Goal: Task Accomplishment & Management: Use online tool/utility

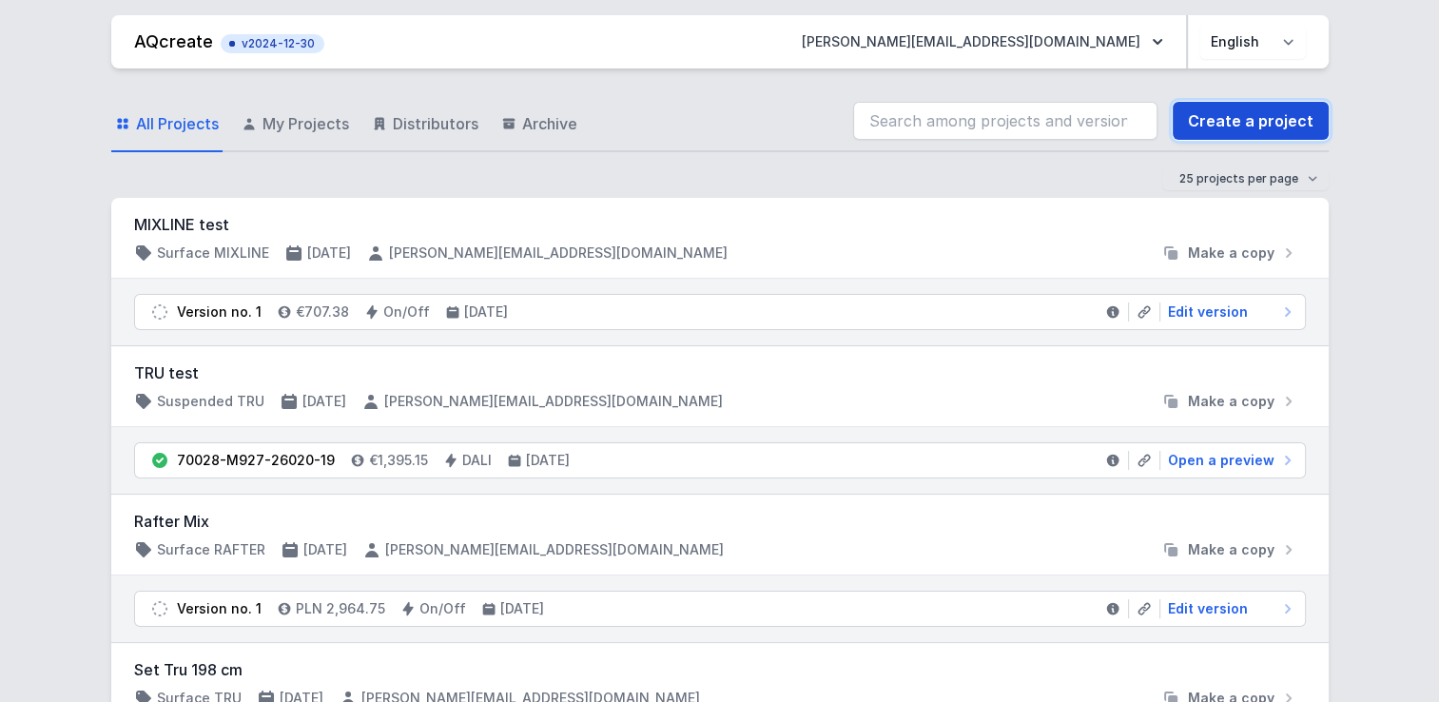
click at [1264, 116] on link "Create a project" at bounding box center [1251, 121] width 156 height 38
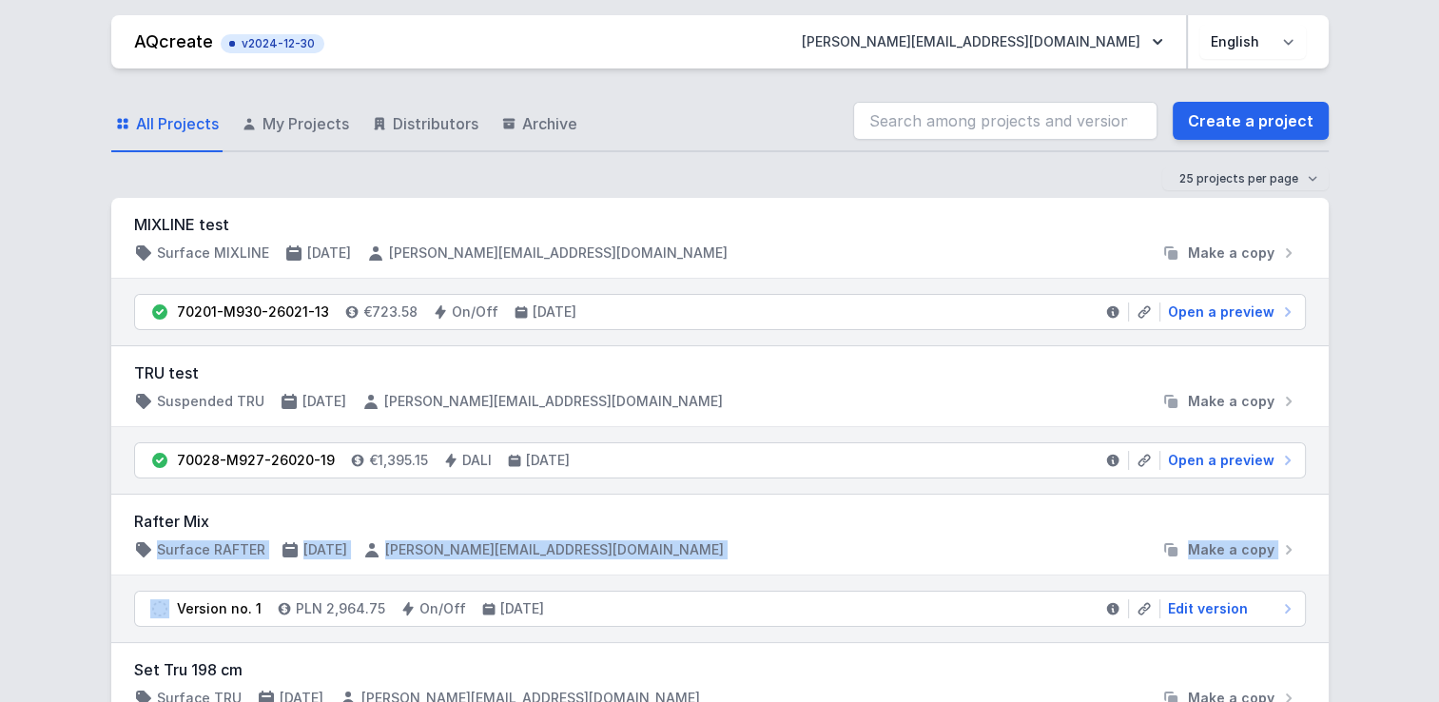
click at [1262, 127] on link "Create a project" at bounding box center [1251, 121] width 156 height 38
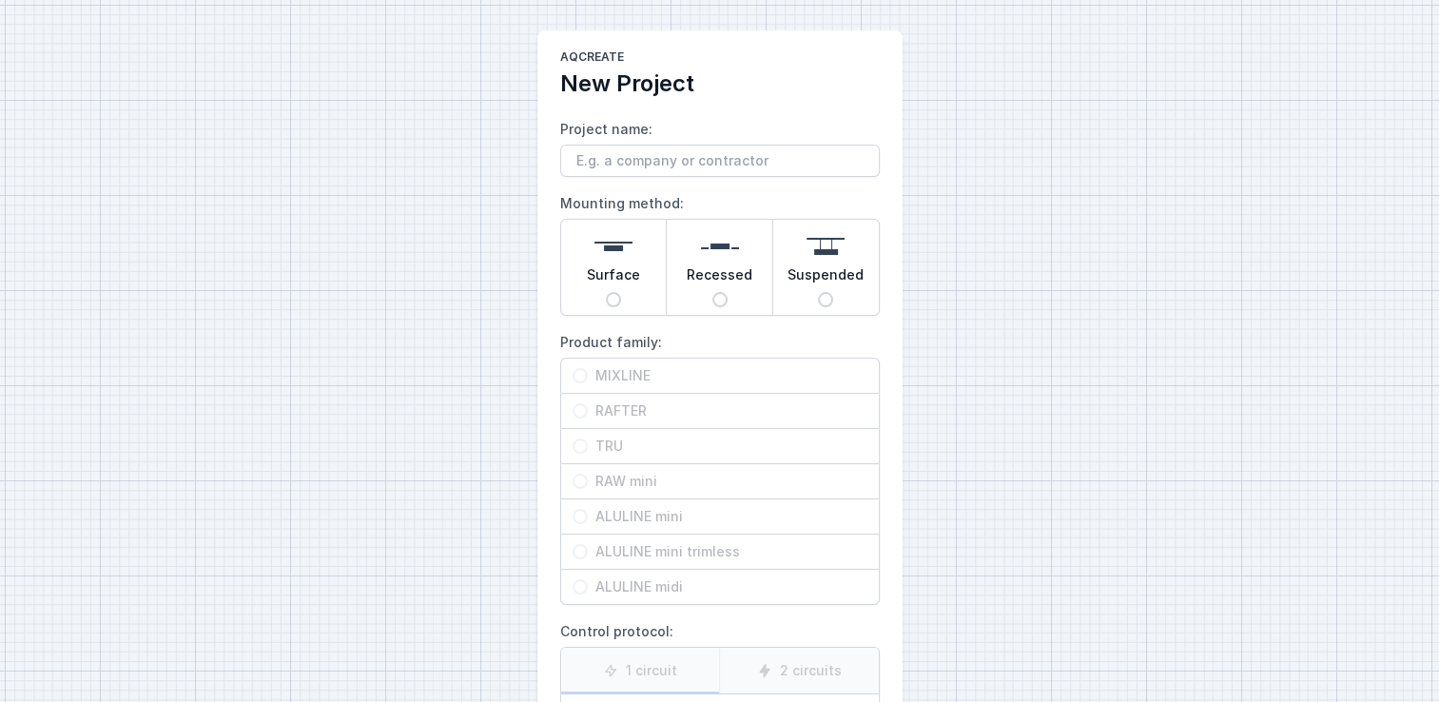
click at [540, 226] on main "AQcreate New Project Project name: Mounting method: Surface Recessed Suspended …" at bounding box center [719, 476] width 365 height 892
click at [1020, 376] on div "AQcreate New Project Project name: Mounting method: Surface Recessed Suspended …" at bounding box center [719, 476] width 1439 height 953
click at [1287, 254] on div "AQcreate New Project Project name: Mounting method: Surface Recessed Suspended …" at bounding box center [719, 476] width 1439 height 953
click at [604, 150] on input "Project name:" at bounding box center [720, 161] width 320 height 32
type input "test"
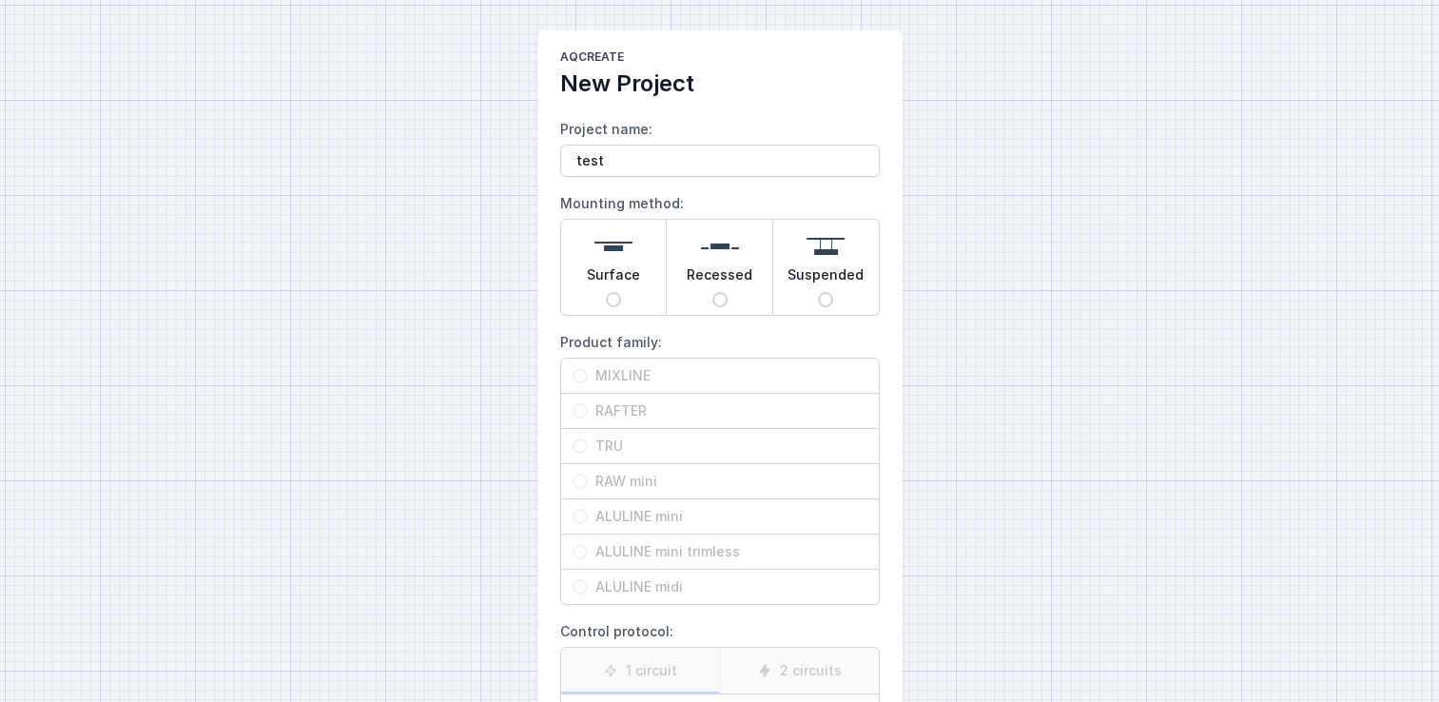
click at [1157, 296] on div "AQcreate New Project Project name: test Mounting method: Surface Recessed Suspe…" at bounding box center [719, 476] width 1439 height 953
click at [608, 283] on span "Surface" at bounding box center [613, 278] width 53 height 27
click at [608, 292] on input "Surface" at bounding box center [613, 299] width 15 height 15
radio input "true"
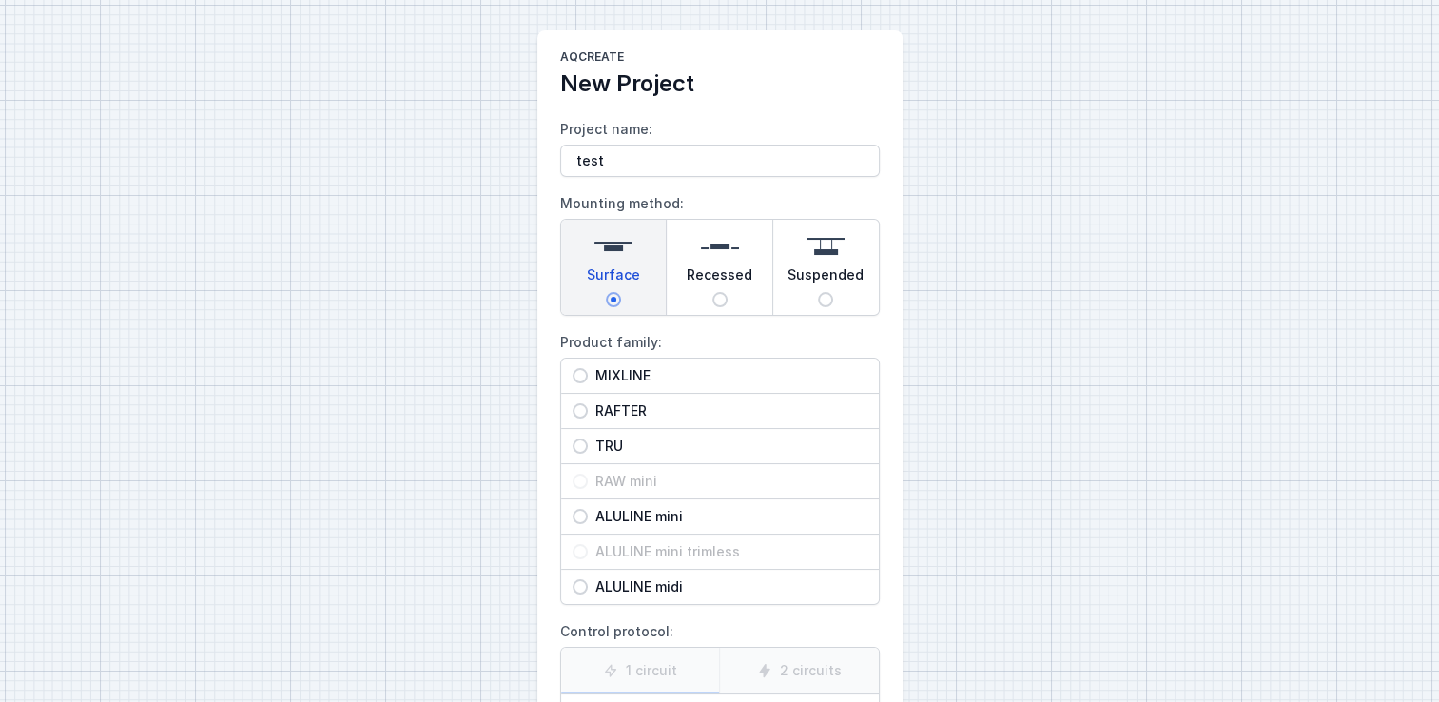
click at [735, 291] on span "Recessed" at bounding box center [720, 278] width 66 height 27
click at [728, 292] on input "Recessed" at bounding box center [719, 299] width 15 height 15
radio input "true"
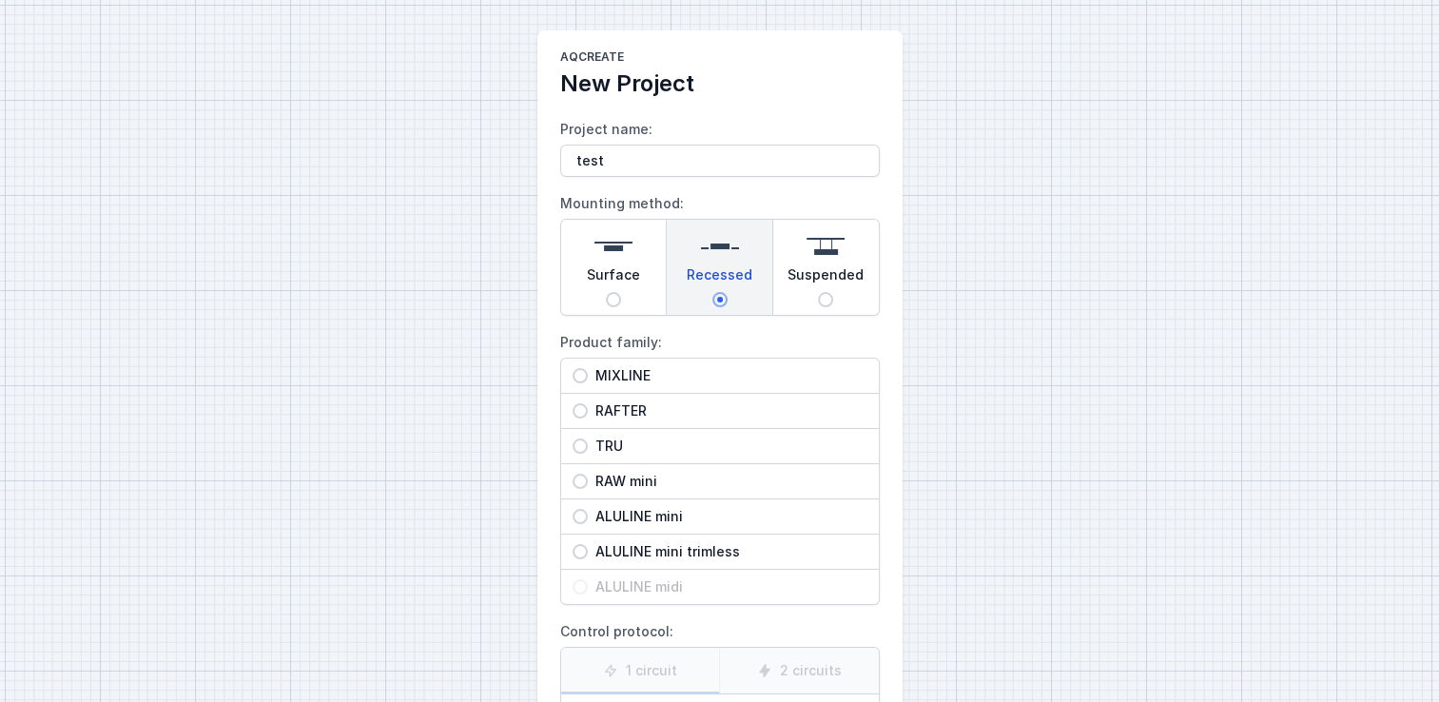
click at [821, 274] on span "Suspended" at bounding box center [825, 278] width 76 height 27
click at [821, 292] on input "Suspended" at bounding box center [825, 299] width 15 height 15
radio input "true"
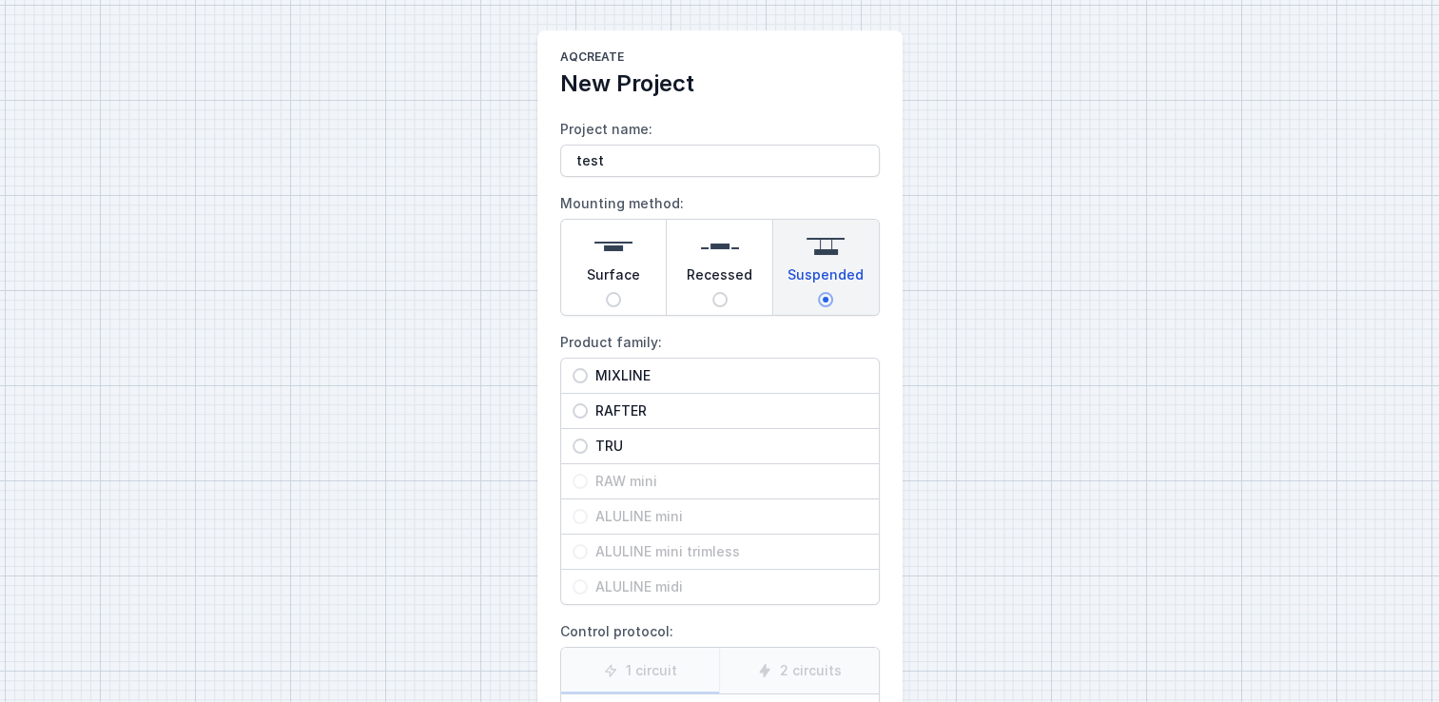
click at [612, 293] on input "Surface" at bounding box center [613, 299] width 15 height 15
radio input "true"
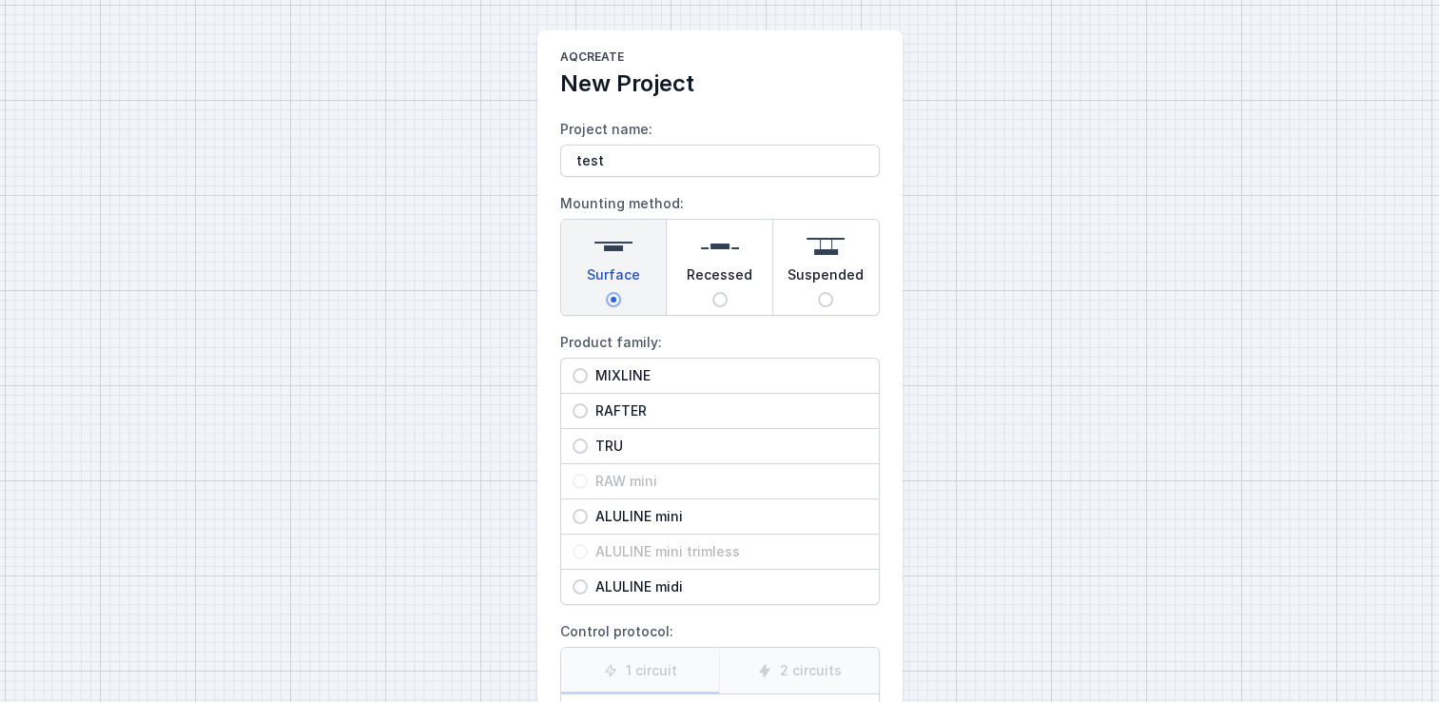
click at [613, 380] on span "MIXLINE" at bounding box center [728, 375] width 280 height 19
click at [588, 380] on input "MIXLINE" at bounding box center [580, 375] width 15 height 15
radio input "true"
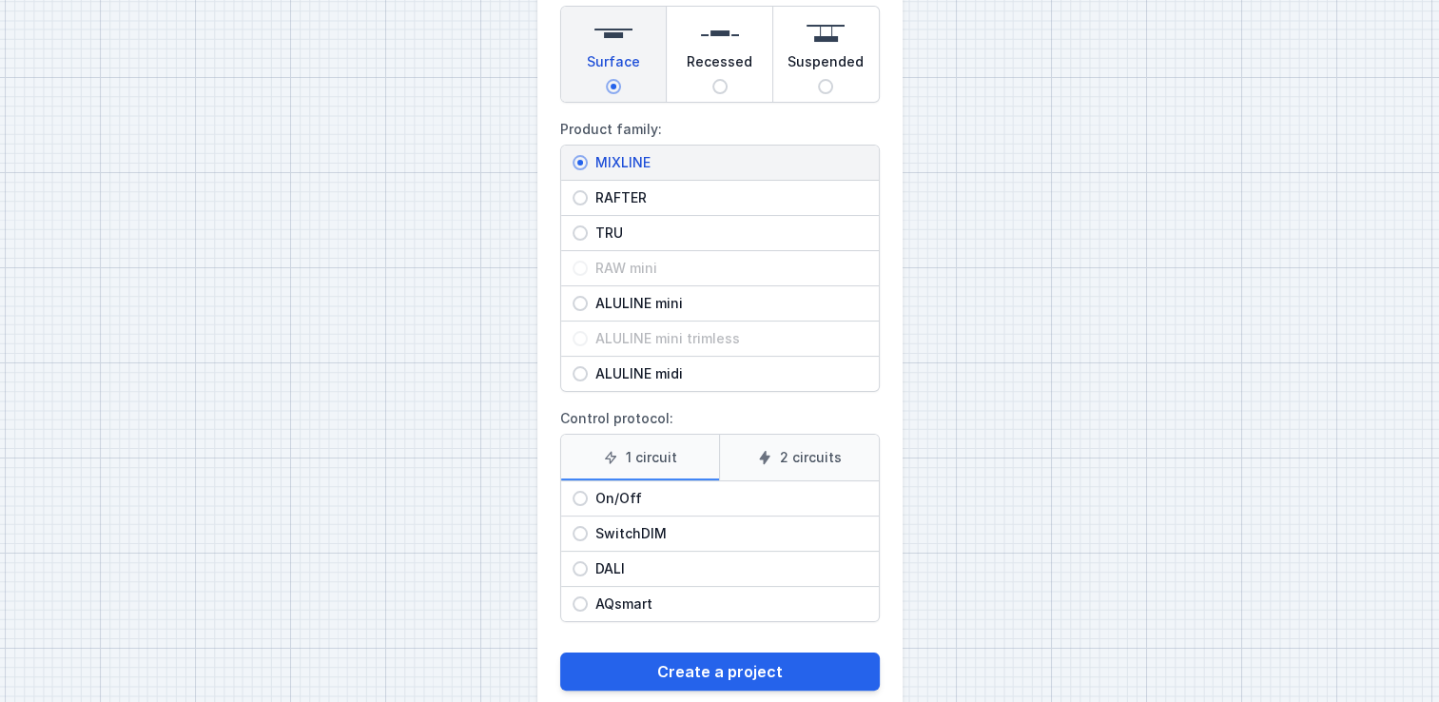
scroll to position [247, 0]
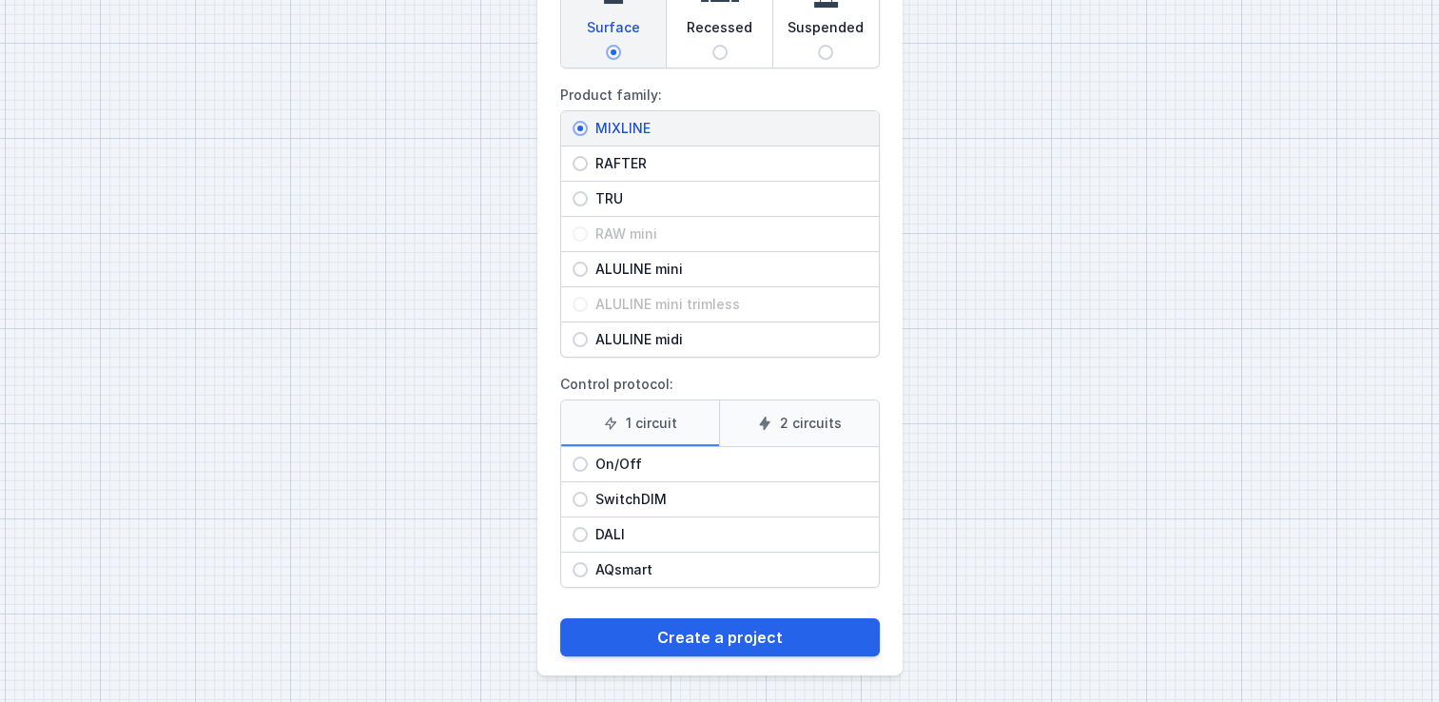
click at [597, 527] on span "DALI" at bounding box center [728, 534] width 280 height 19
click at [588, 527] on input "DALI" at bounding box center [580, 534] width 15 height 15
radio input "true"
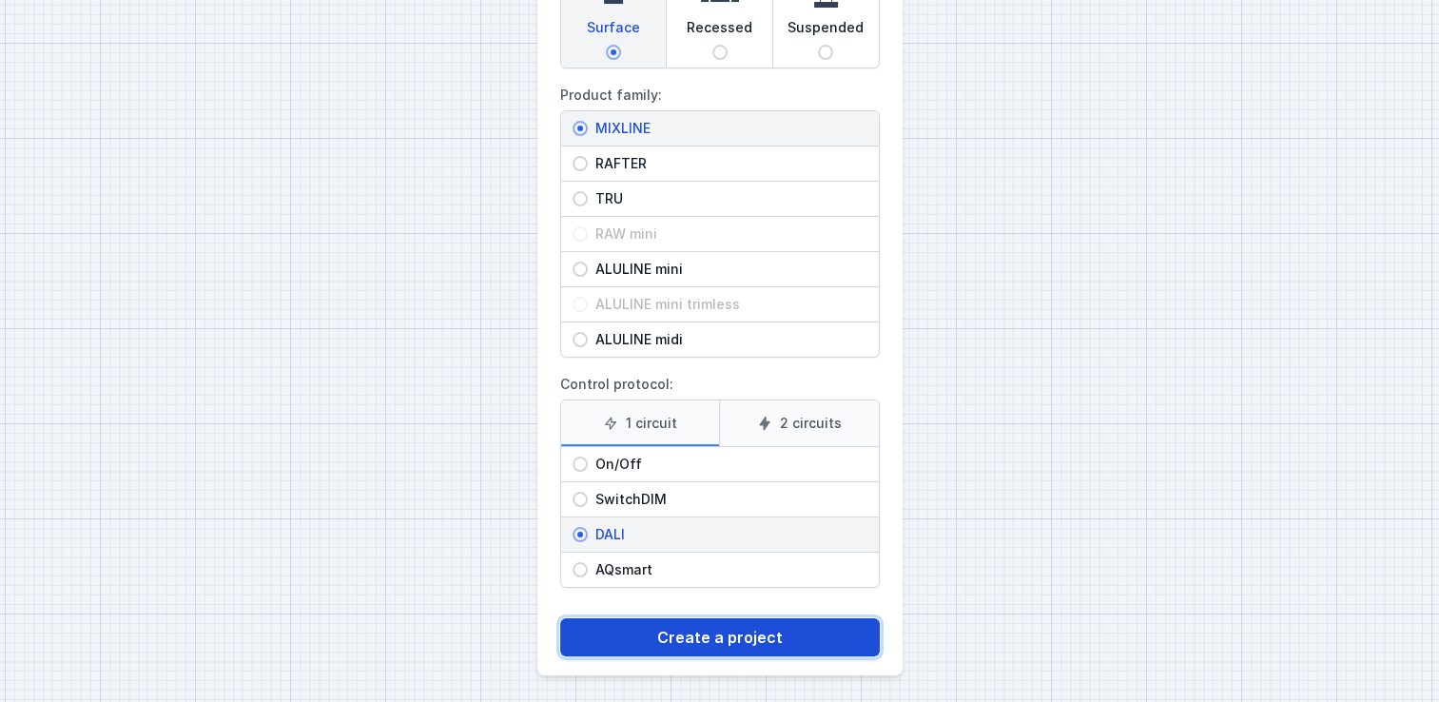
click at [711, 619] on button "Create a project" at bounding box center [720, 637] width 320 height 38
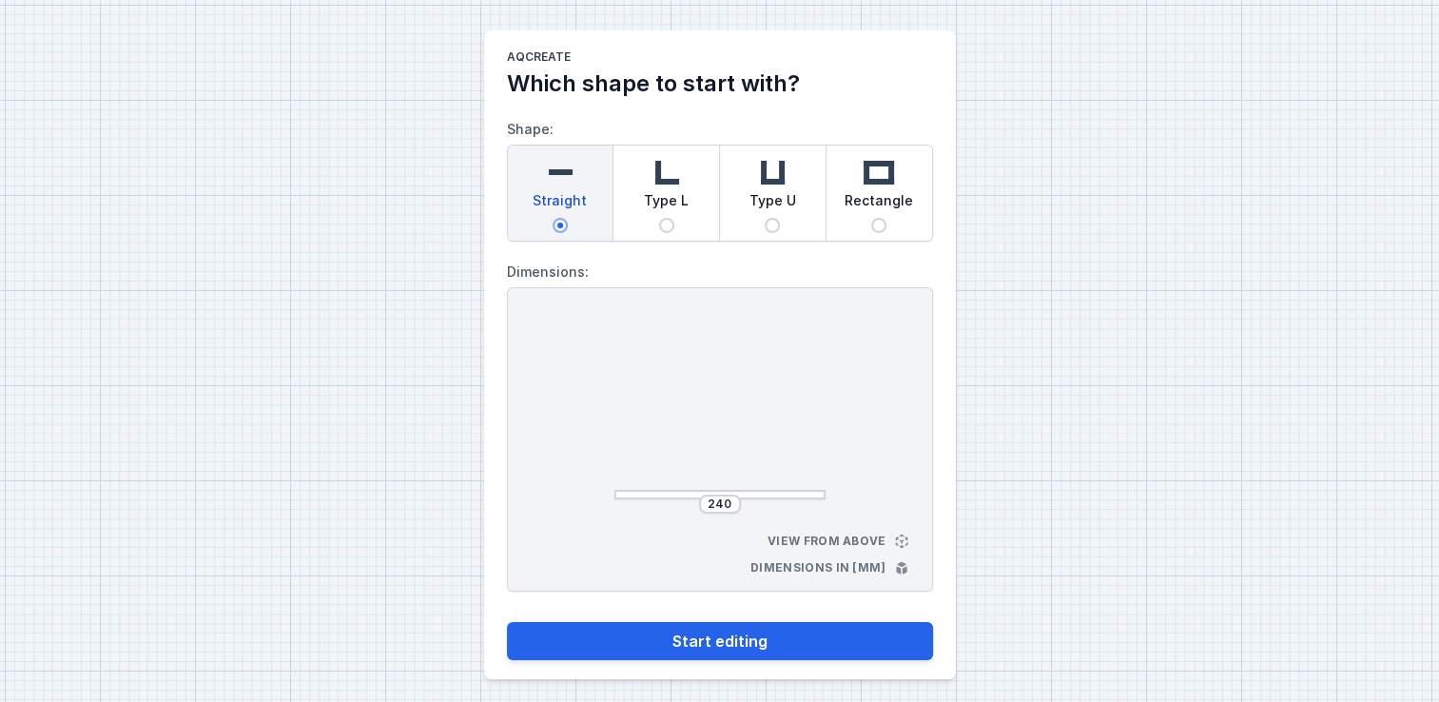
click at [658, 211] on span "Type L" at bounding box center [666, 204] width 45 height 27
click at [659, 218] on input "Type L" at bounding box center [666, 225] width 15 height 15
radio input "true"
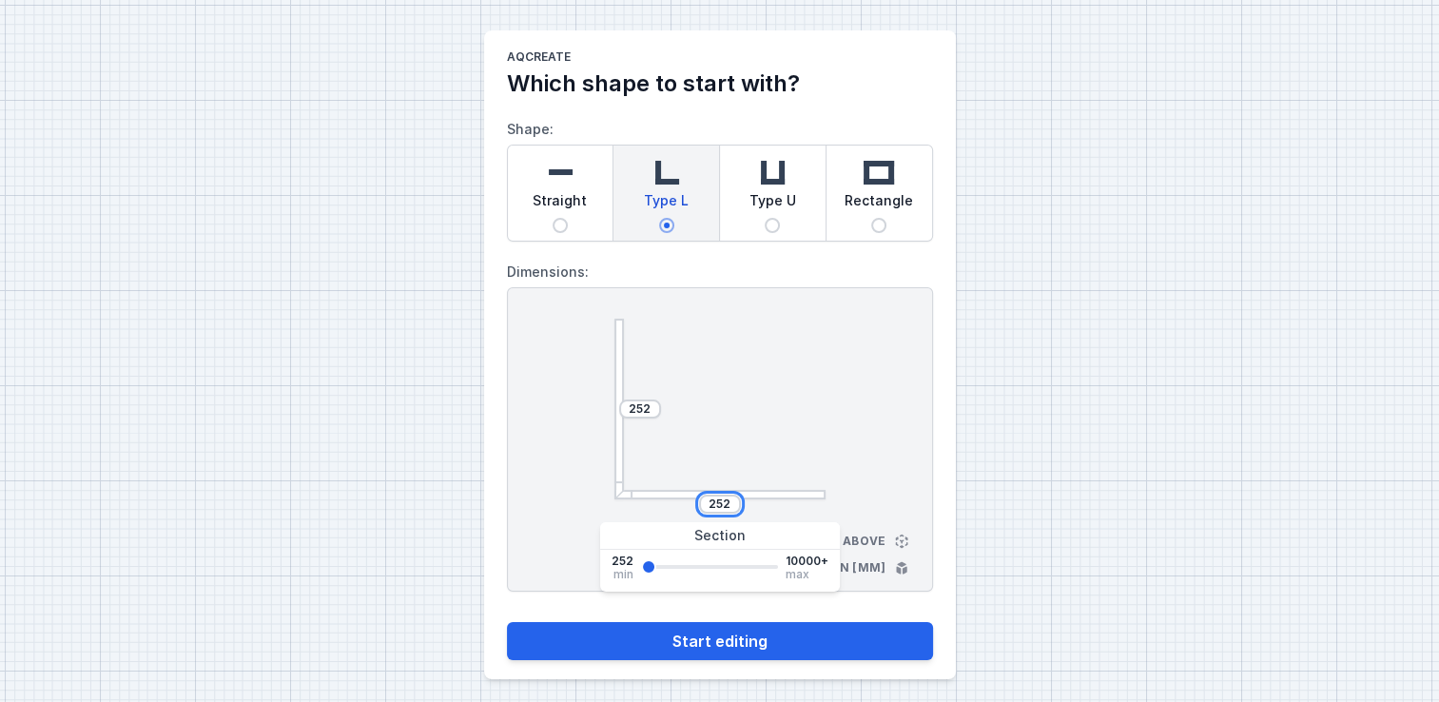
click at [729, 504] on input "252" at bounding box center [720, 503] width 30 height 15
type input "2520"
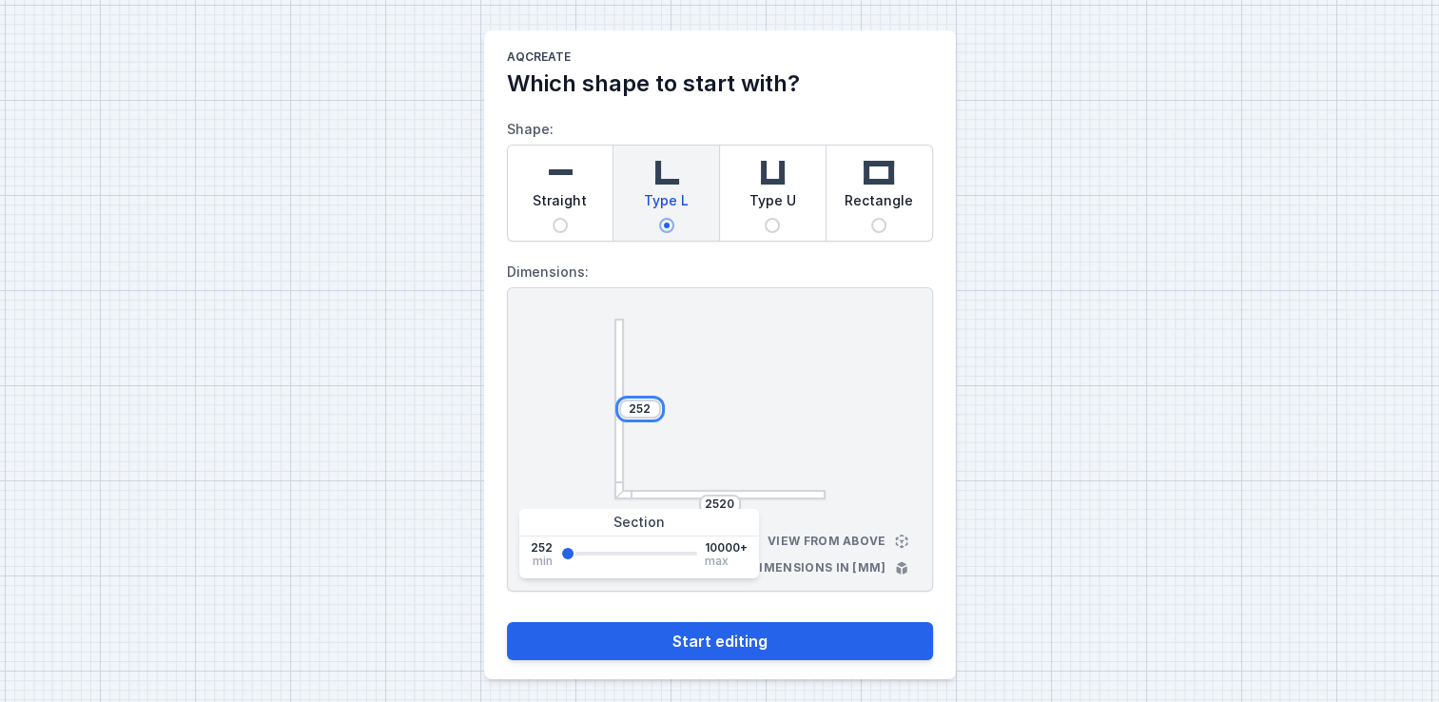
click at [651, 407] on input "252" at bounding box center [640, 408] width 30 height 15
type input "2520"
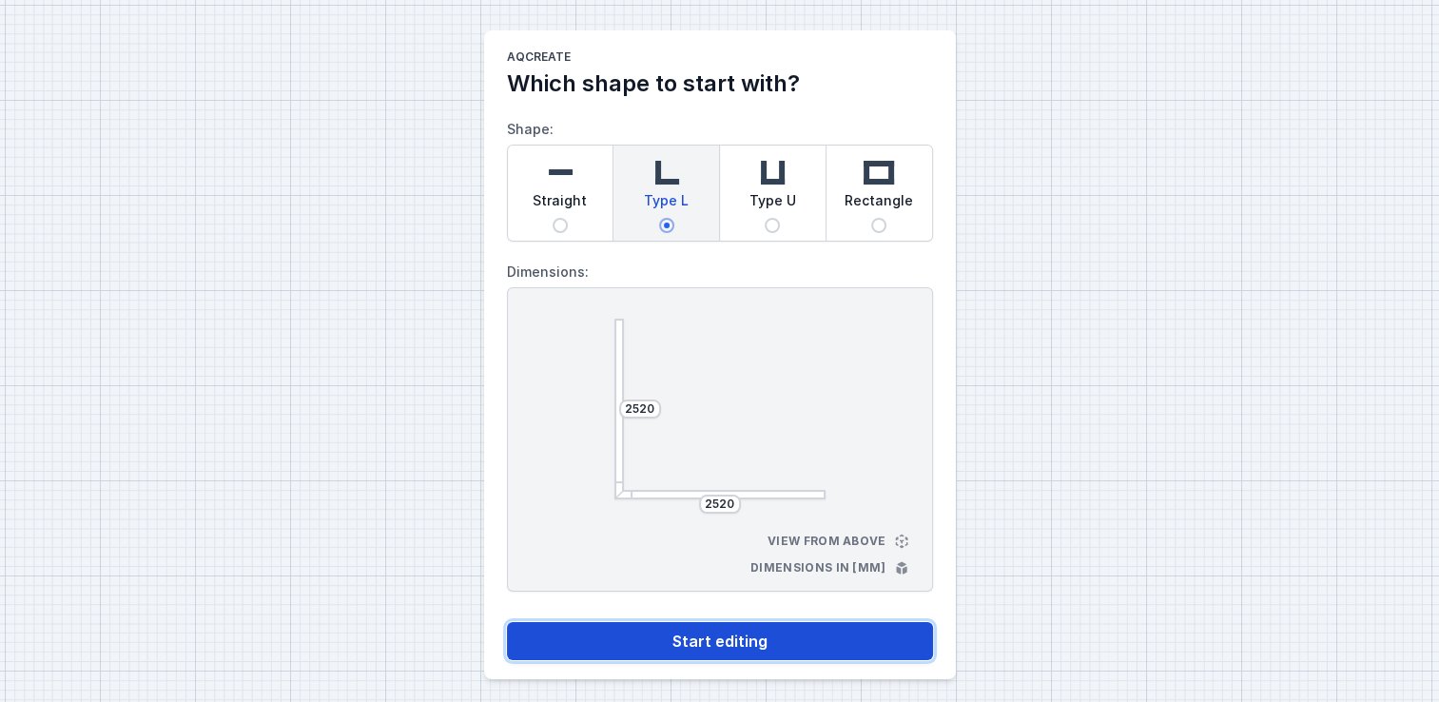
click at [719, 630] on button "Start editing" at bounding box center [720, 641] width 426 height 38
select select "4"
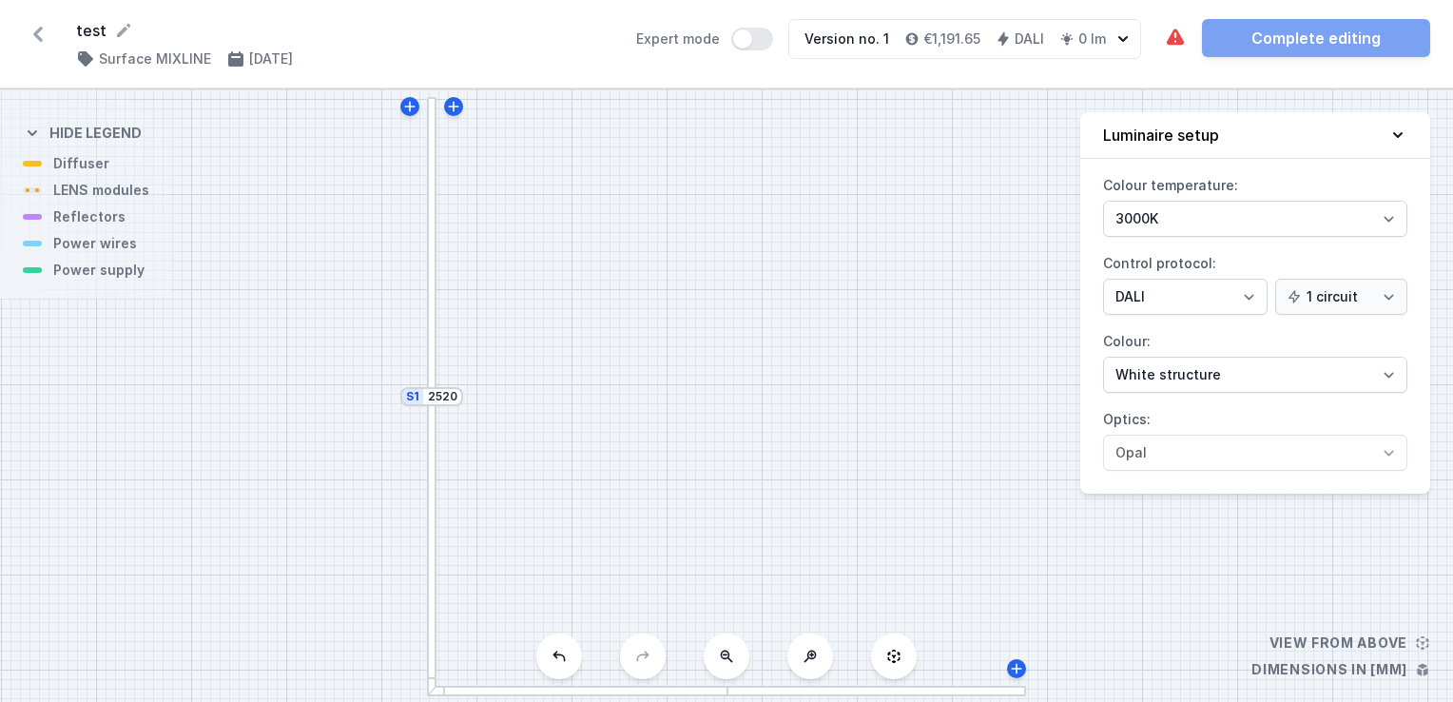
click at [433, 292] on div at bounding box center [432, 246] width 10 height 299
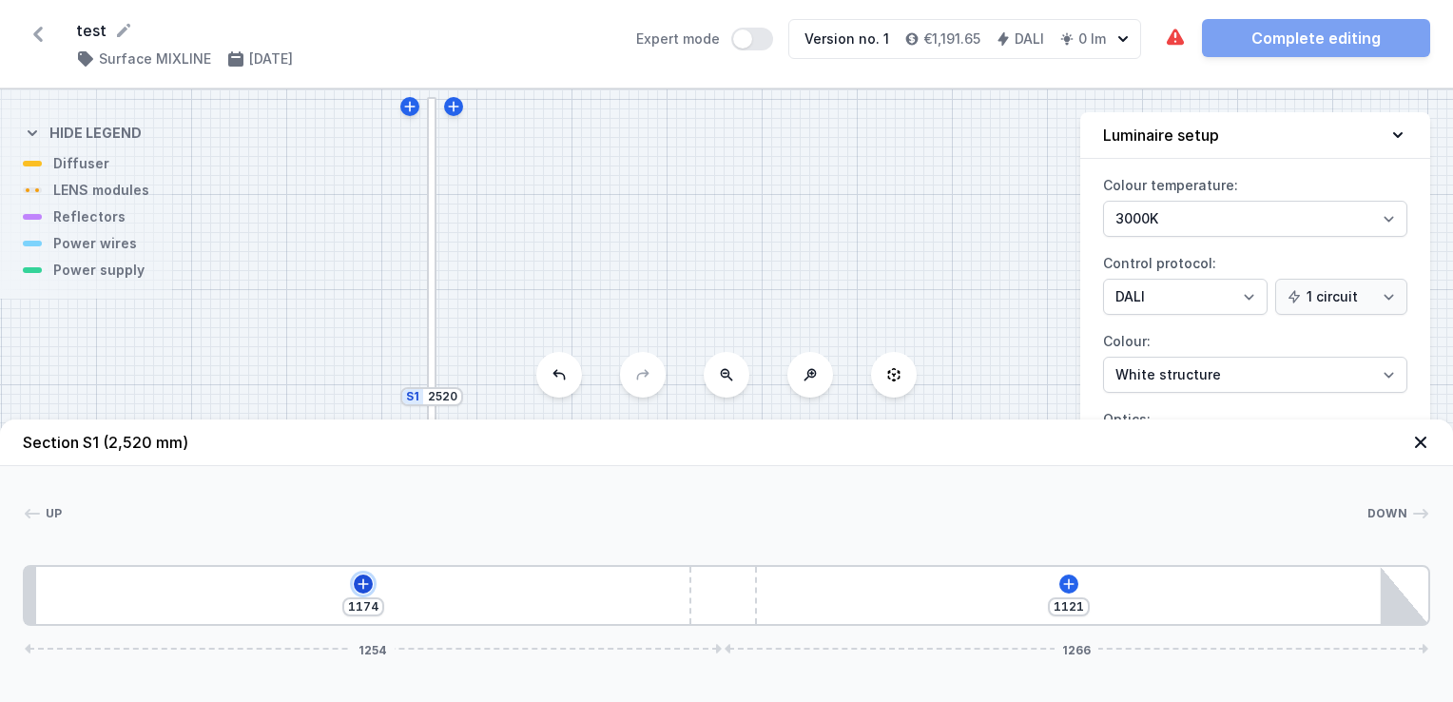
click at [358, 589] on icon at bounding box center [363, 583] width 15 height 15
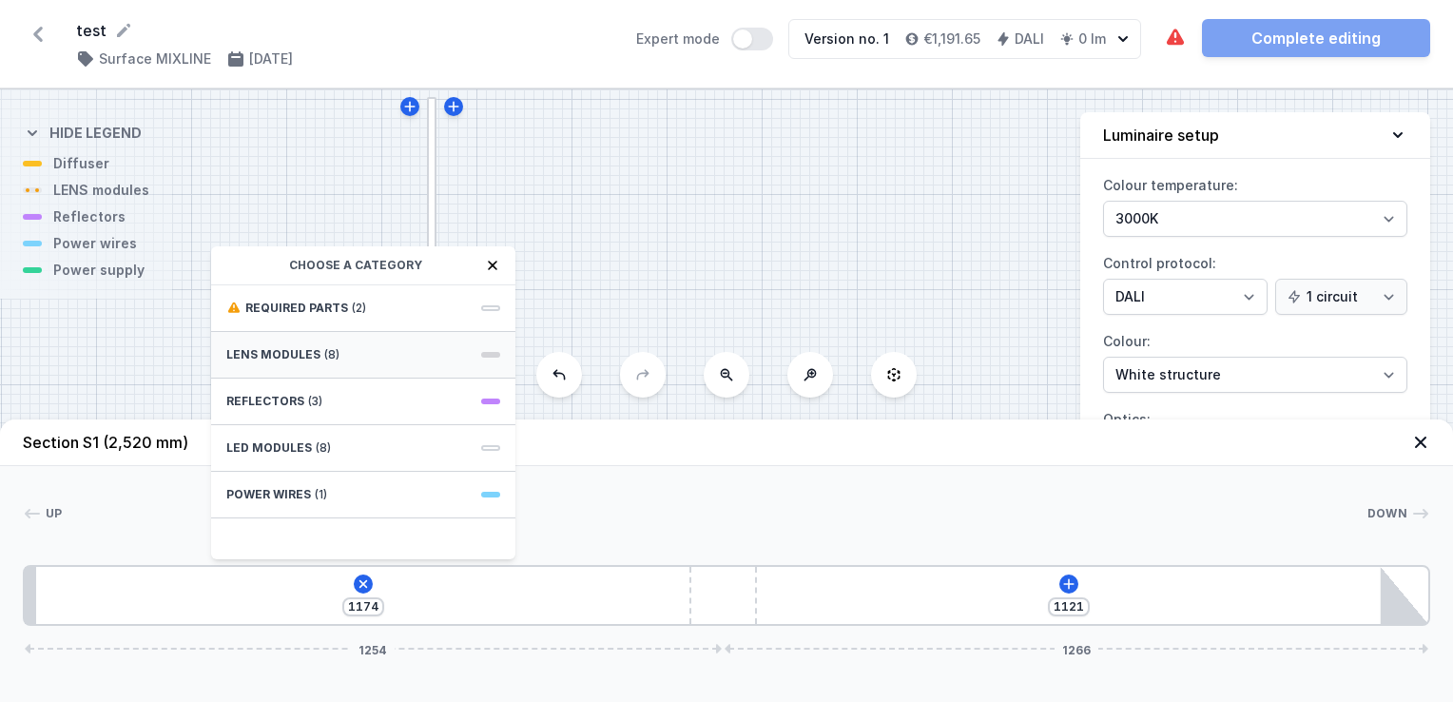
click at [271, 362] on div "LENS modules (8)" at bounding box center [363, 355] width 304 height 47
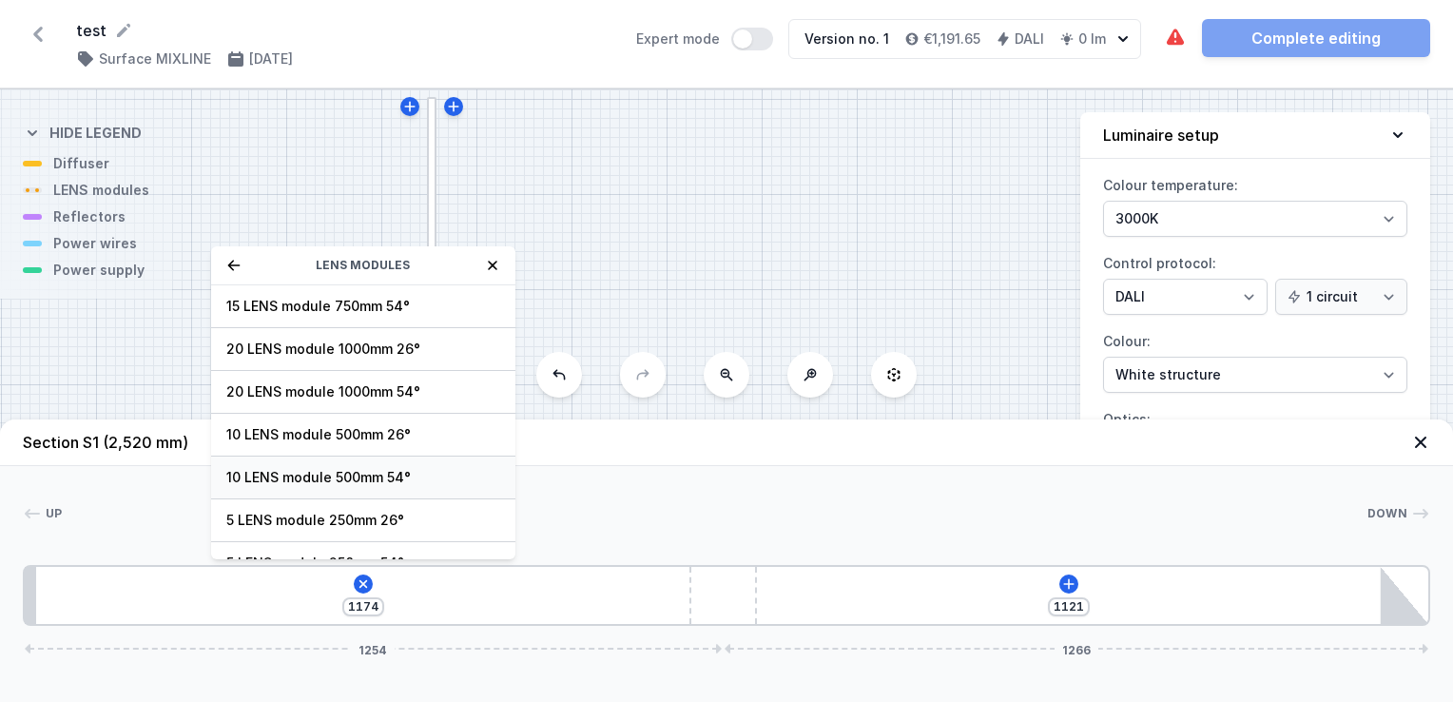
click at [354, 485] on span "10 LENS module 500mm 54°" at bounding box center [363, 477] width 274 height 19
type input "674"
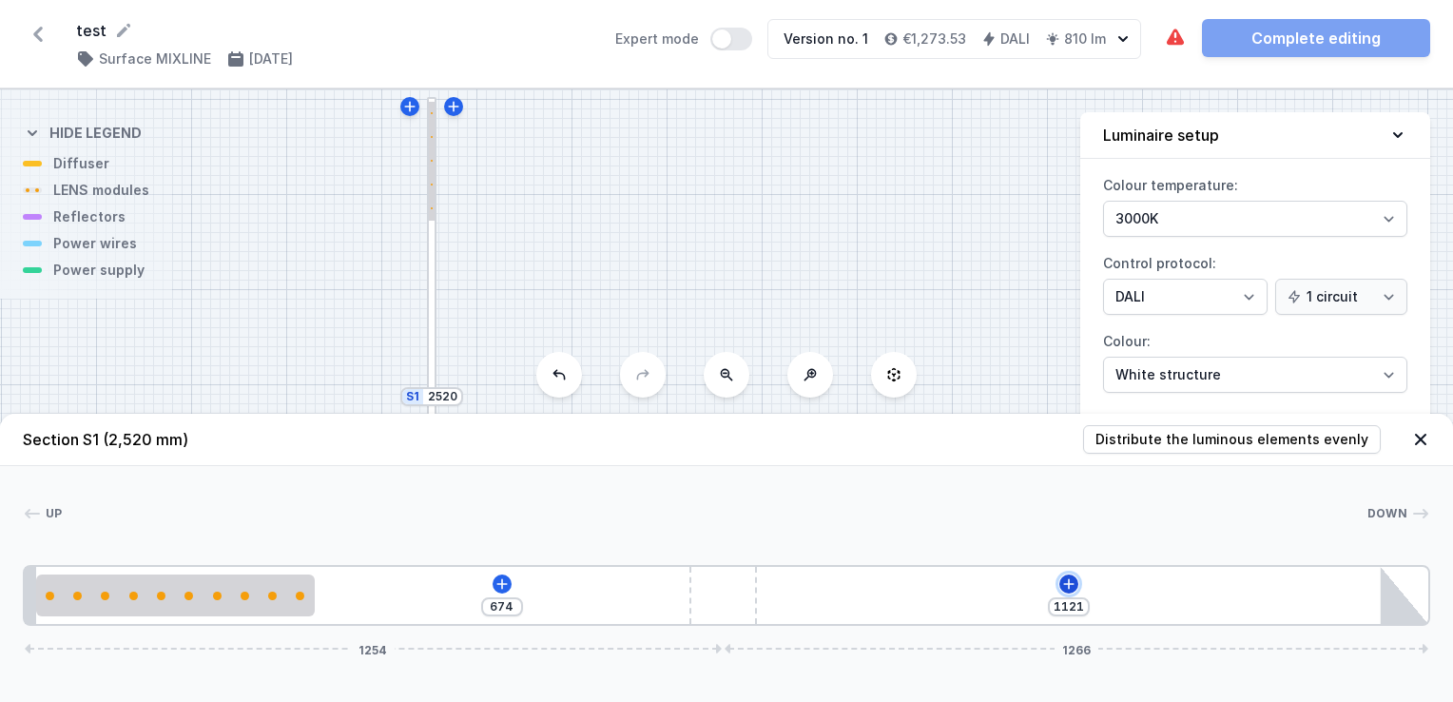
click at [1071, 593] on button at bounding box center [1068, 583] width 19 height 19
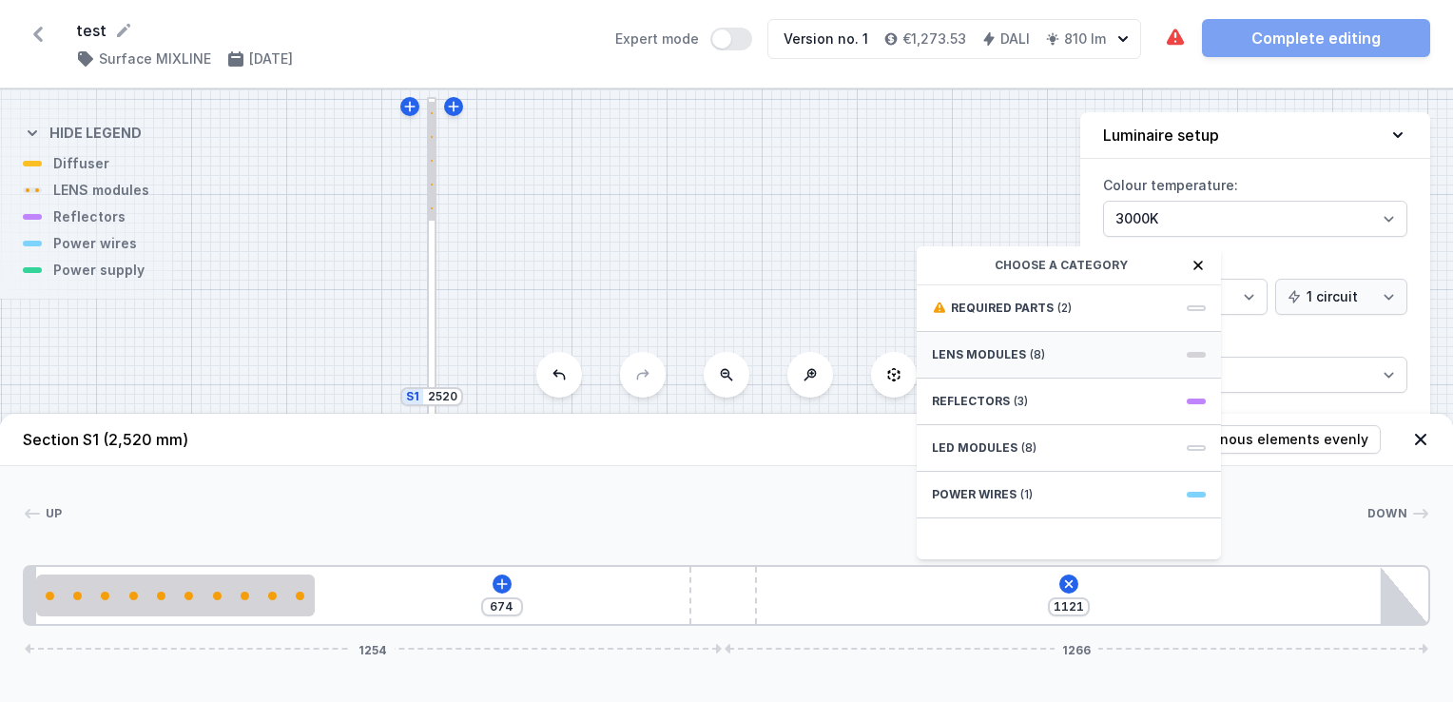
click at [1002, 352] on span "LENS modules" at bounding box center [979, 354] width 94 height 15
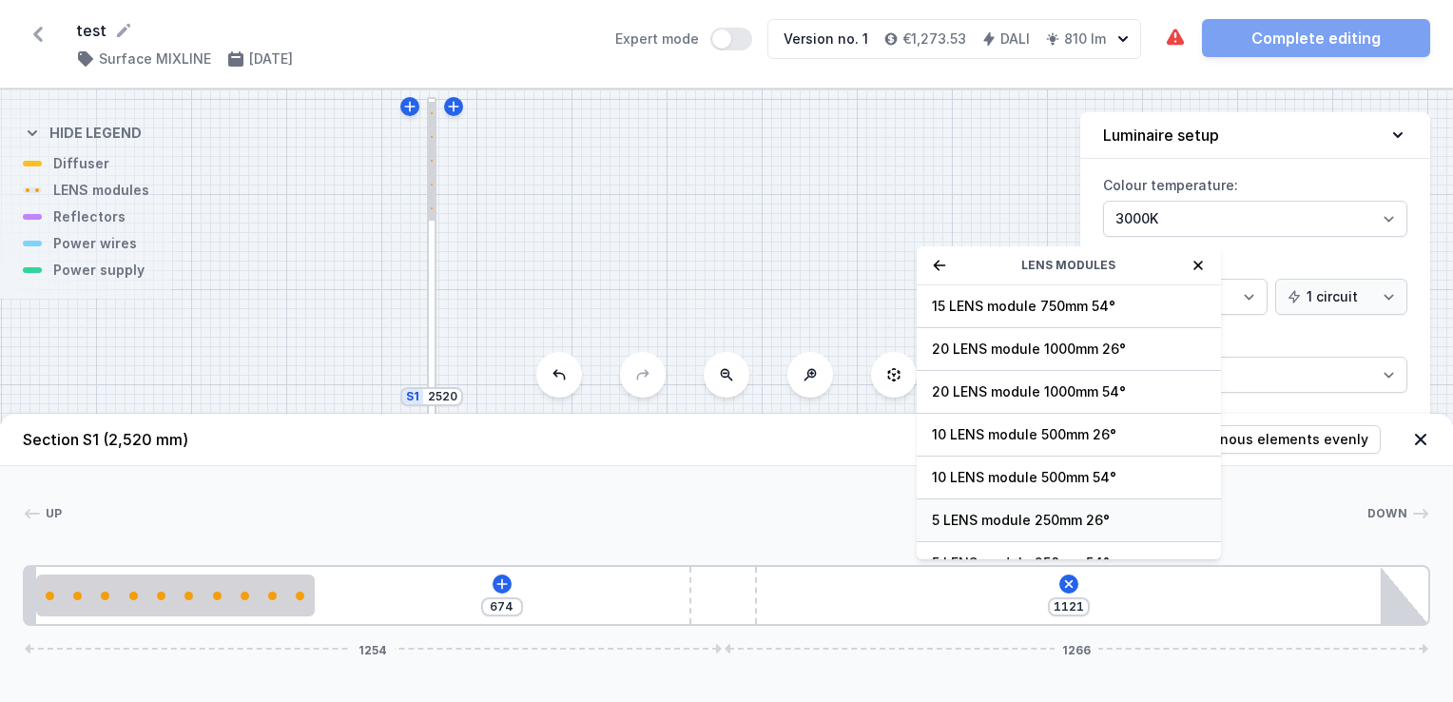
click at [954, 512] on span "5 LENS module 250mm 26°" at bounding box center [1069, 520] width 274 height 19
type input "871"
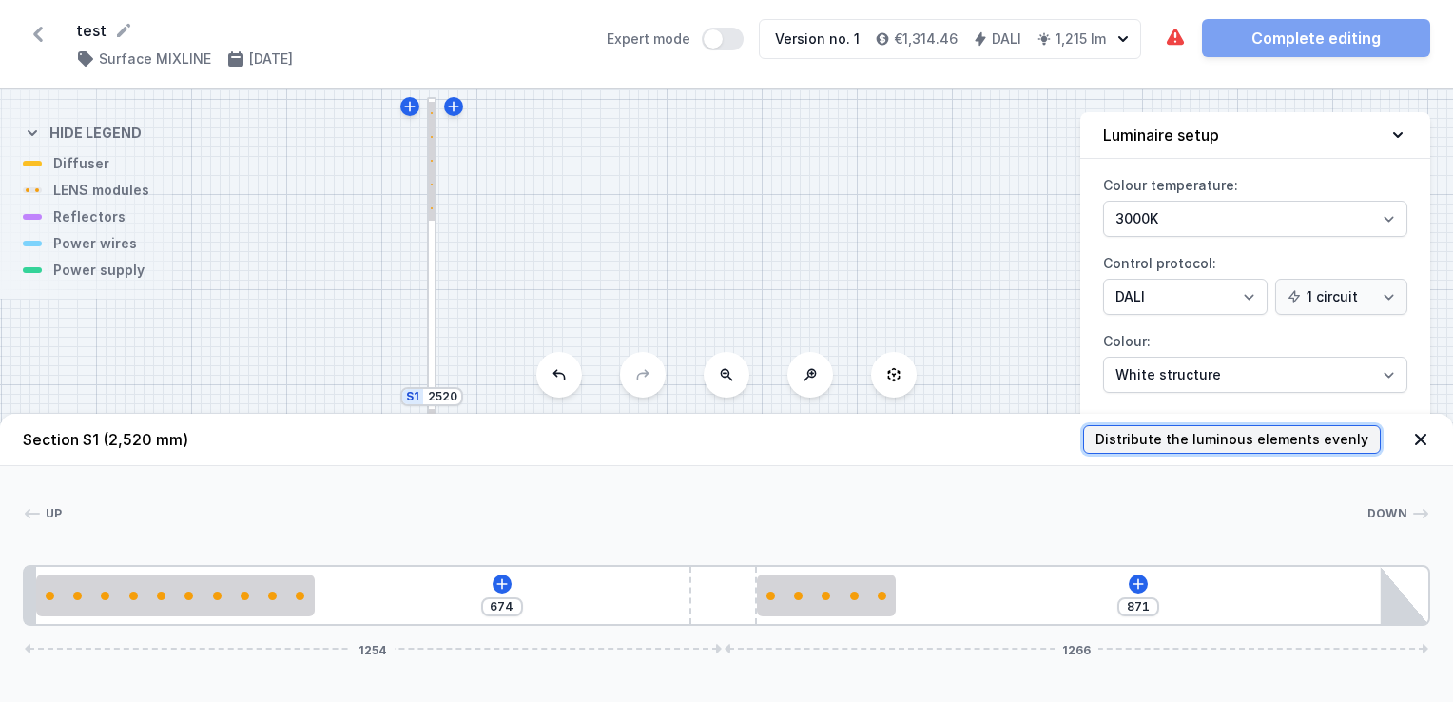
click at [1179, 445] on span "Distribute the luminous elements evenly" at bounding box center [1232, 439] width 273 height 19
type input "104"
type input "505"
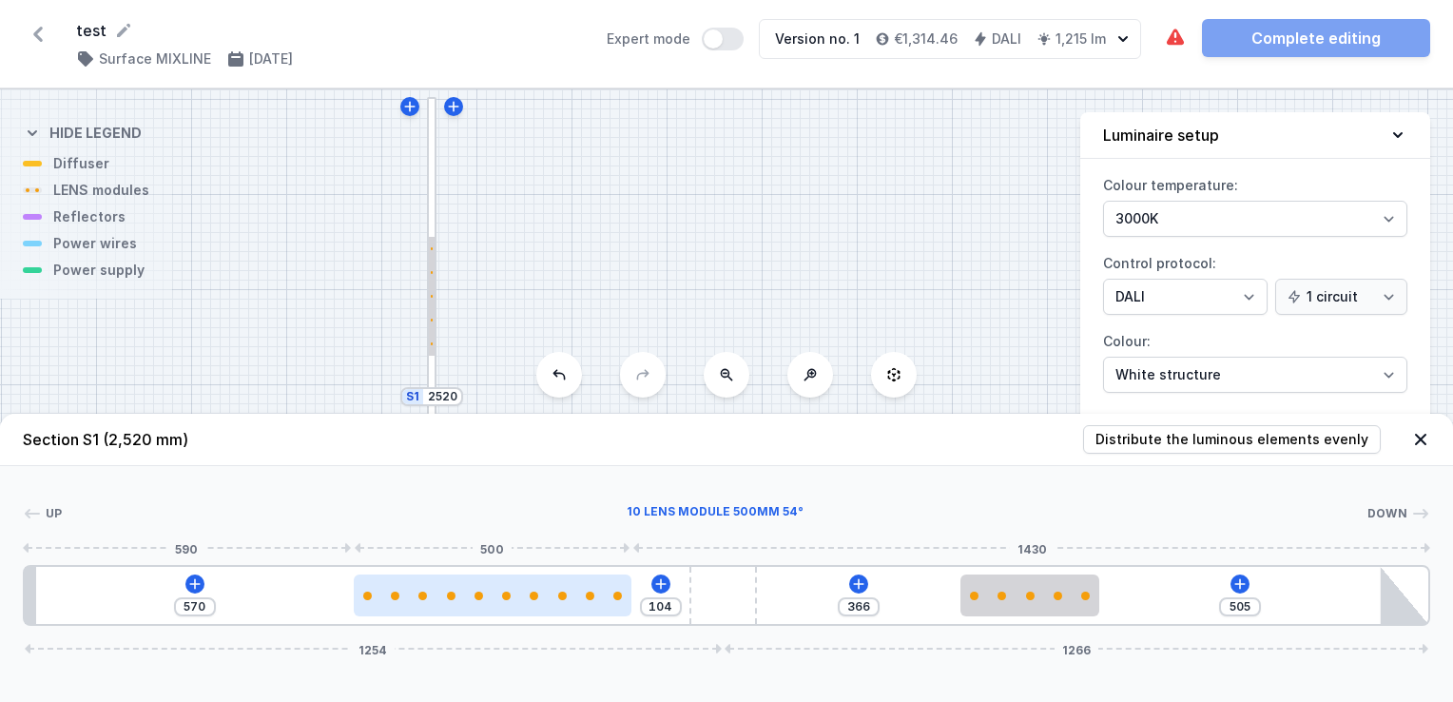
type input "157"
type input "517"
type input "238"
type input "436"
type input "334"
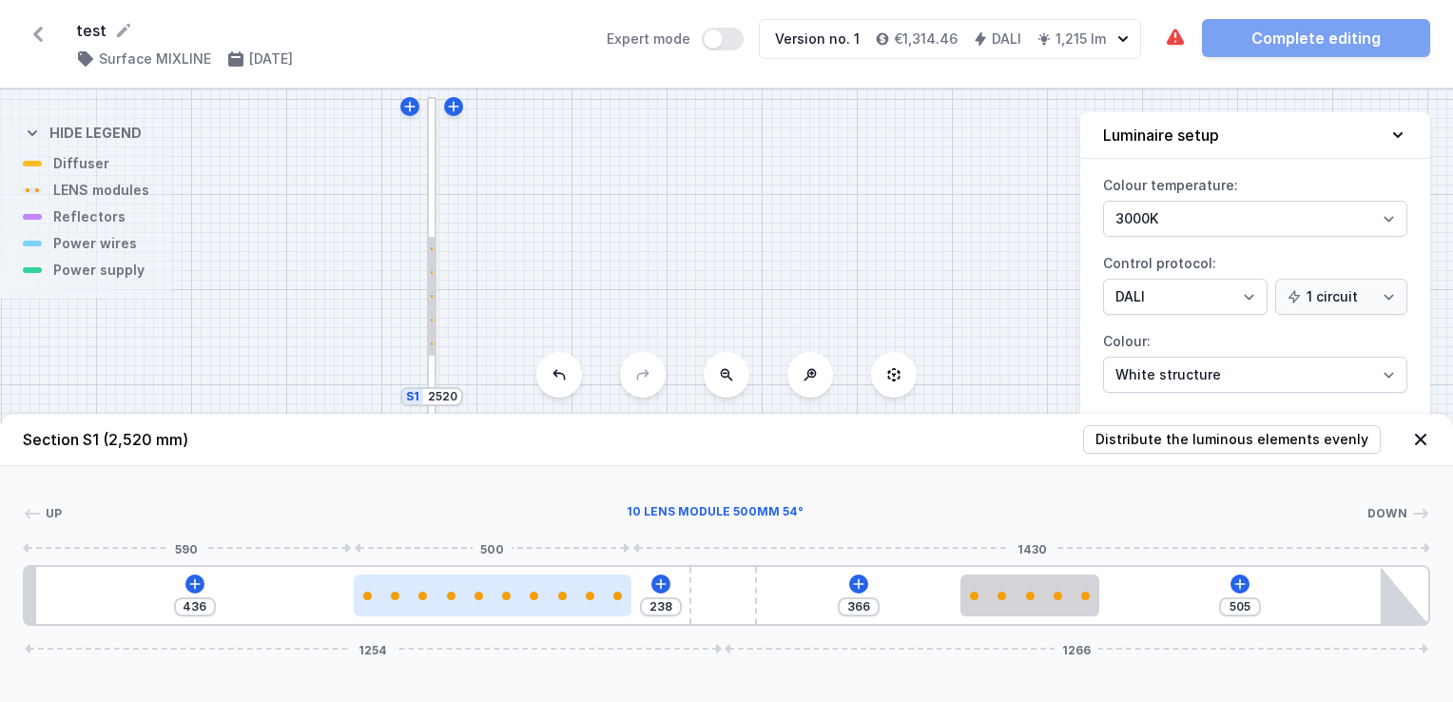
type input "340"
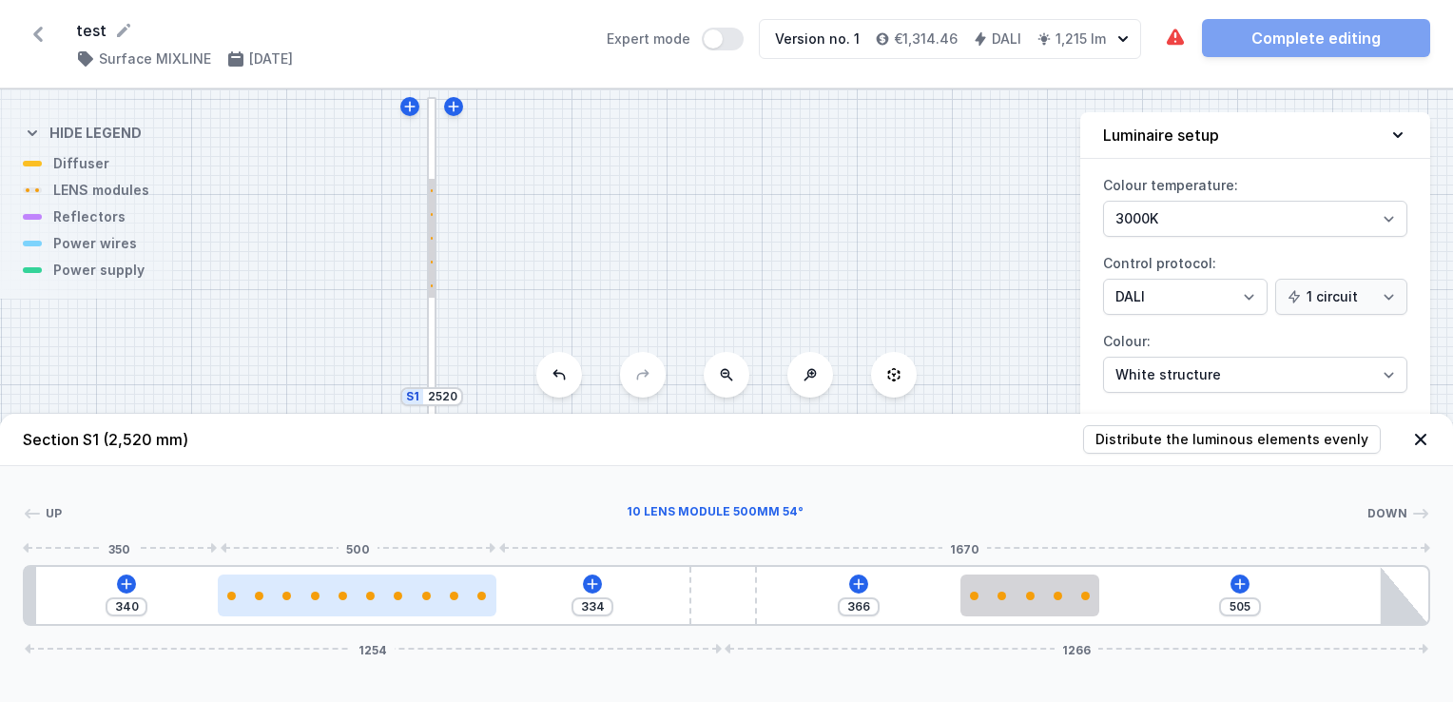
type input "358"
type input "316"
type input "364"
type input "310"
type input "369"
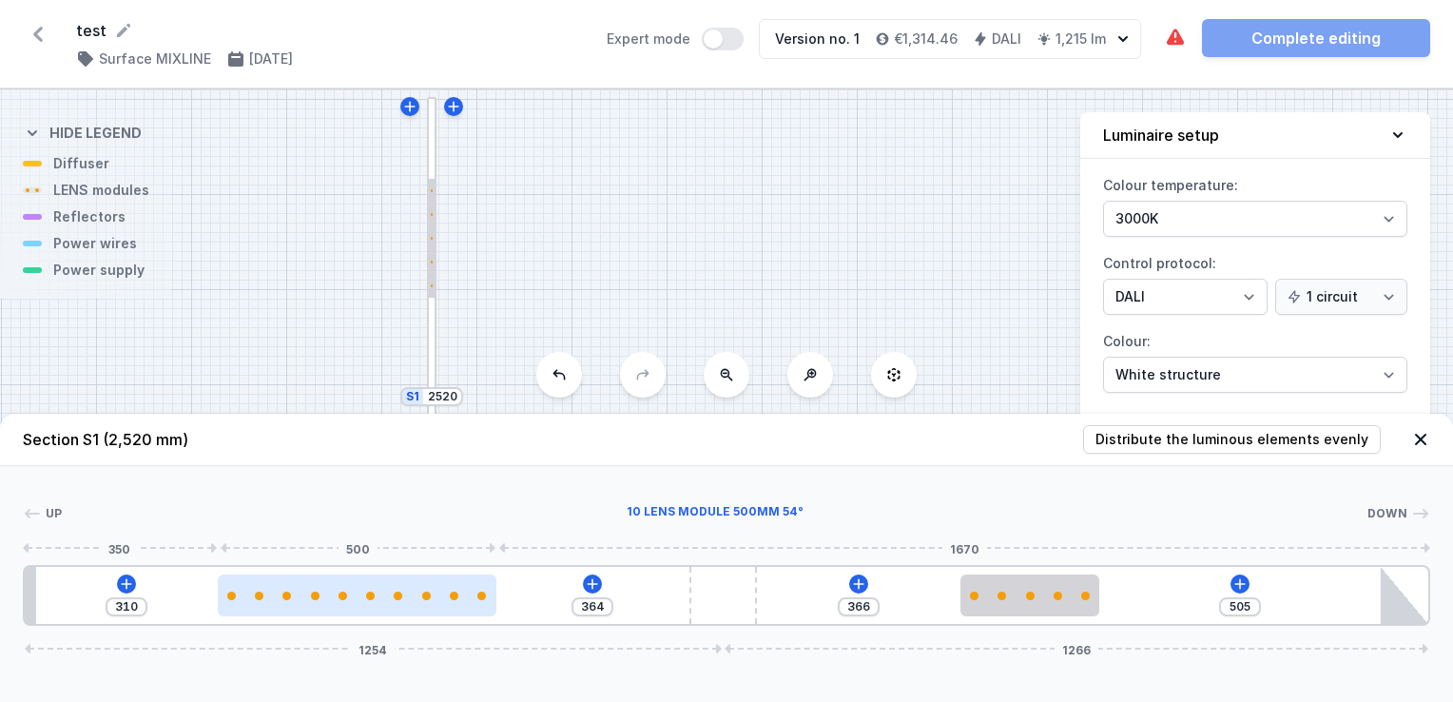
type input "305"
type input "371"
type input "303"
type input "376"
type input "298"
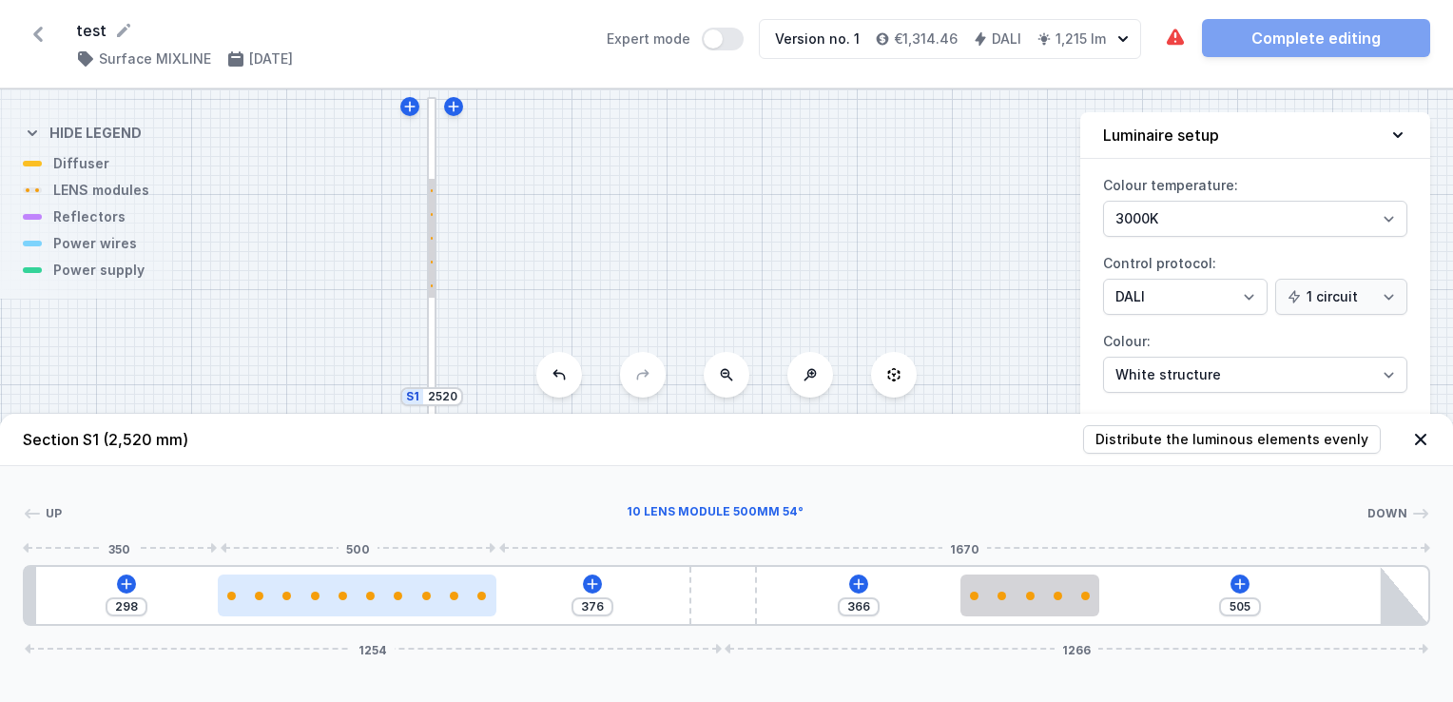
type input "383"
type input "291"
type input "388"
type input "286"
type input "393"
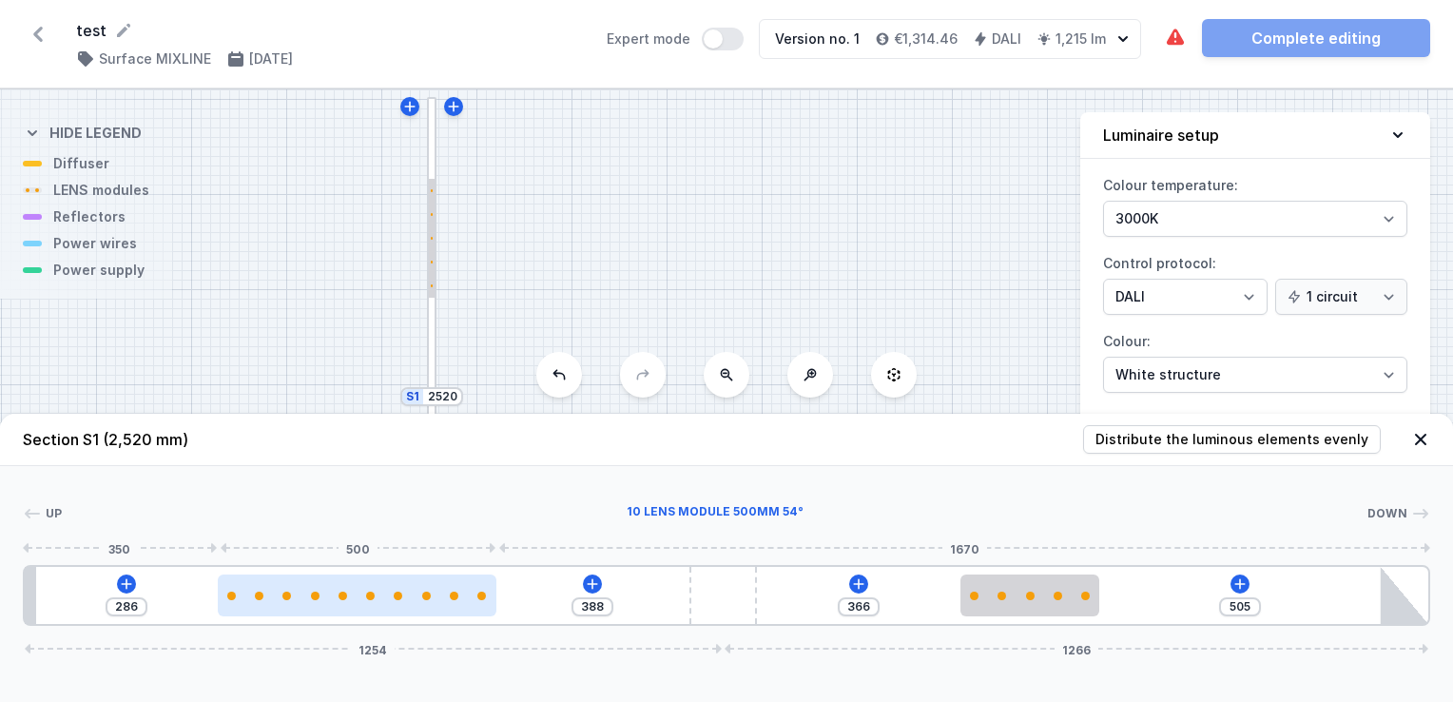
type input "281"
type input "398"
type input "276"
type input "403"
type input "271"
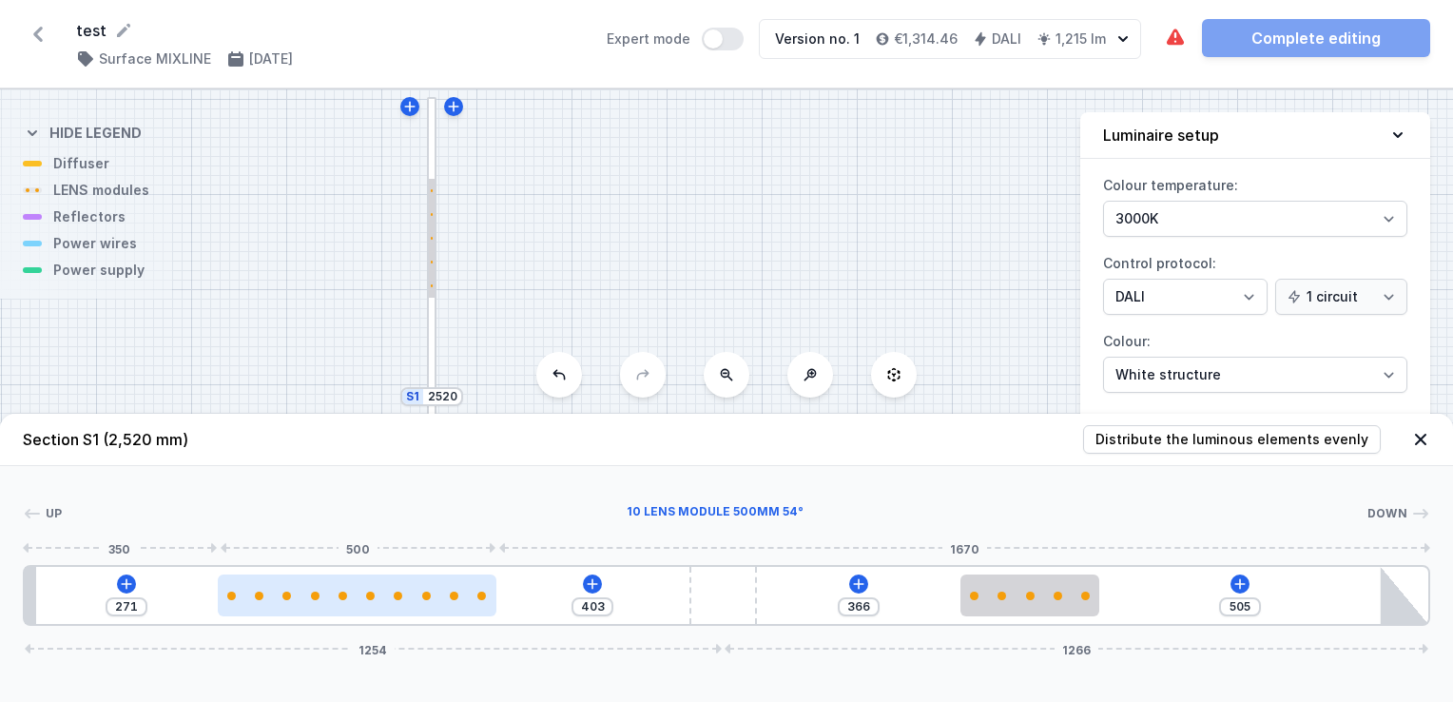
type input "414"
type input "260"
type input "433"
type input "241"
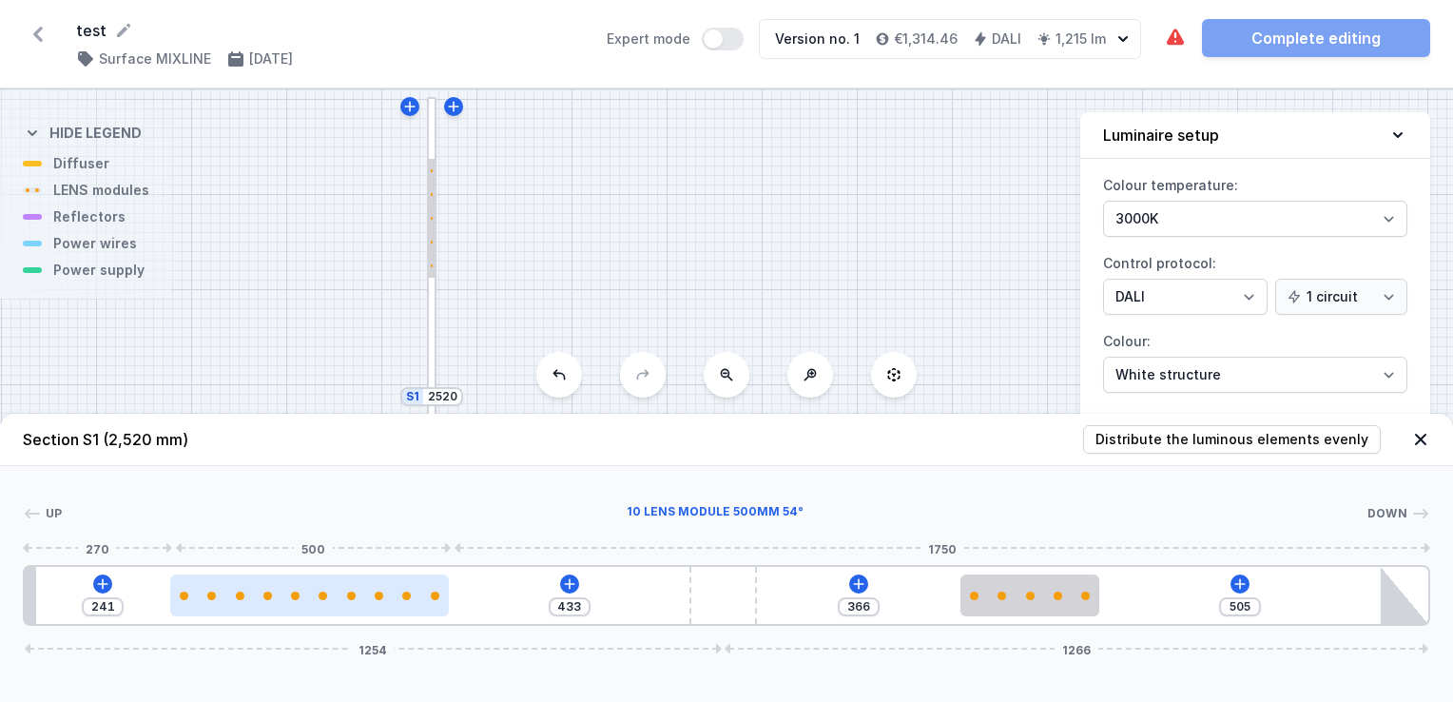
type input "439"
type input "235"
type input "448"
type input "226"
type input "451"
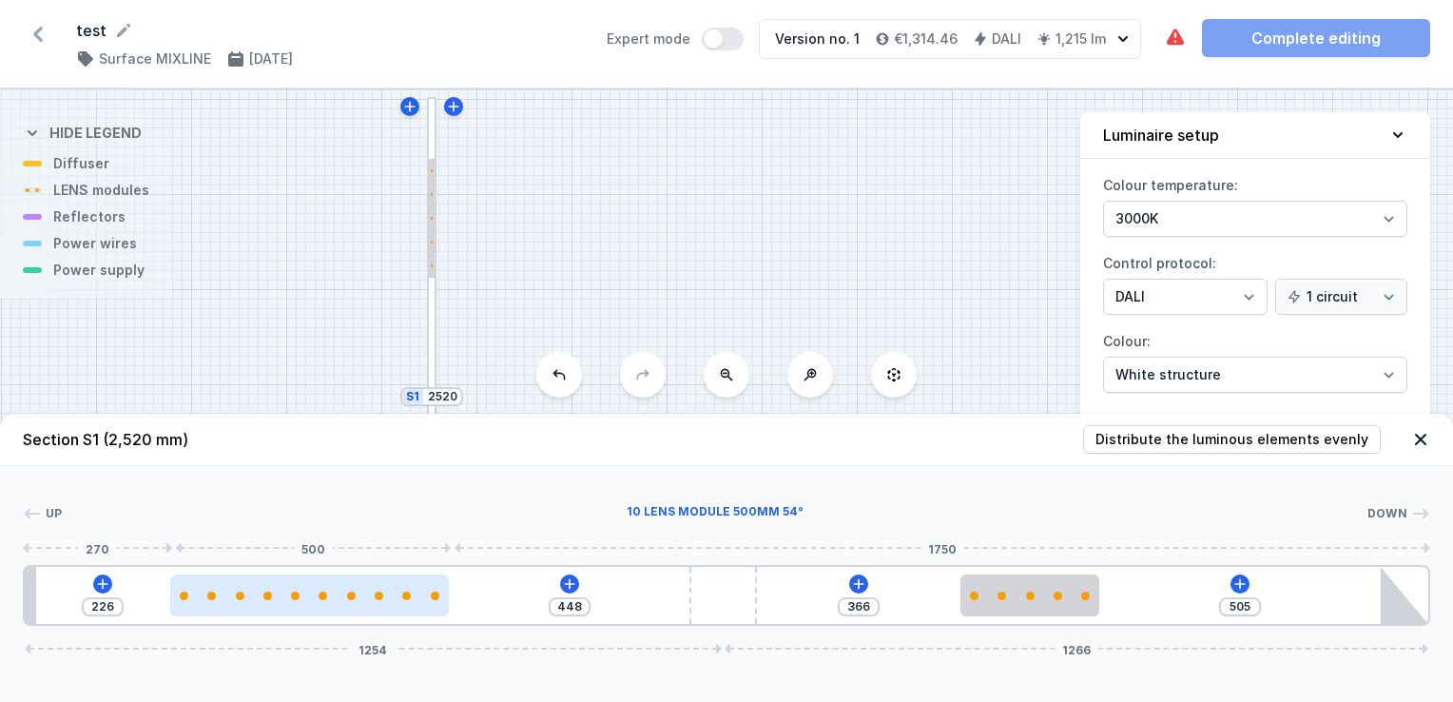
type input "223"
type input "458"
type input "216"
type input "459"
type input "215"
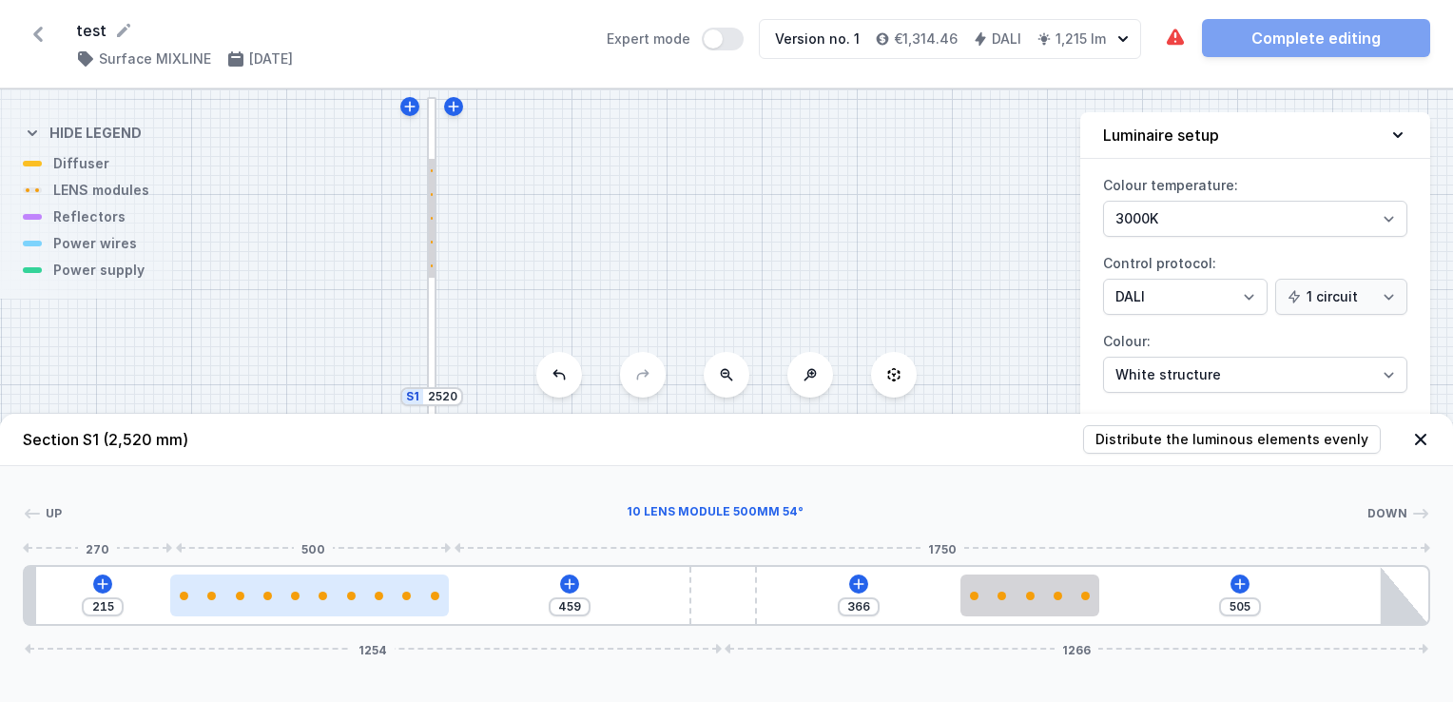
type input "463"
type input "211"
type input "464"
type input "210"
type input "466"
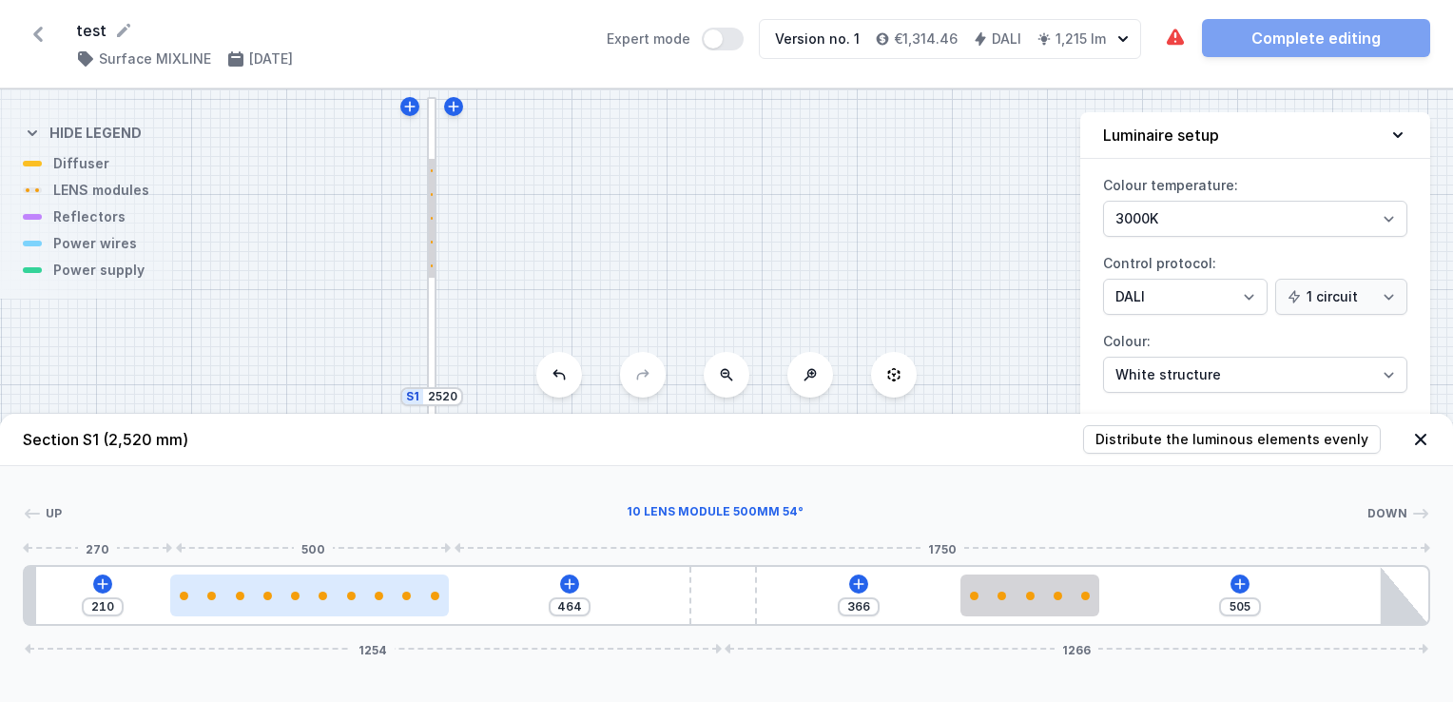
type input "208"
type input "468"
type input "206"
type input "469"
type input "205"
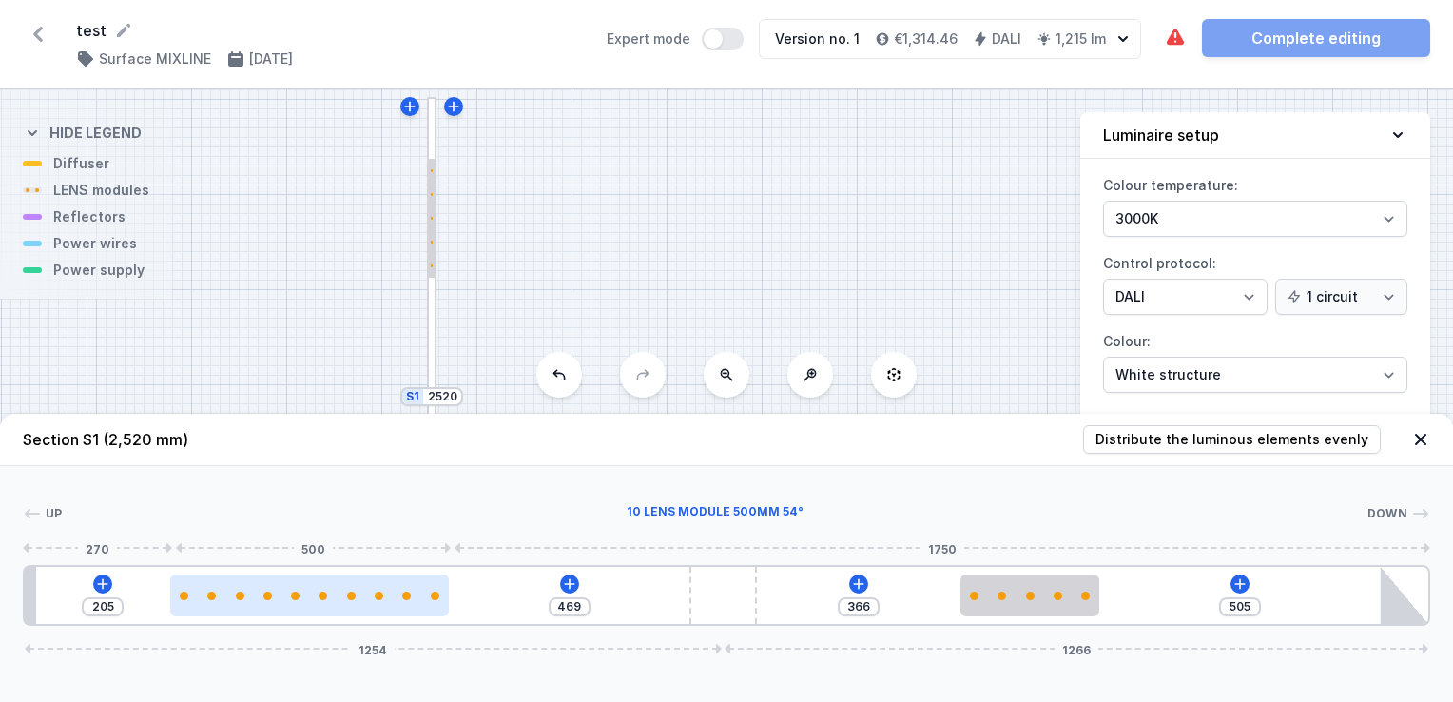
type input "471"
type input "203"
type input "433"
type input "241"
type input "321"
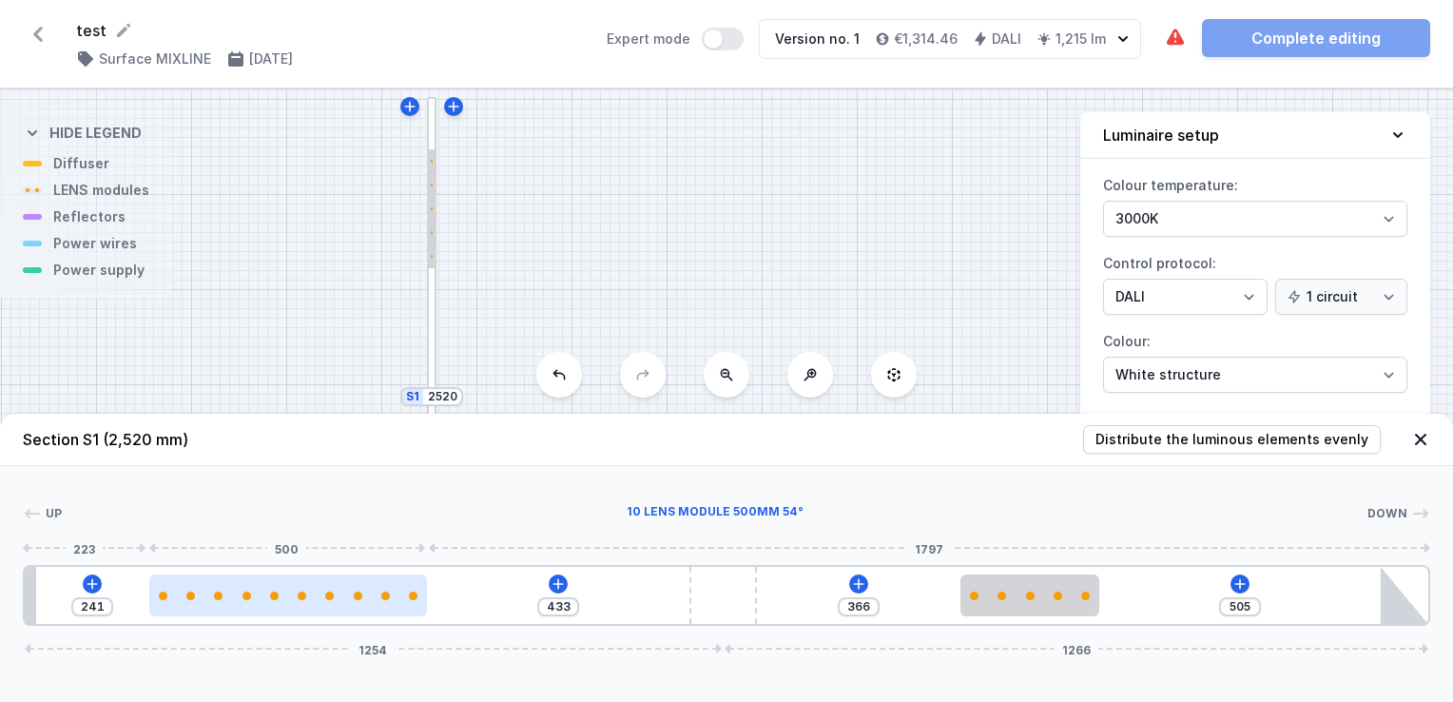
type input "353"
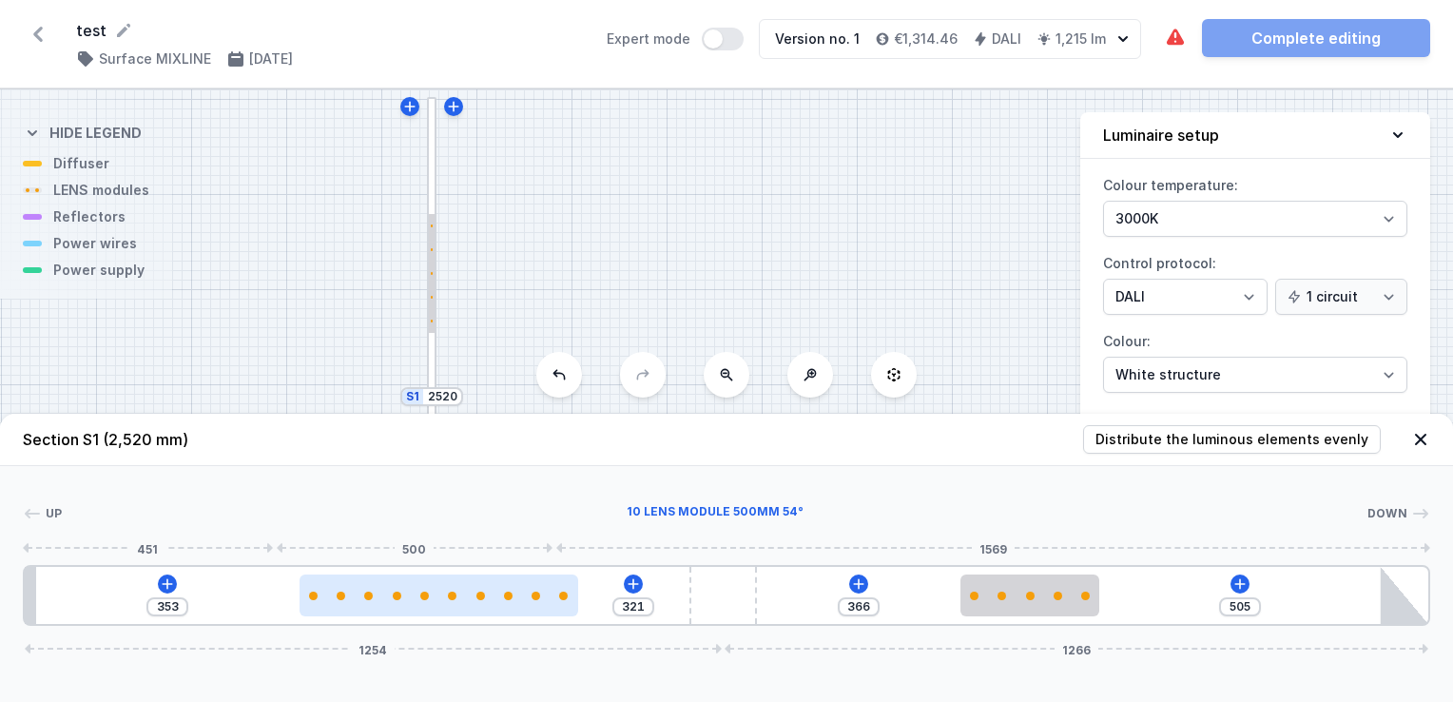
type input "201"
type input "473"
type input "174"
type input "500"
type input "171"
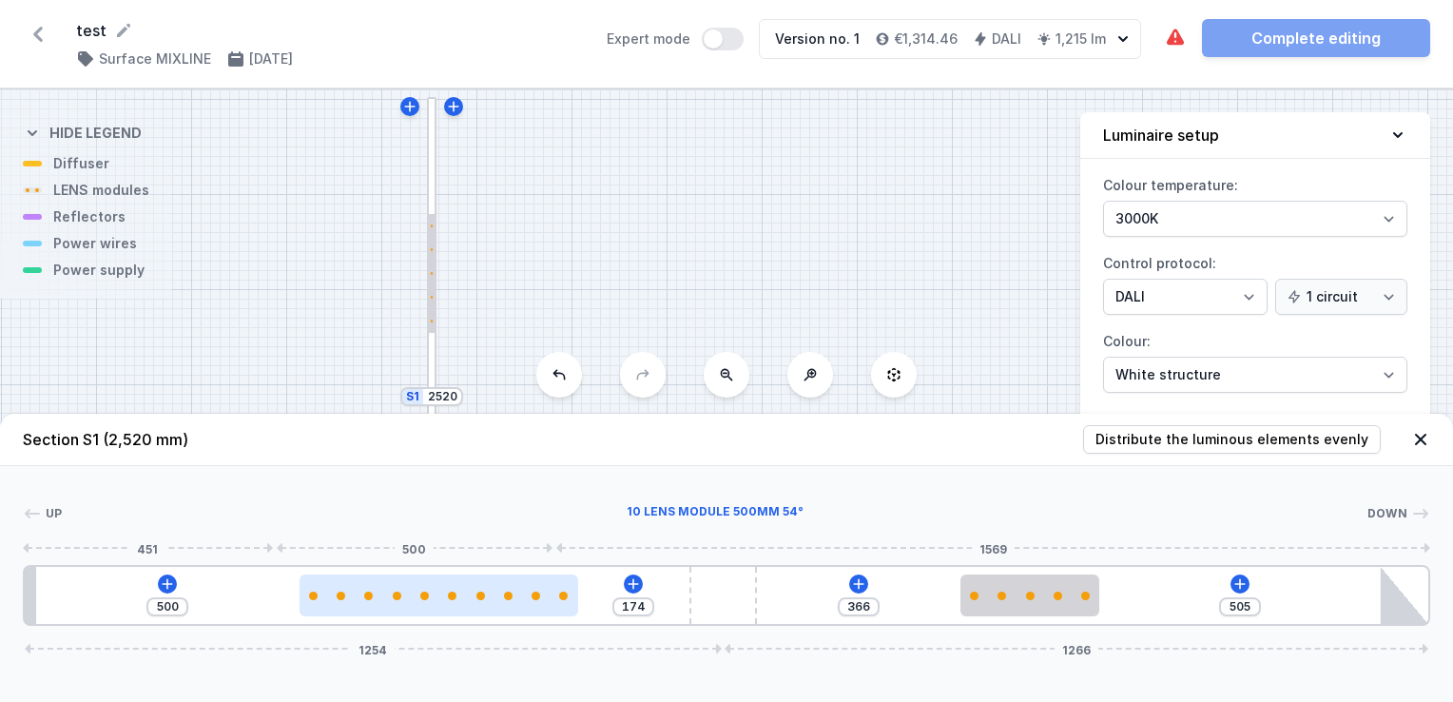
type input "503"
type input "157"
type input "517"
type input "151"
type input "523"
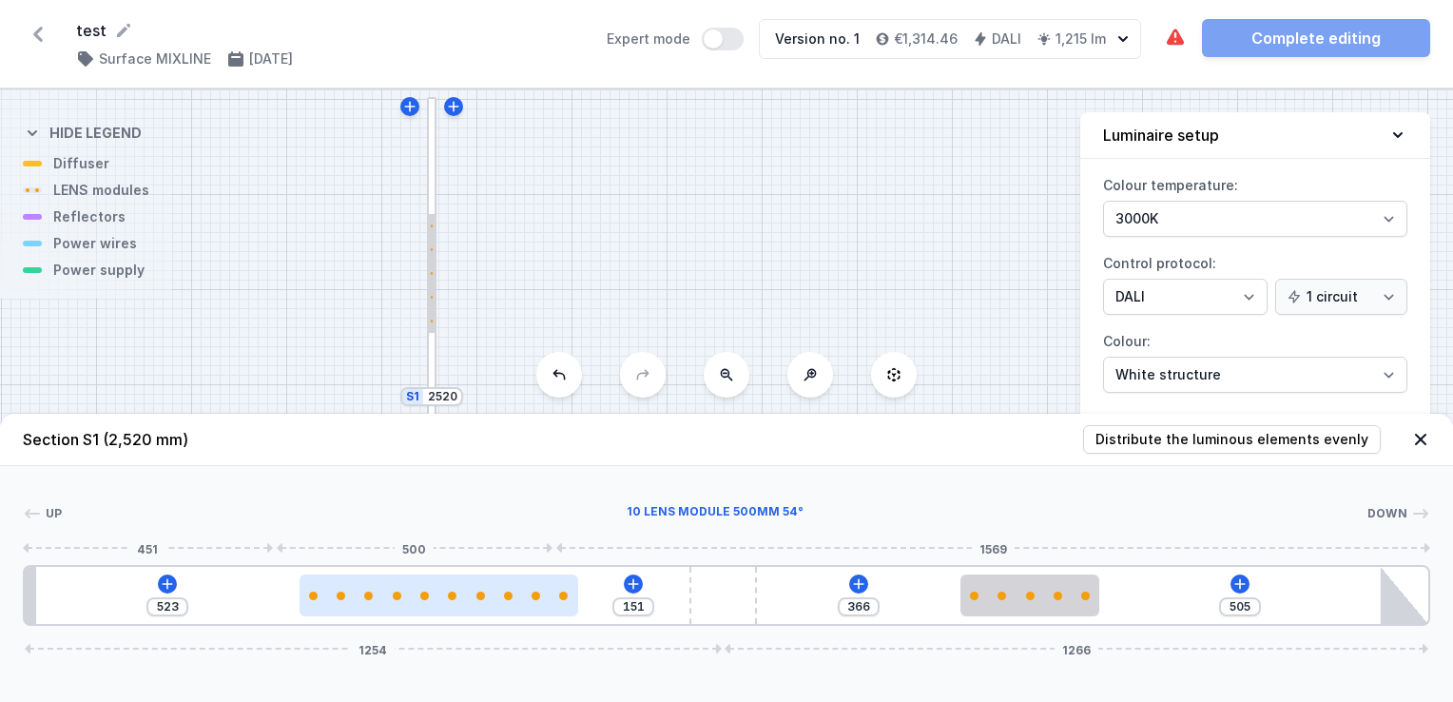
type input "146"
type input "528"
type input "144"
type input "530"
type input "142"
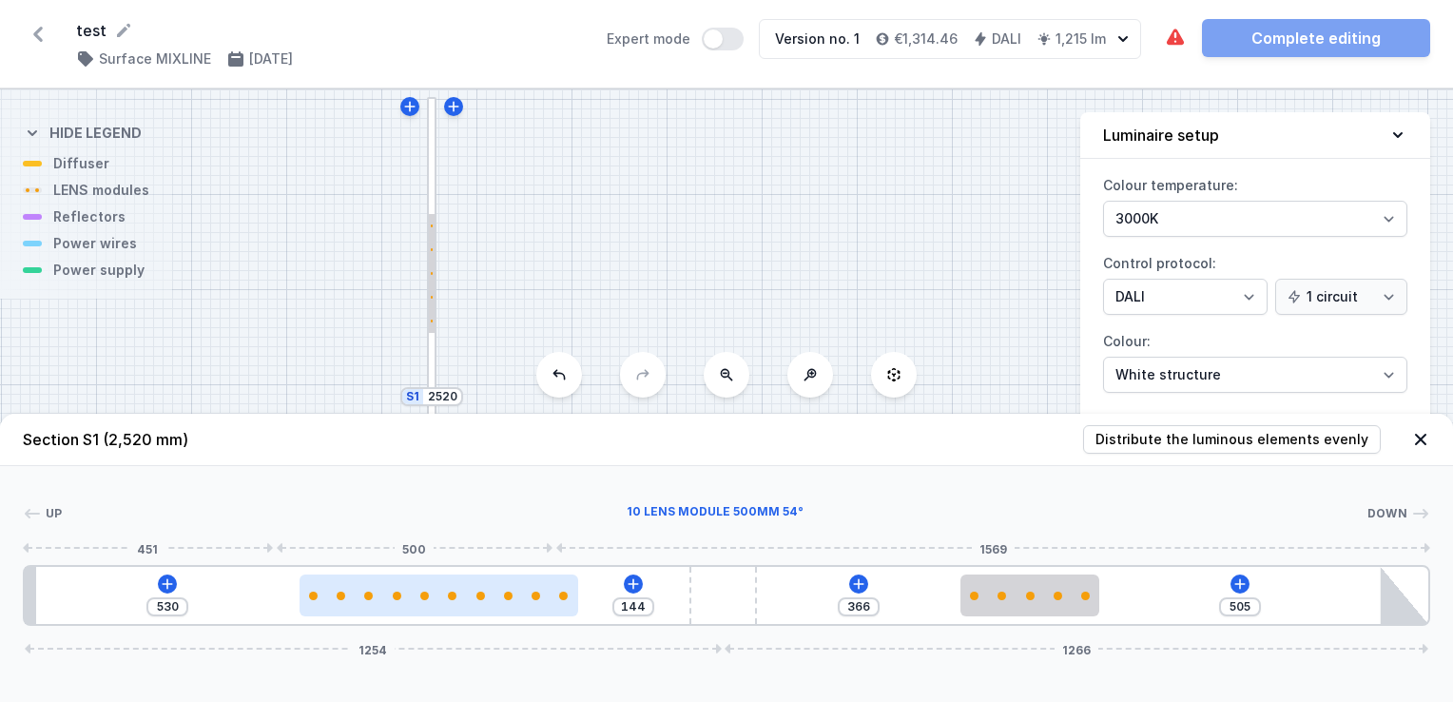
type input "532"
type input "141"
type input "533"
type input "139"
type input "535"
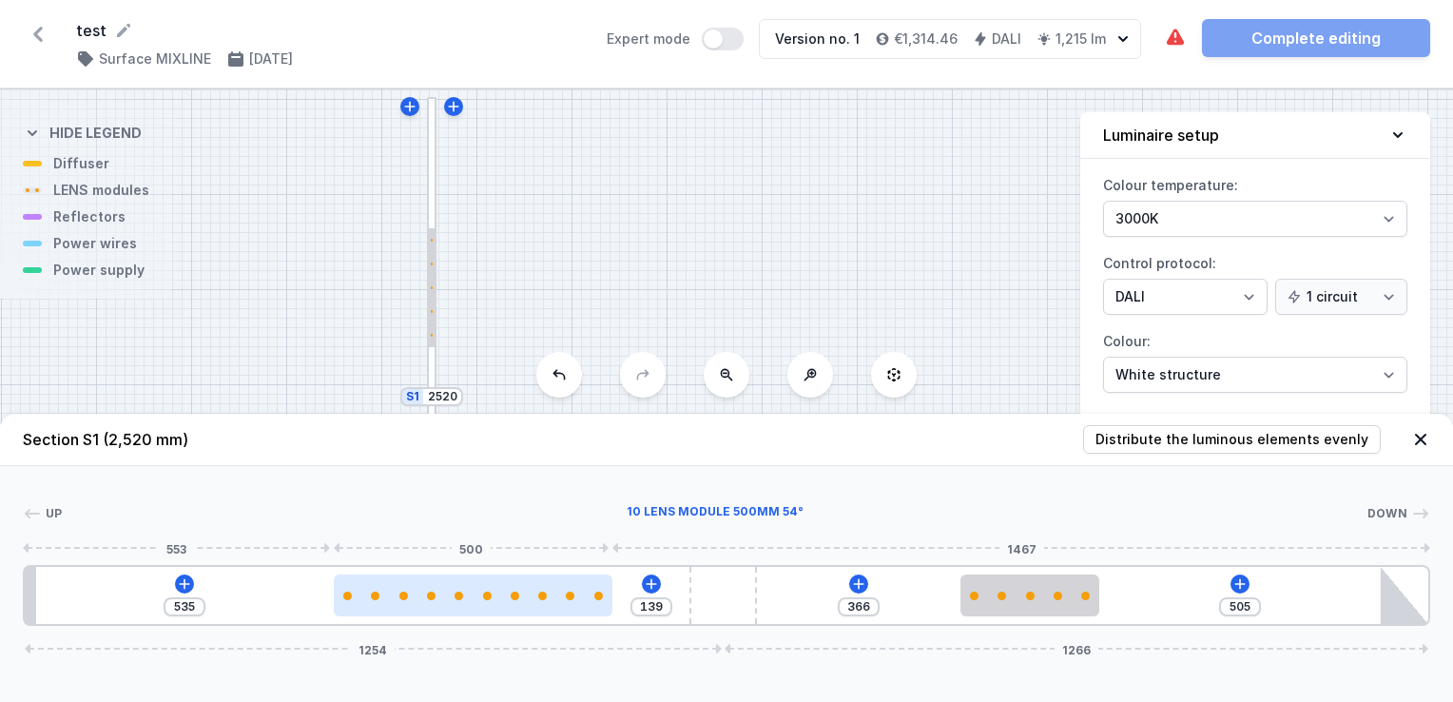
type input "137"
type input "537"
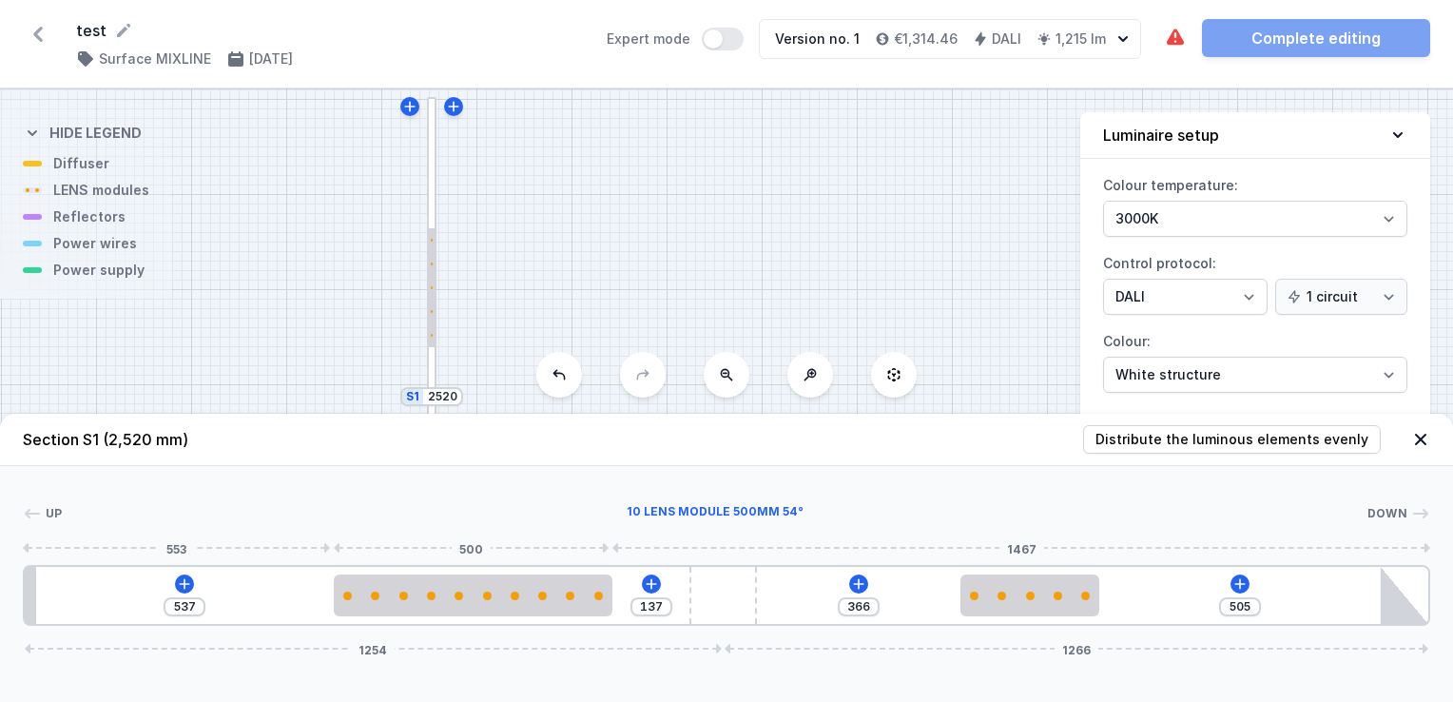
type input "139"
type input "535"
type input "144"
type input "530"
type input "159"
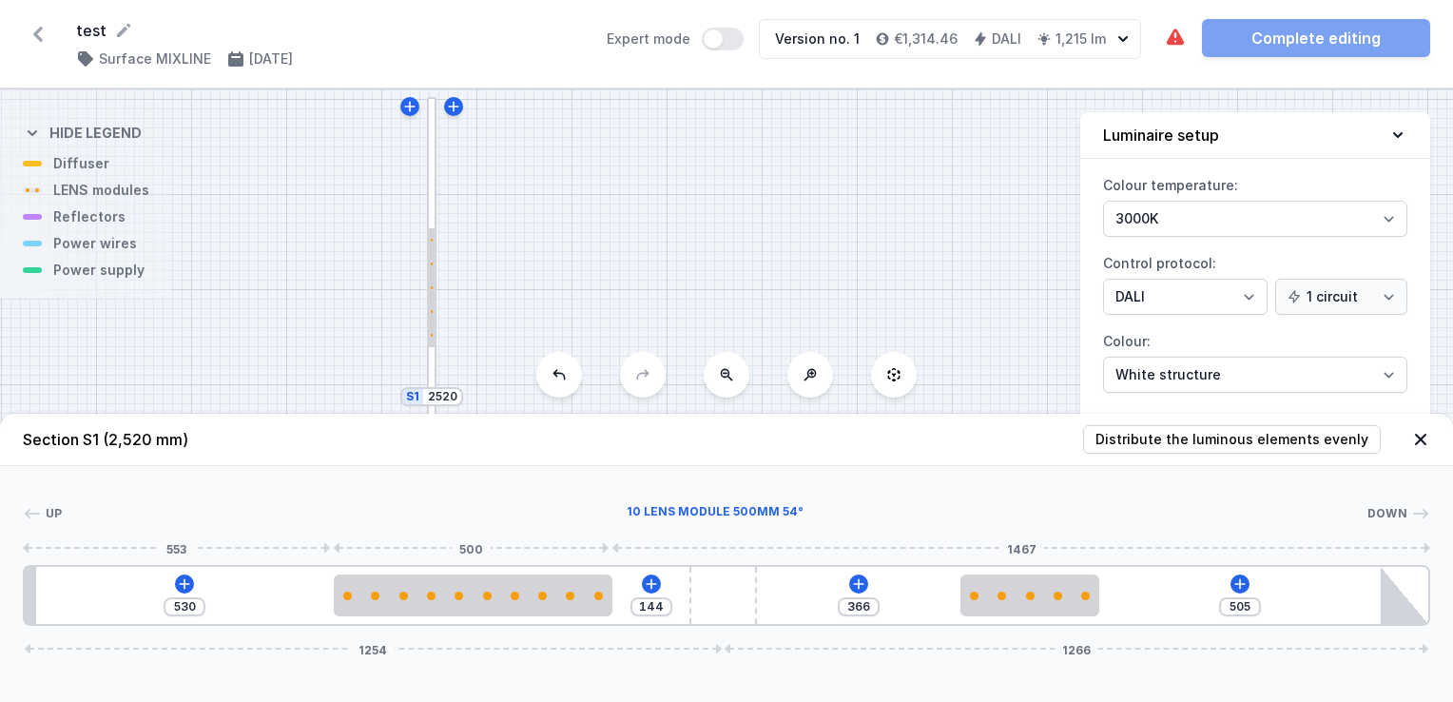
type input "515"
type input "177"
type input "497"
type input "197"
type input "477"
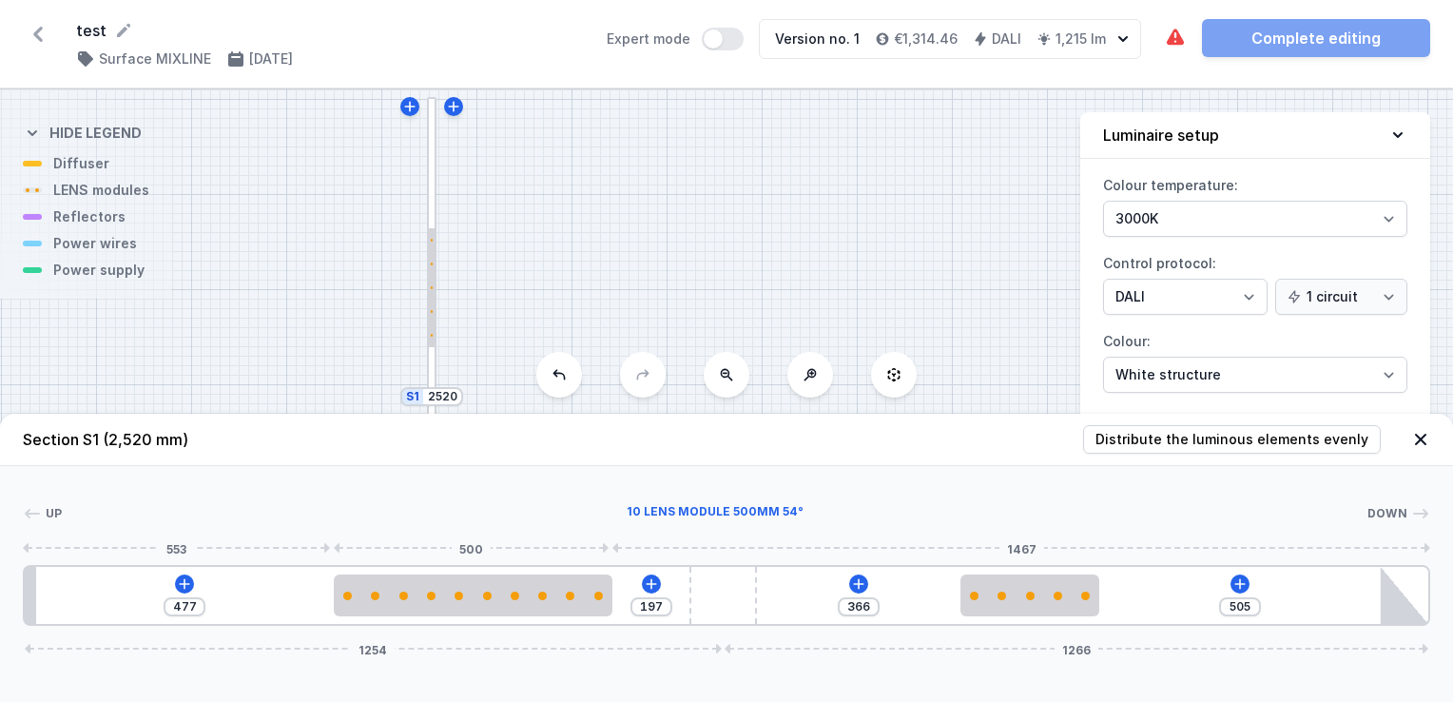
type input "218"
type input "456"
type input "248"
type input "426"
type input "264"
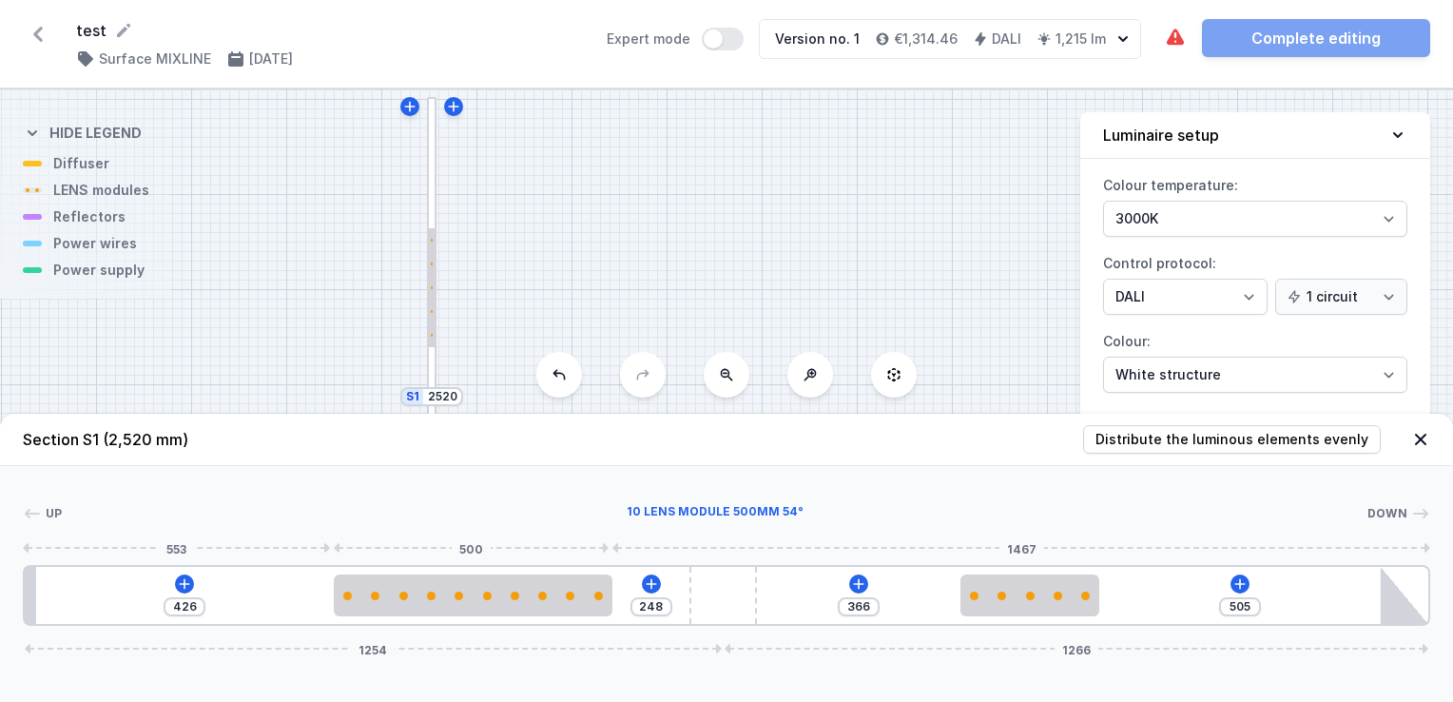
type input "410"
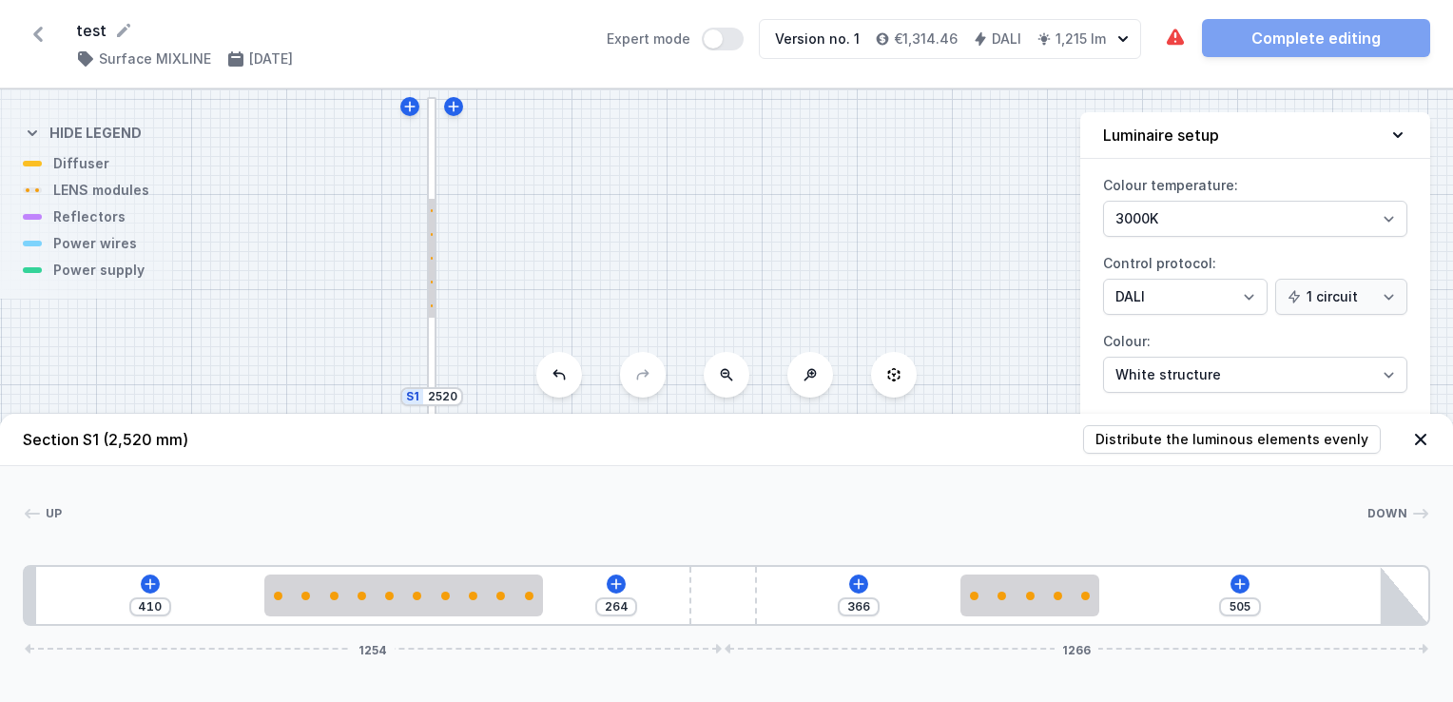
type input "274"
type input "400"
type input "283"
type input "391"
type input "284"
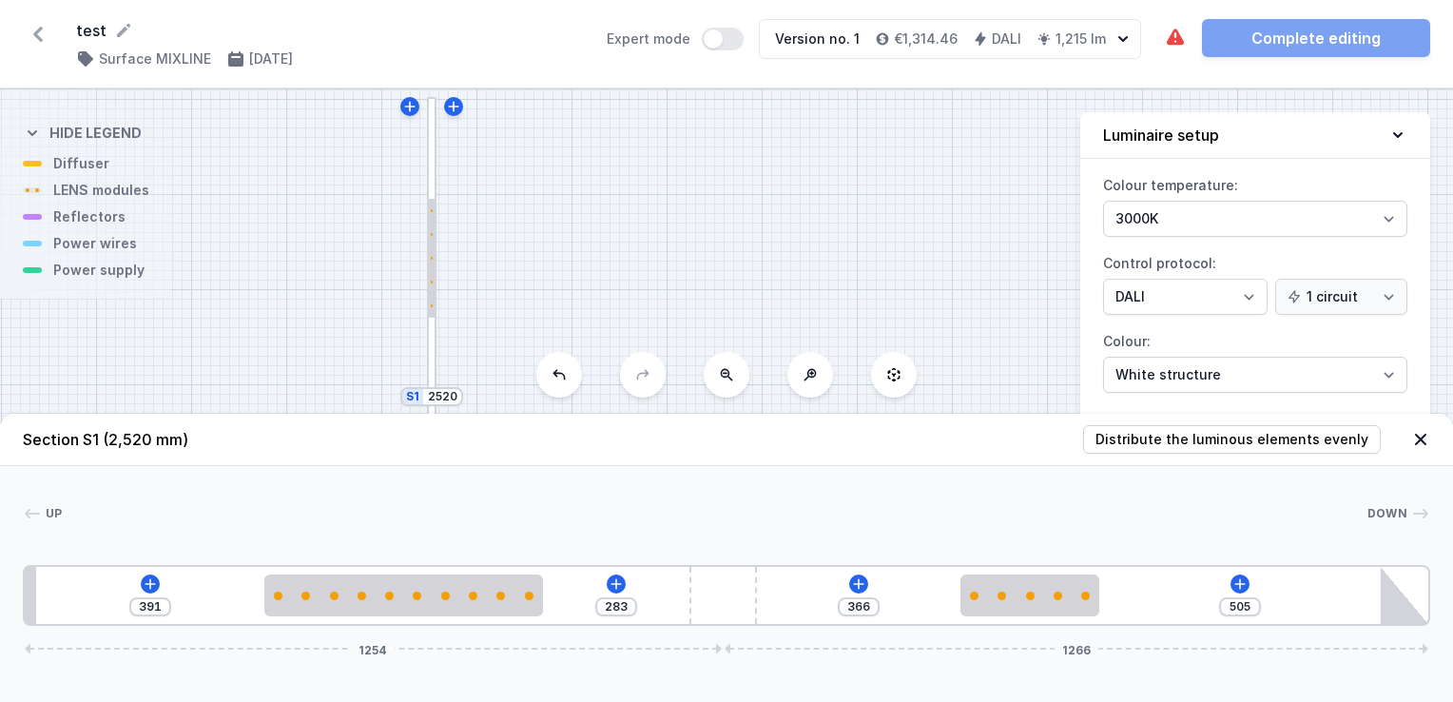
type input "390"
type input "283"
type input "391"
type input "279"
type input "395"
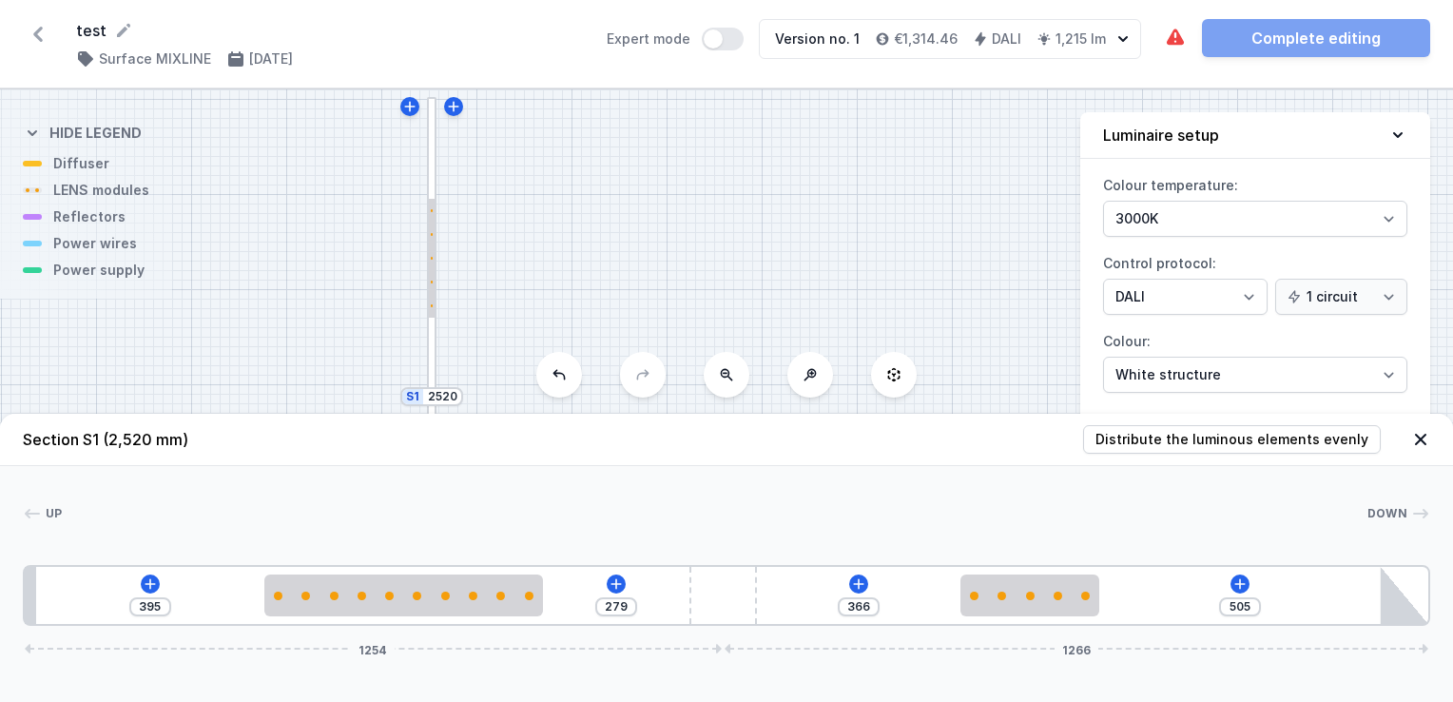
type input "278"
type input "396"
type input "274"
type input "400"
type input "271"
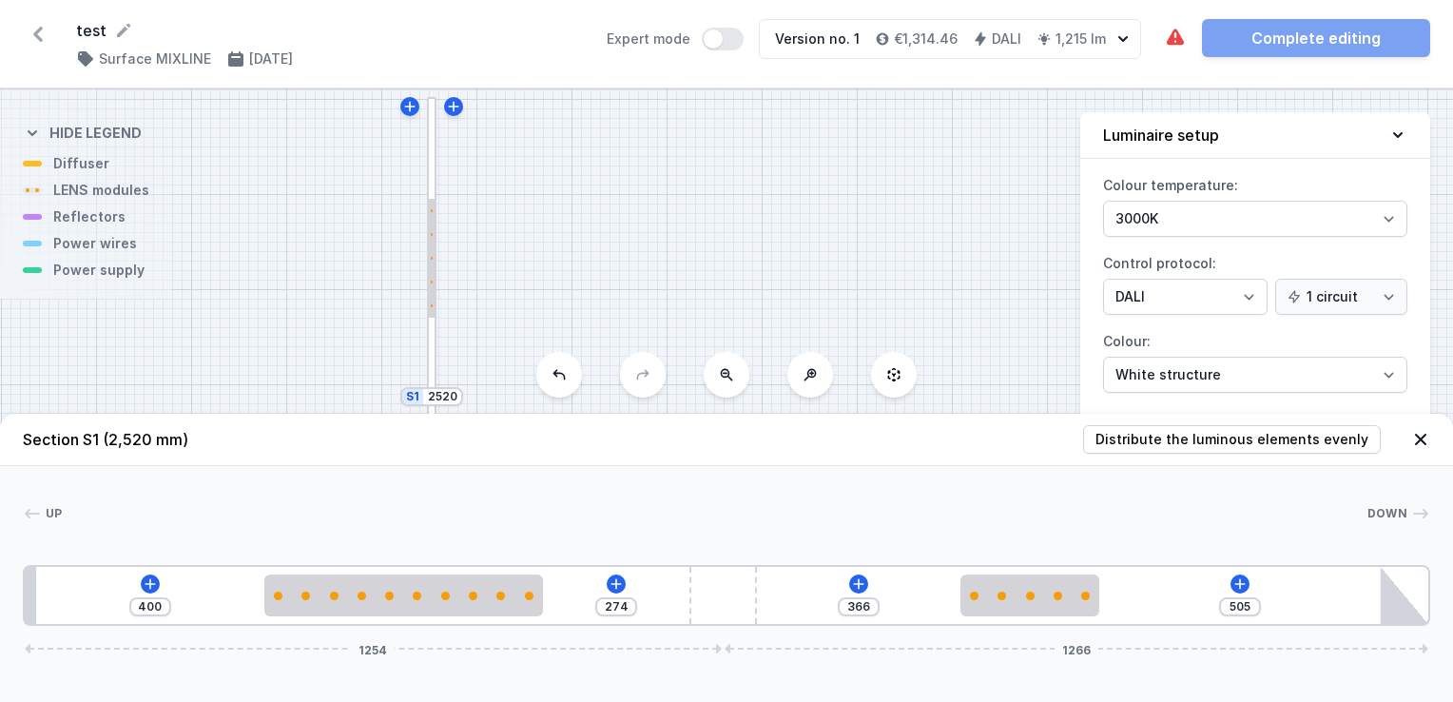
type input "403"
type input "261"
type input "413"
type input "251"
type input "423"
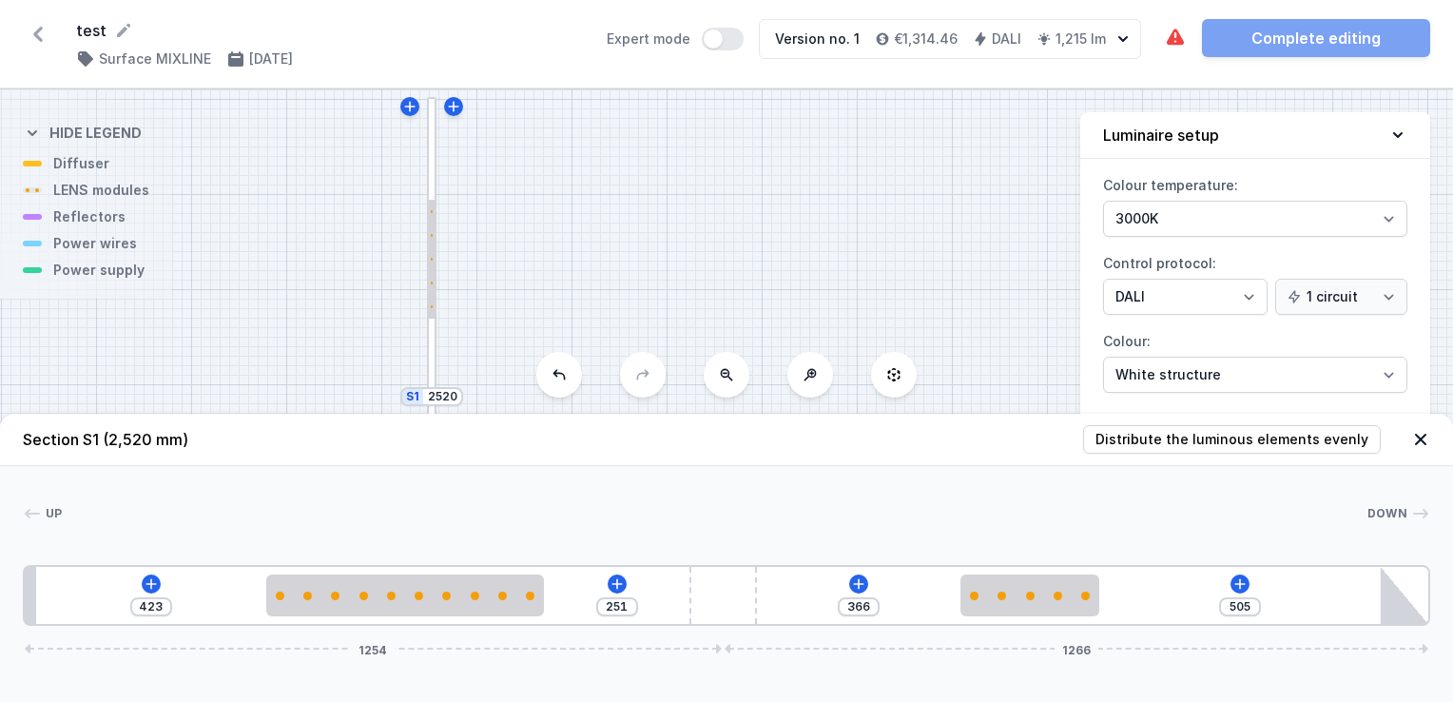
type input "243"
type input "431"
type input "238"
type input "436"
type input "224"
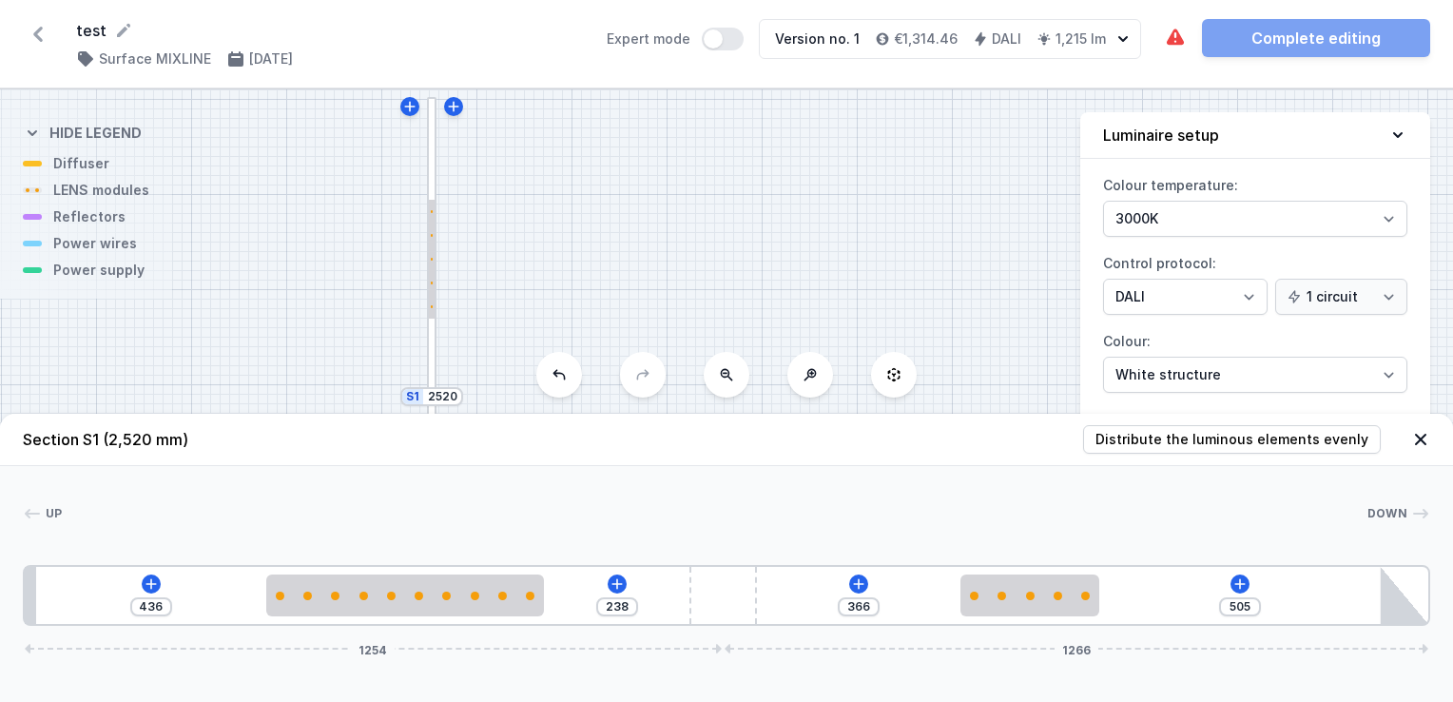
type input "450"
type input "213"
type input "461"
type input "201"
type input "473"
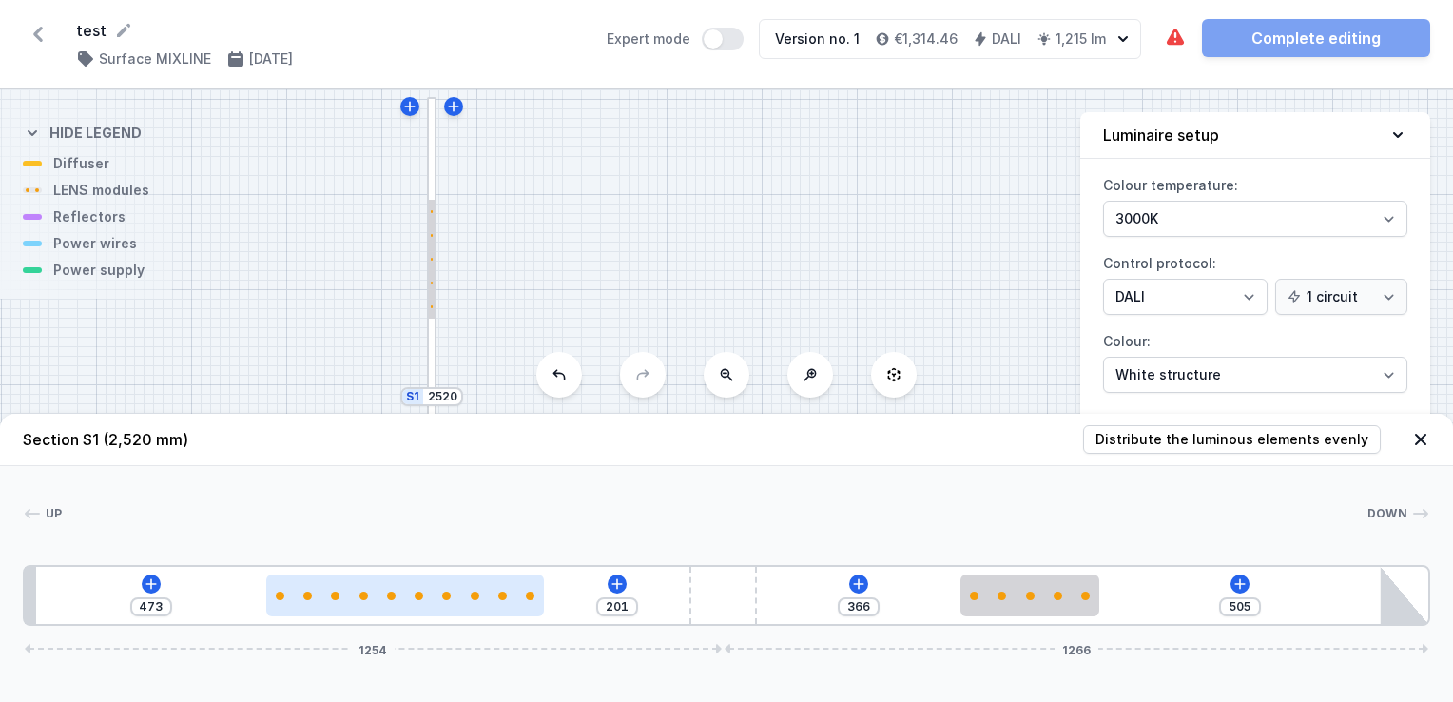
type input "186"
type input "488"
type input "177"
type input "497"
type input "171"
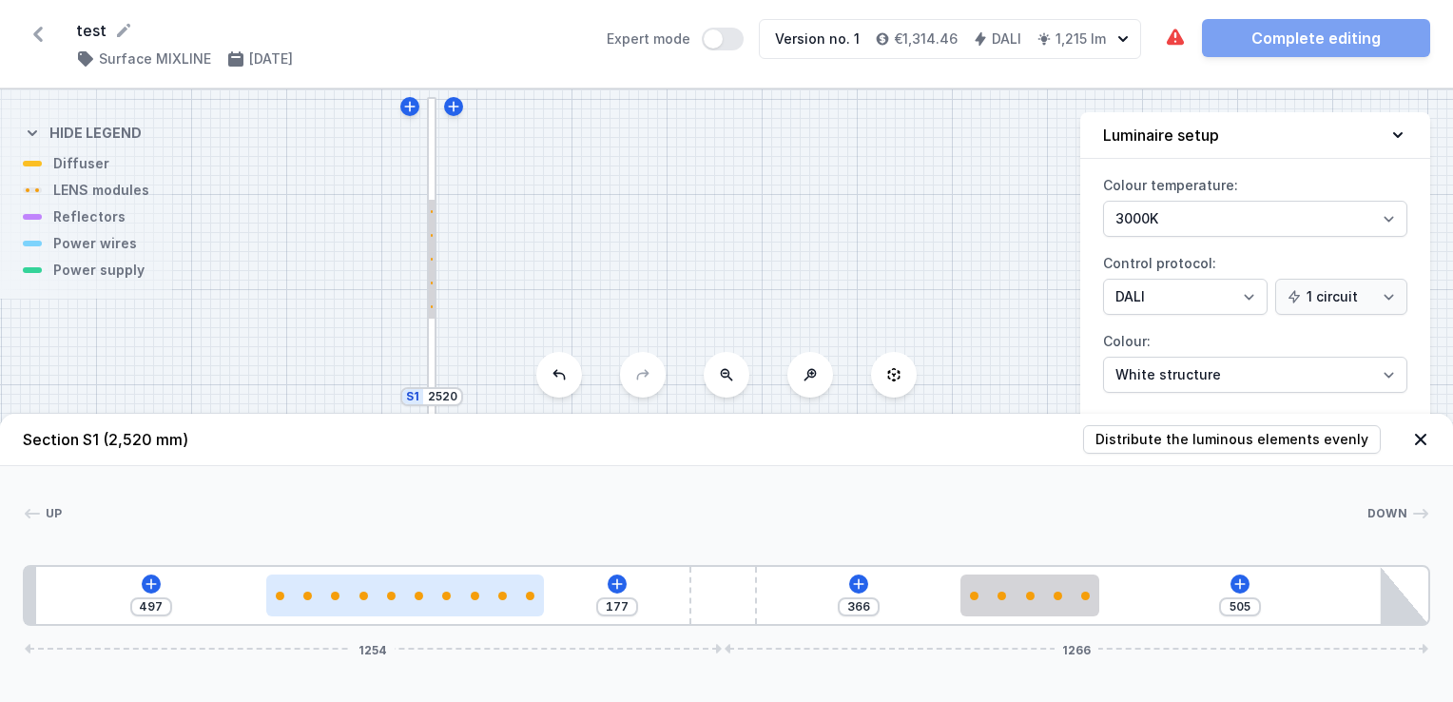
type input "503"
type input "164"
type input "510"
type input "162"
type input "512"
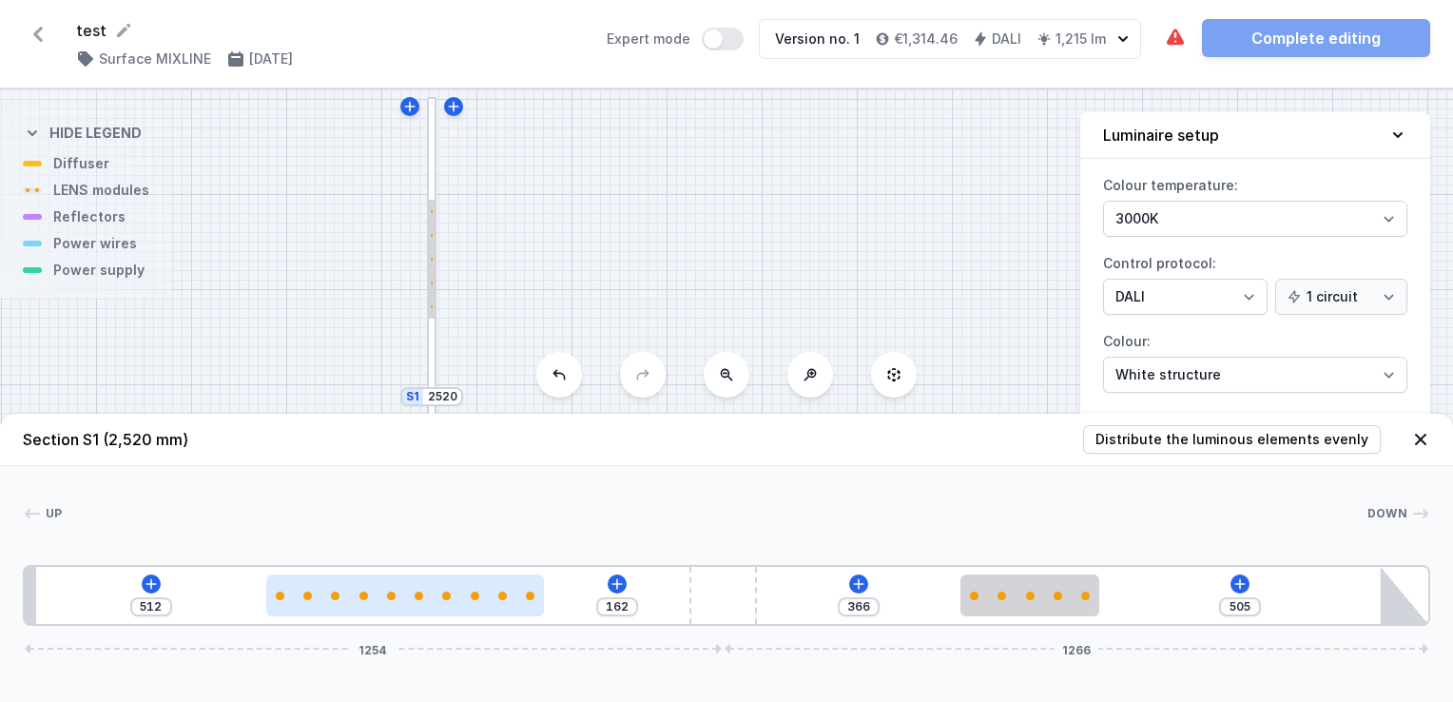
type input "159"
type input "515"
type input "146"
type input "528"
type input "134"
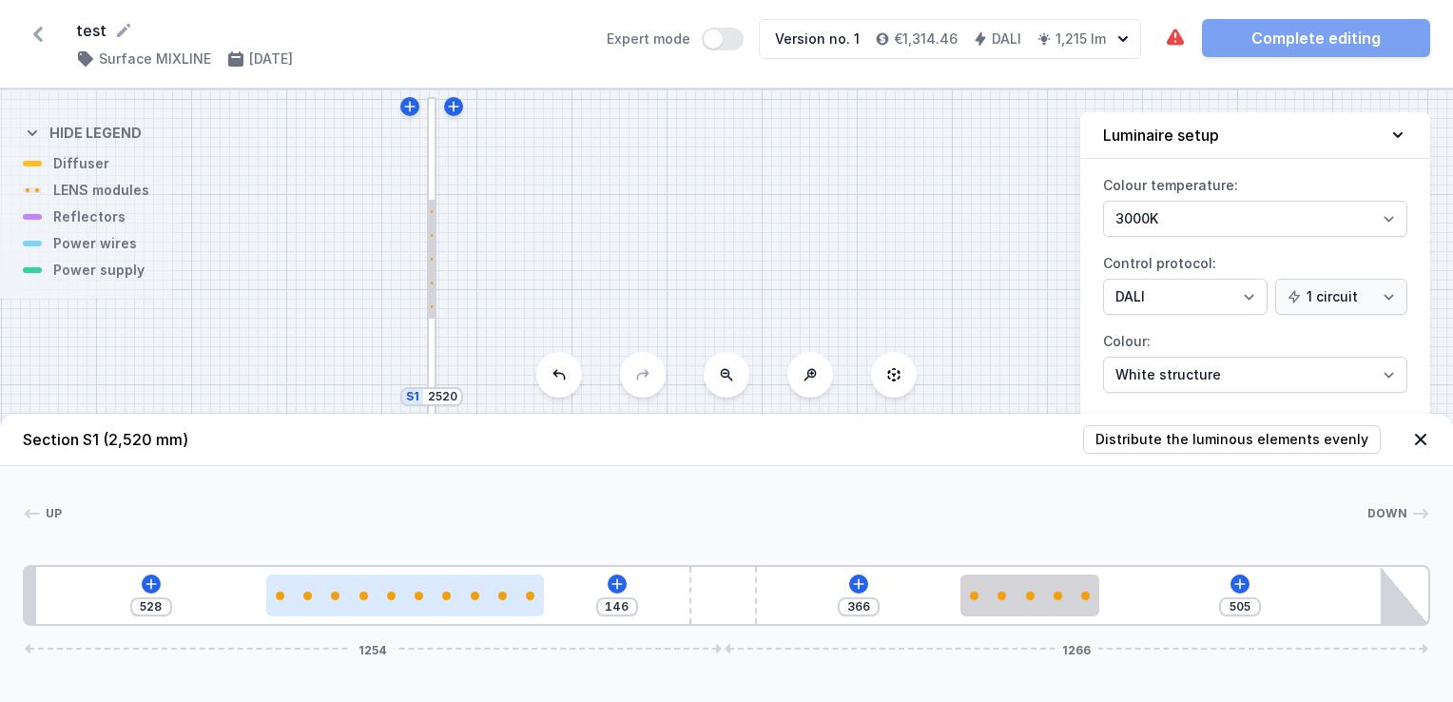
type input "540"
type input "114"
type input "560"
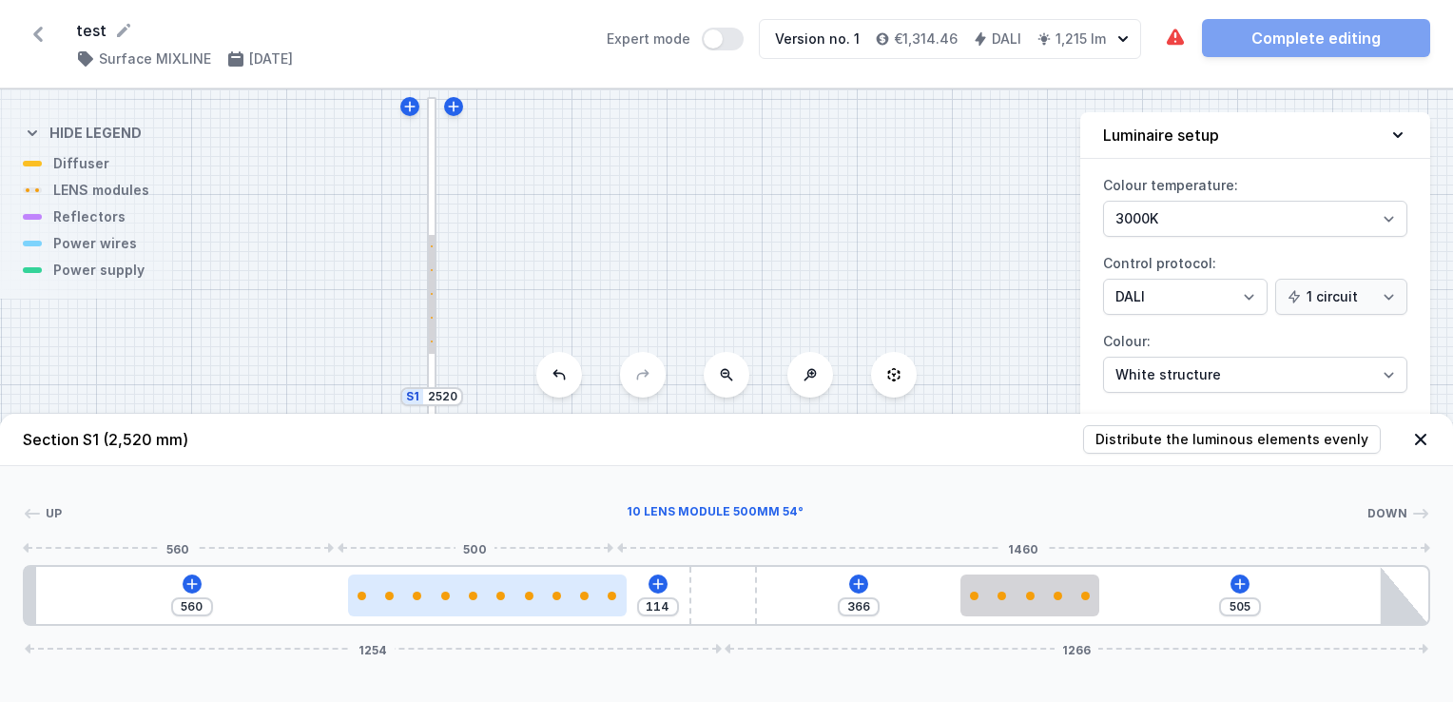
type input "99"
type input "575"
type input "84"
type input "590"
type input "71"
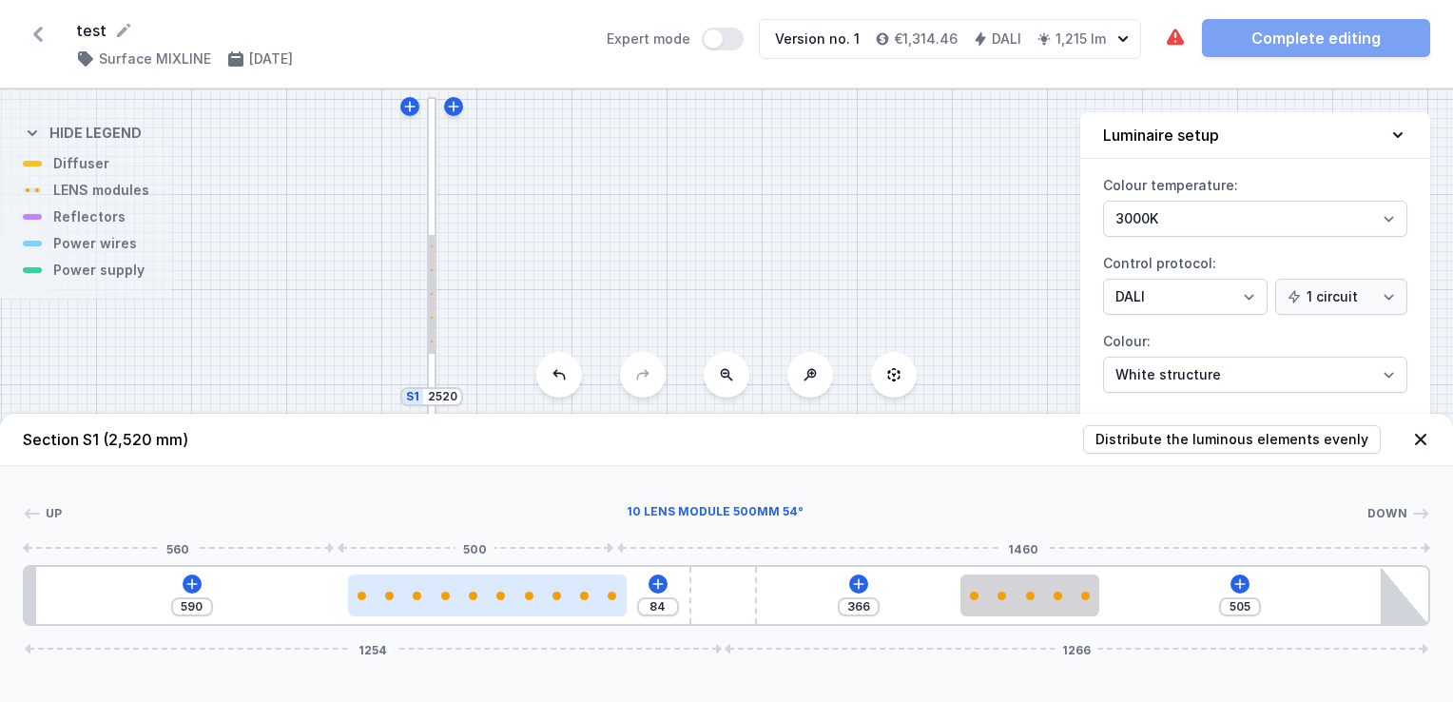
type input "603"
type input "66"
type input "608"
type input "64"
type input "610"
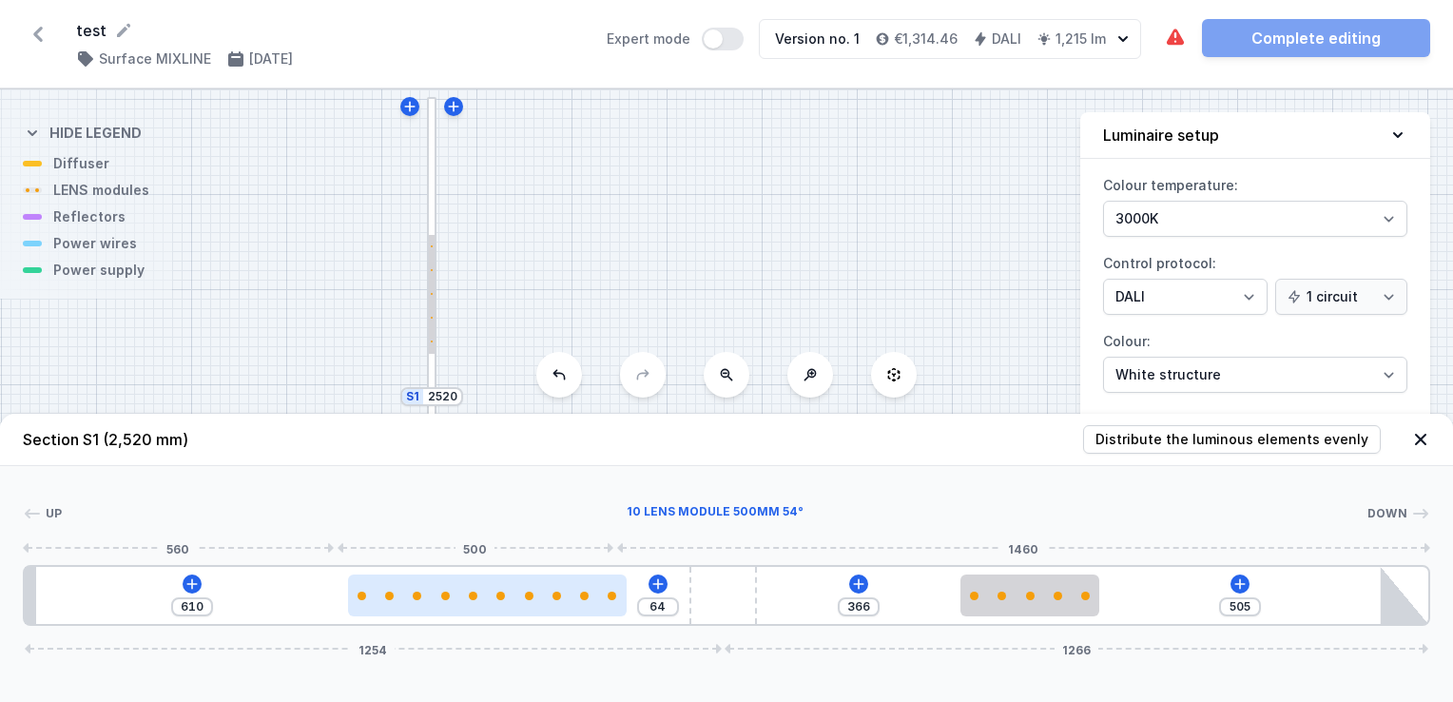
type input "62"
type input "612"
type input "61"
type input "613"
type input "59"
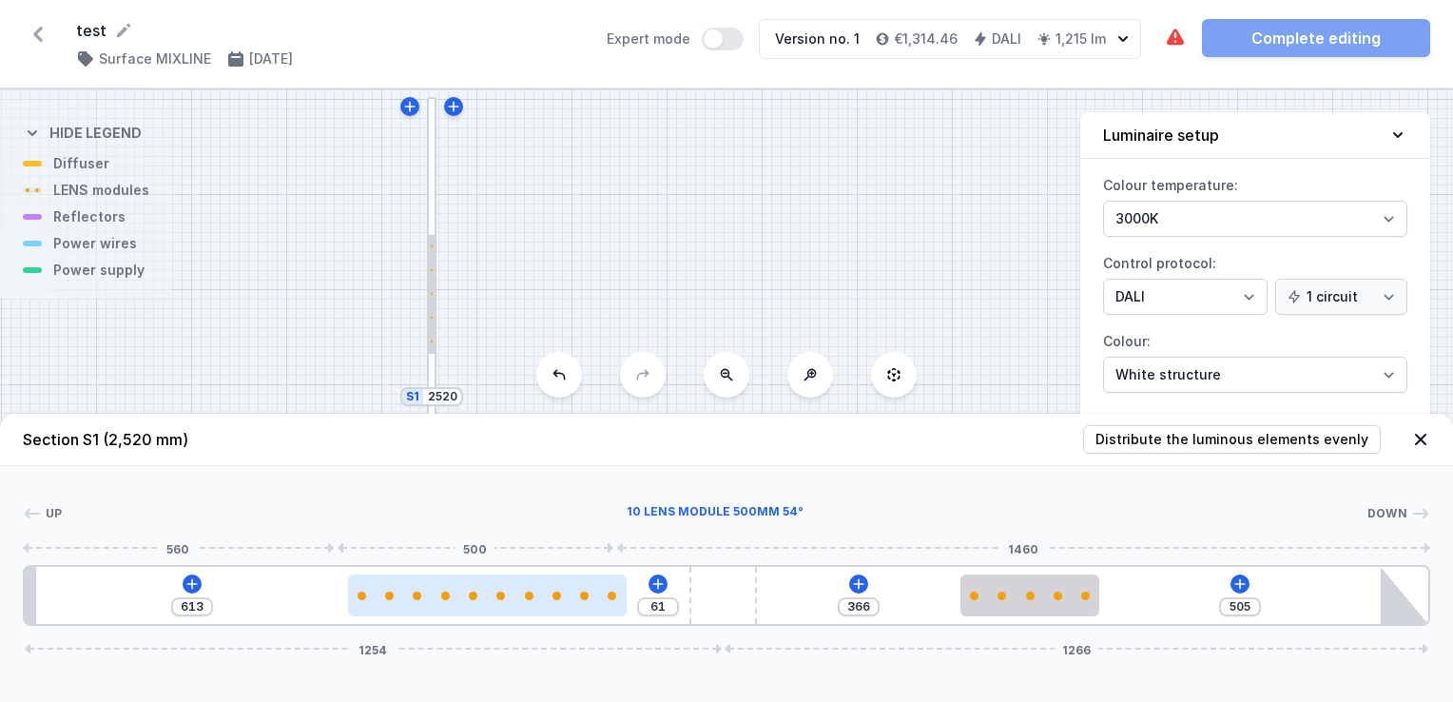
type input "615"
type input "71"
type input "603"
type input "74"
type input "600"
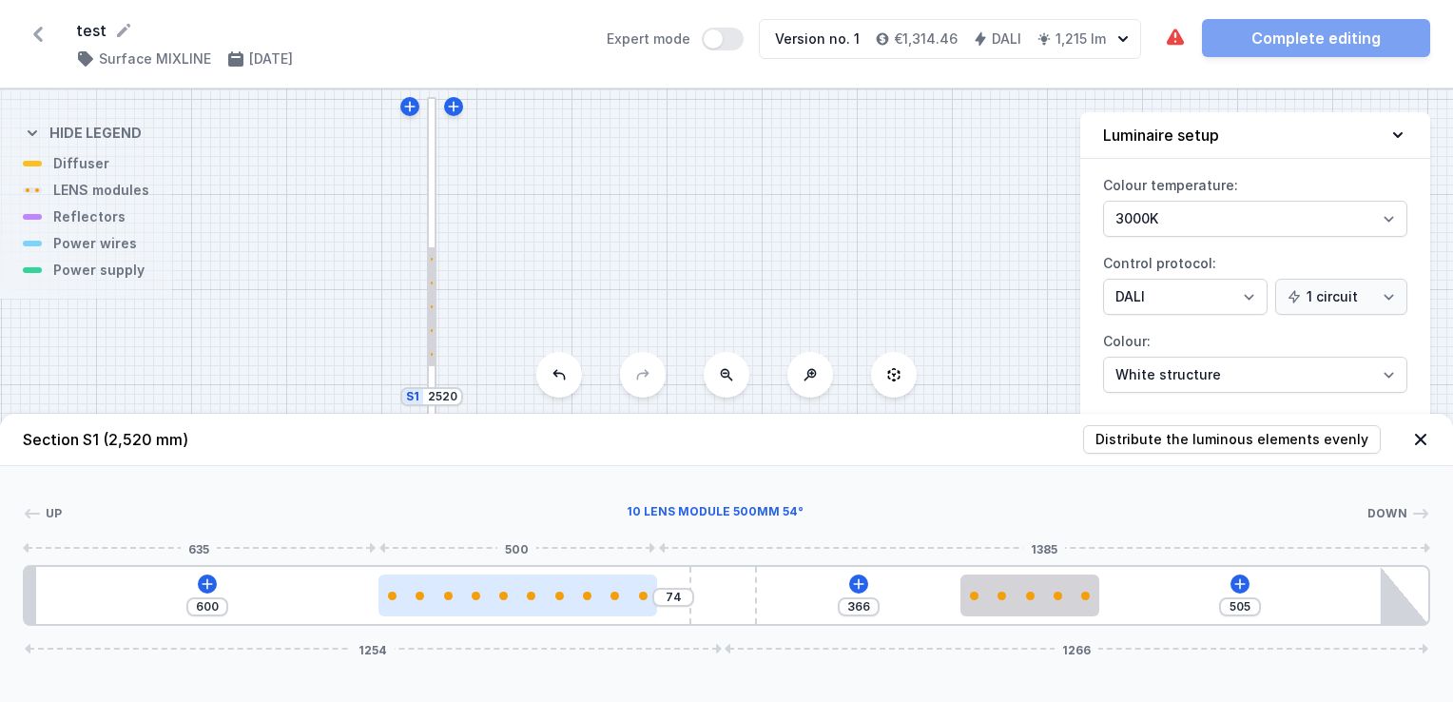
type input "87"
type input "587"
type input "97"
type input "577"
type input "106"
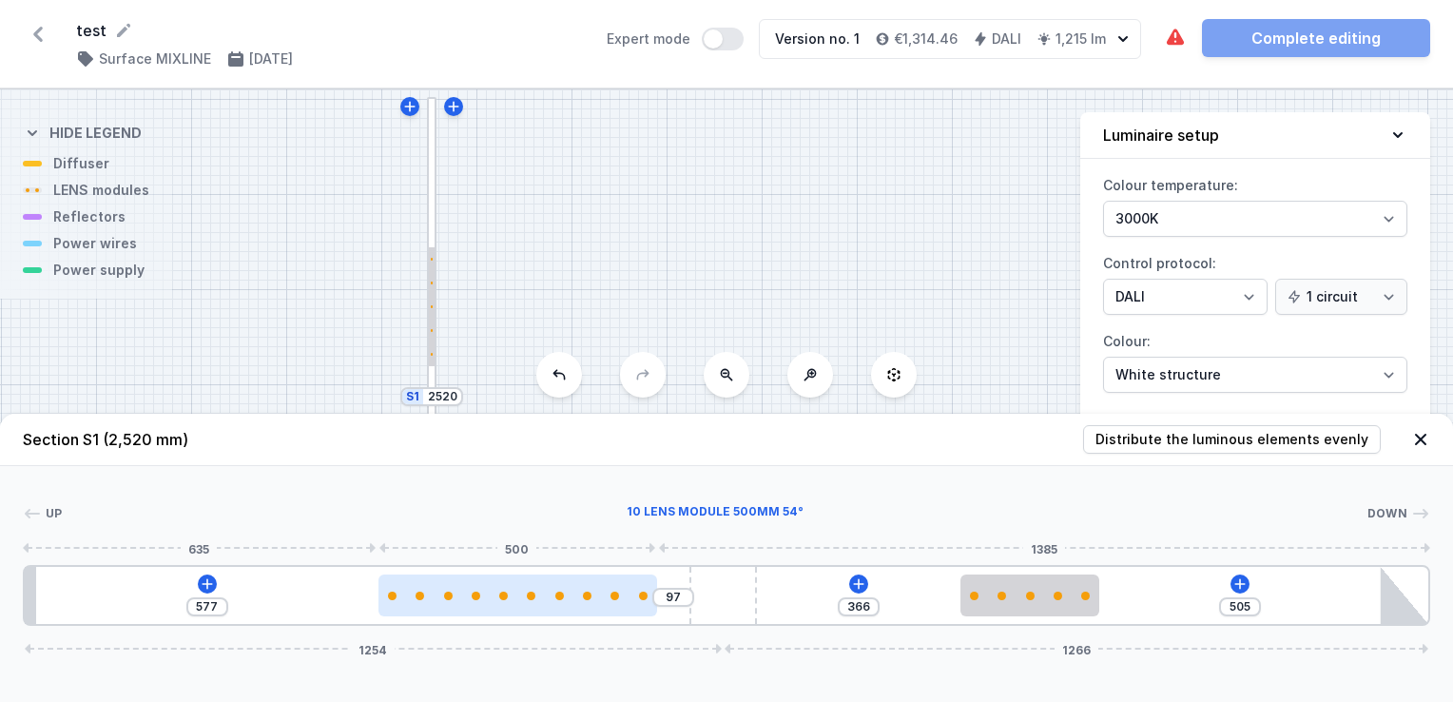
type input "568"
type input "114"
type input "560"
type input "126"
type input "548"
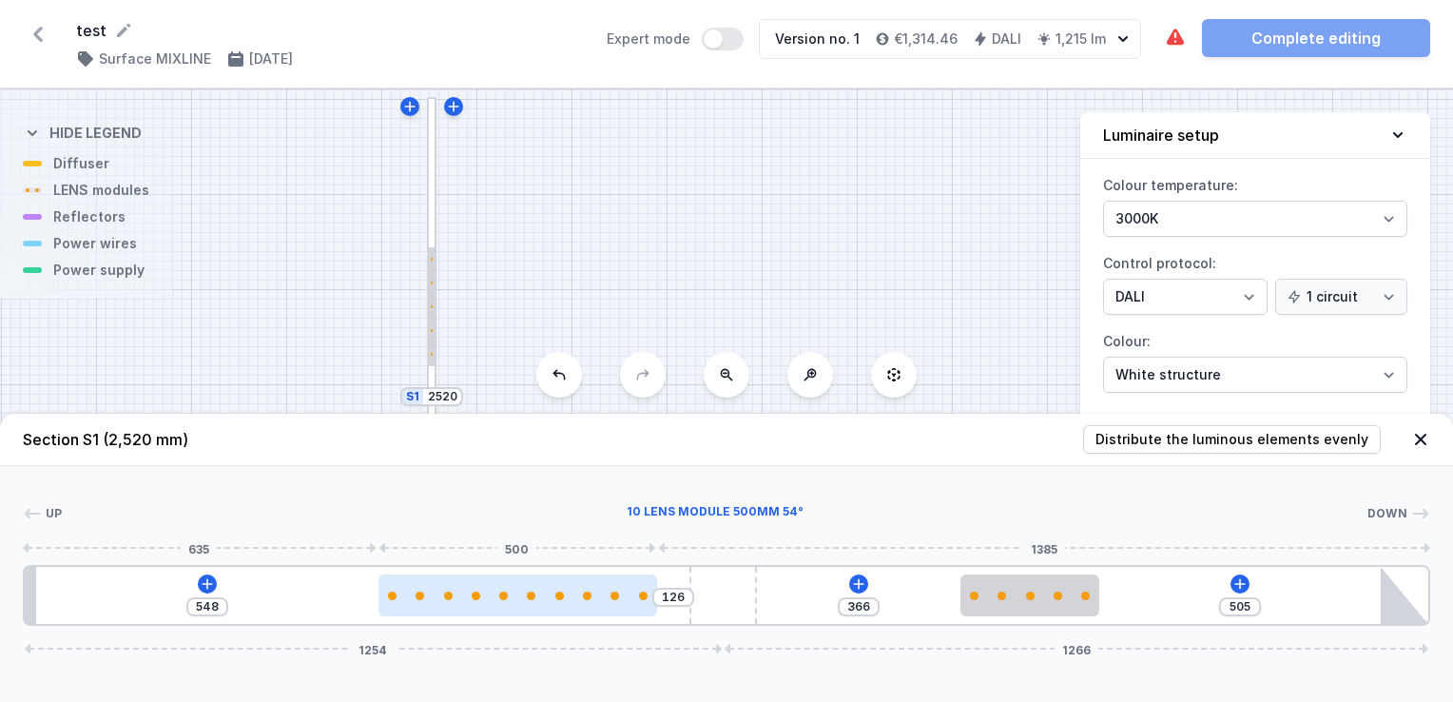
type input "136"
type input "538"
type input "149"
type input "525"
type input "157"
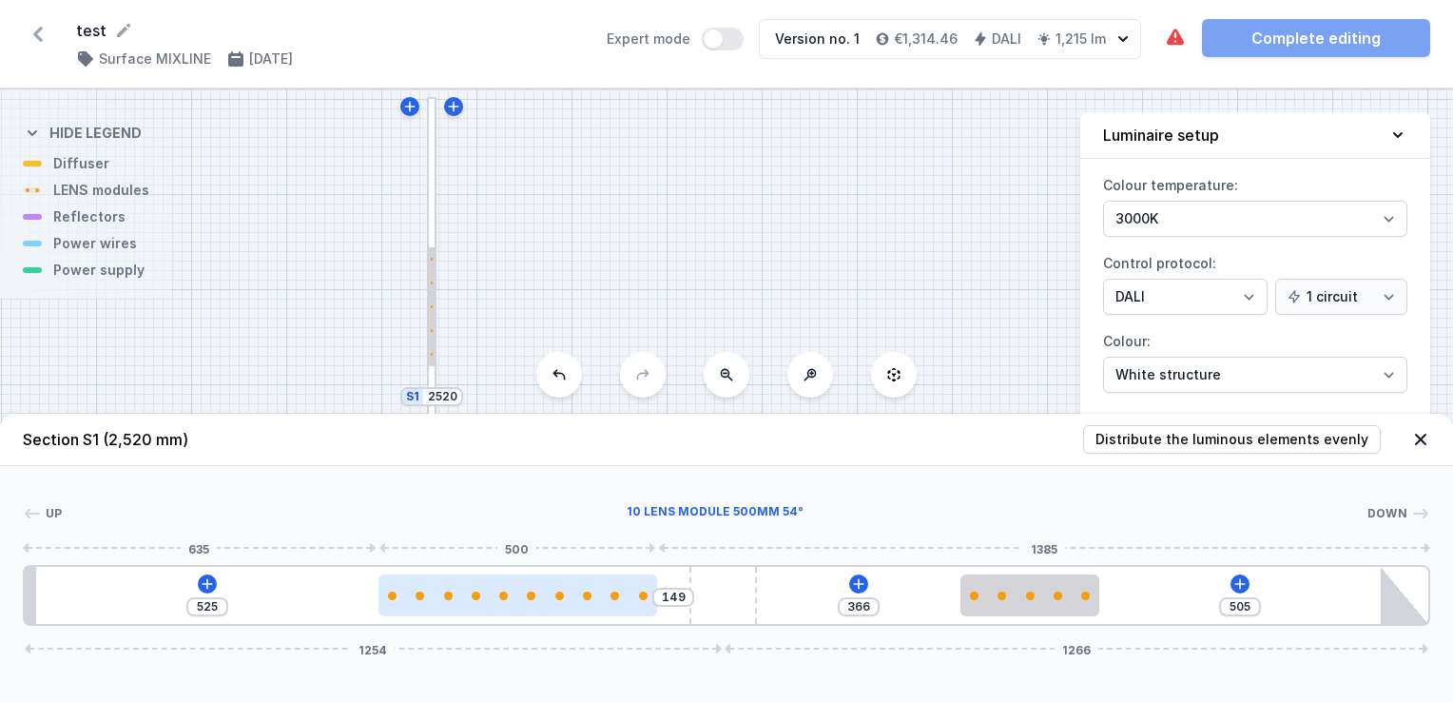
type input "517"
type input "169"
type input "505"
type input "182"
type input "492"
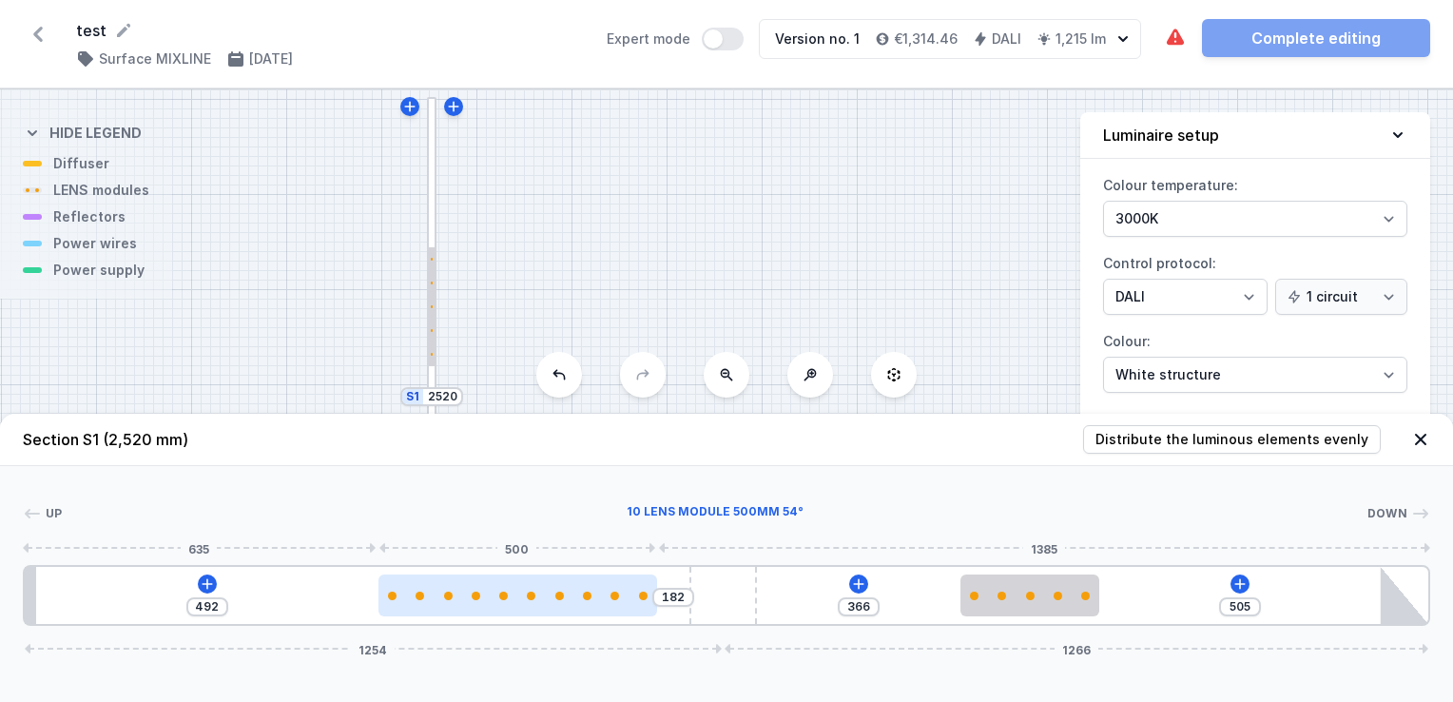
type input "189"
type input "485"
type input "191"
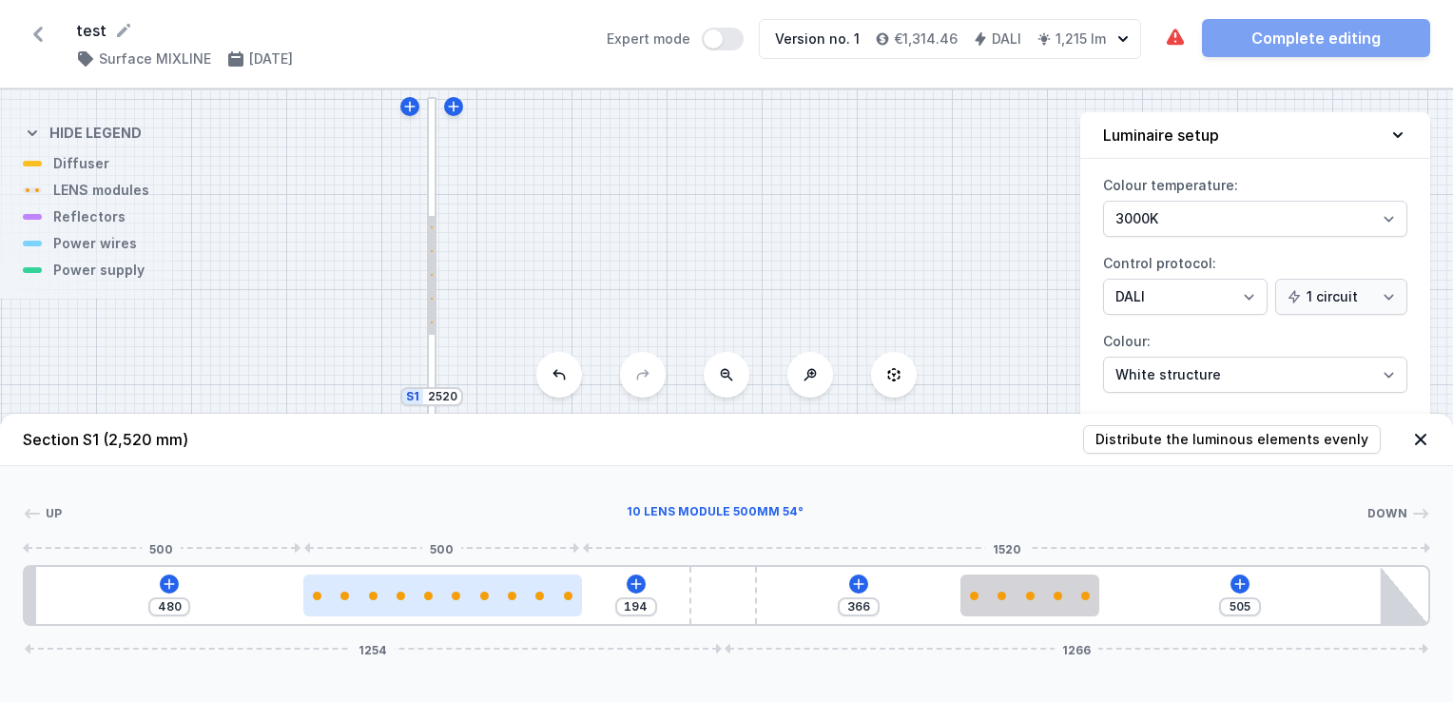
drag, startPoint x: 609, startPoint y: 606, endPoint x: 554, endPoint y: 607, distance: 55.2
click at [554, 607] on div at bounding box center [442, 595] width 279 height 42
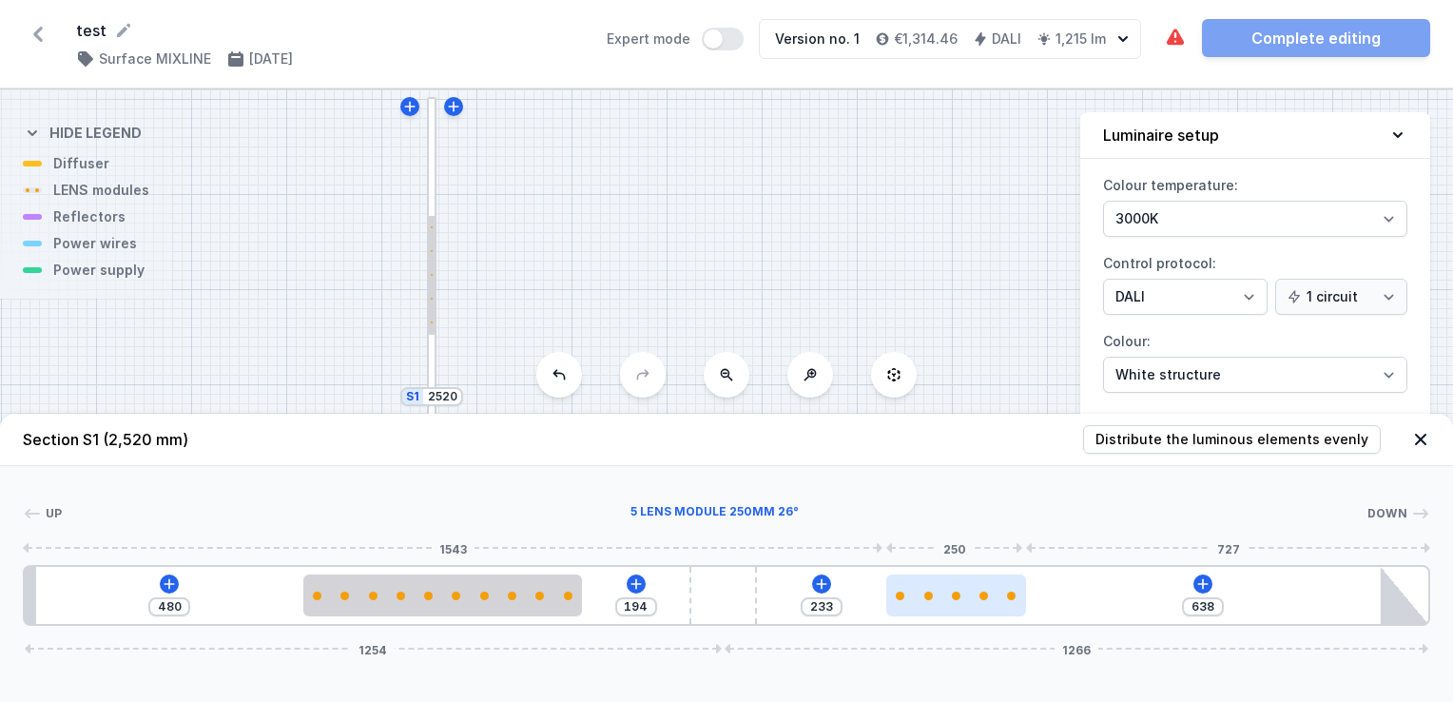
drag, startPoint x: 1042, startPoint y: 603, endPoint x: 988, endPoint y: 584, distance: 57.5
click at [1194, 585] on button at bounding box center [1203, 583] width 19 height 19
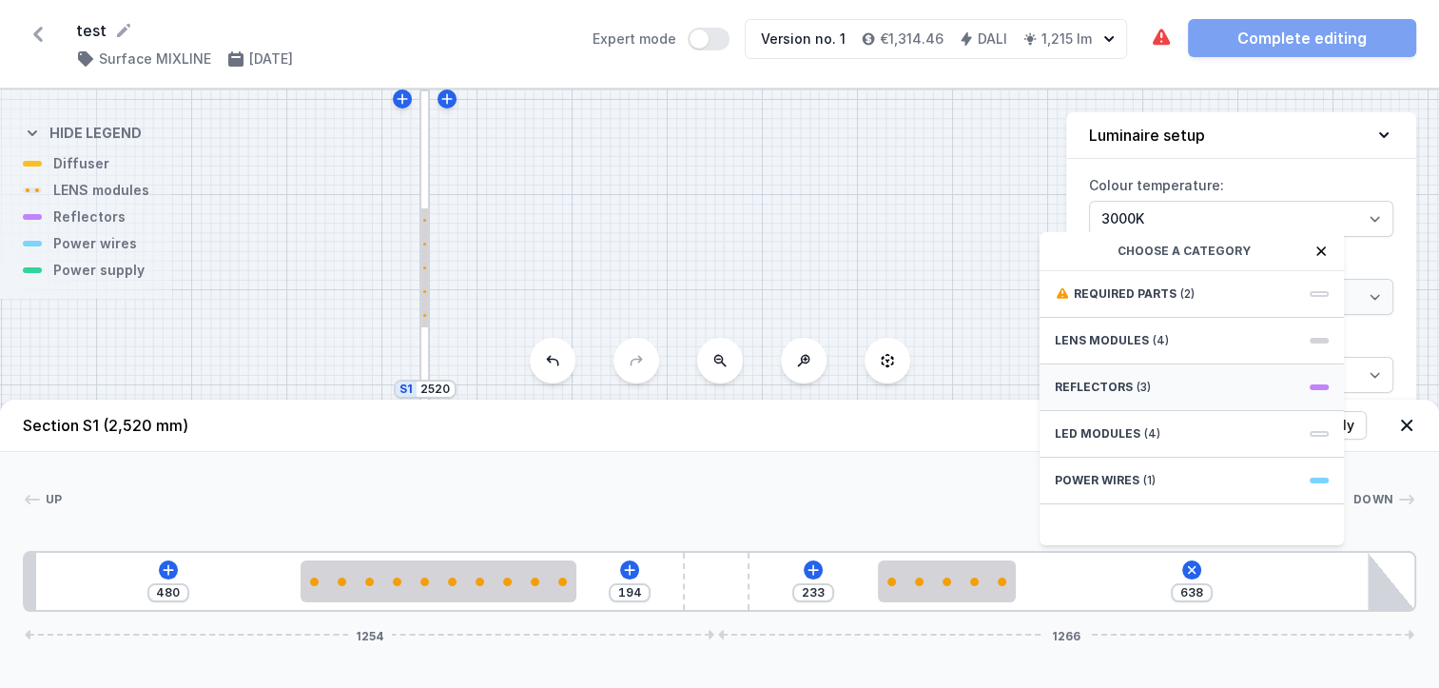
click at [1109, 409] on div "Reflectors (3)" at bounding box center [1191, 387] width 304 height 47
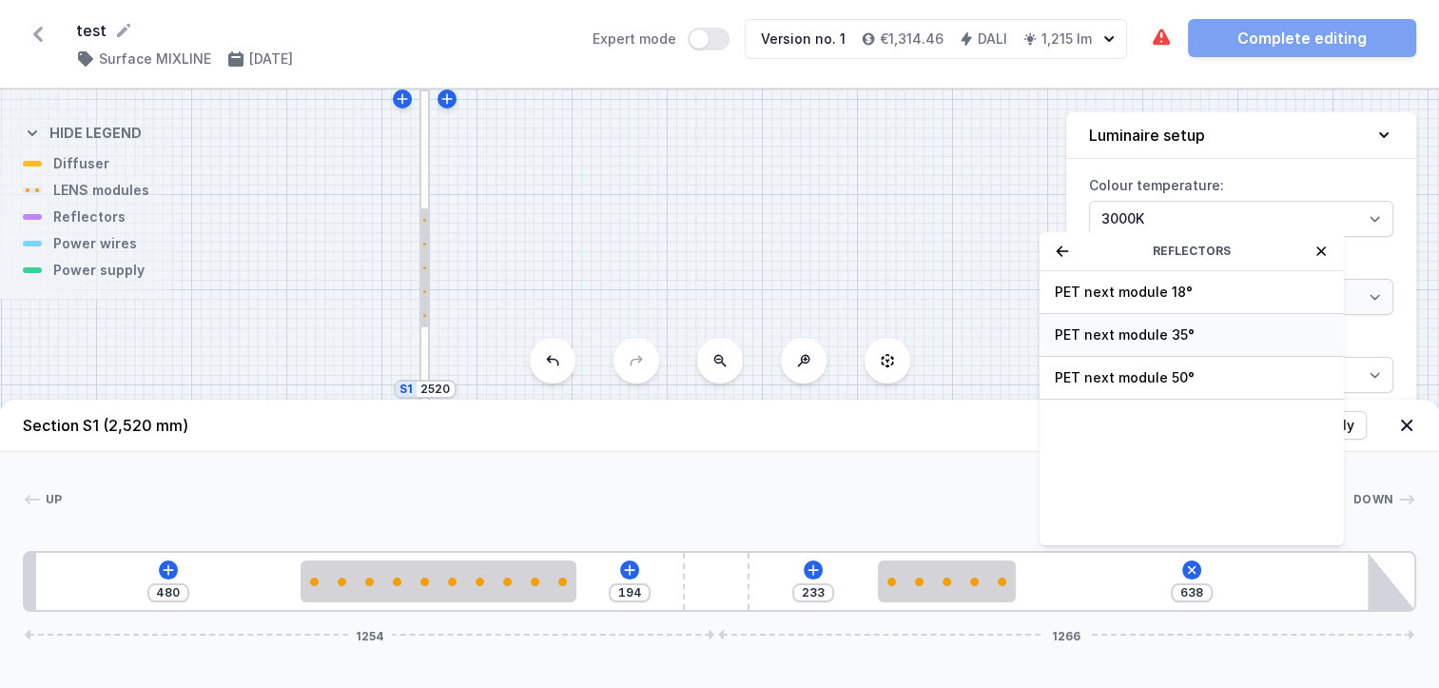
click at [1090, 344] on span "PET next module 35°" at bounding box center [1192, 334] width 274 height 19
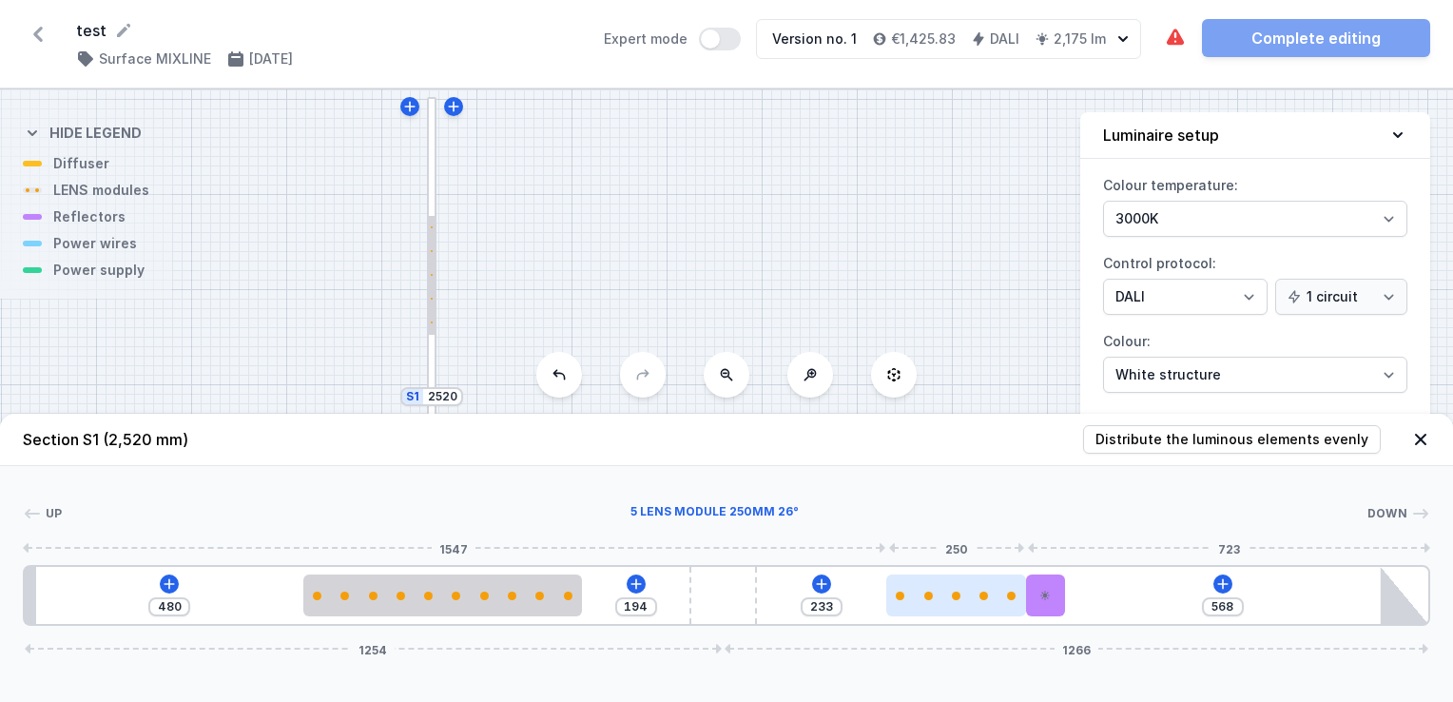
click at [969, 605] on div at bounding box center [955, 595] width 139 height 42
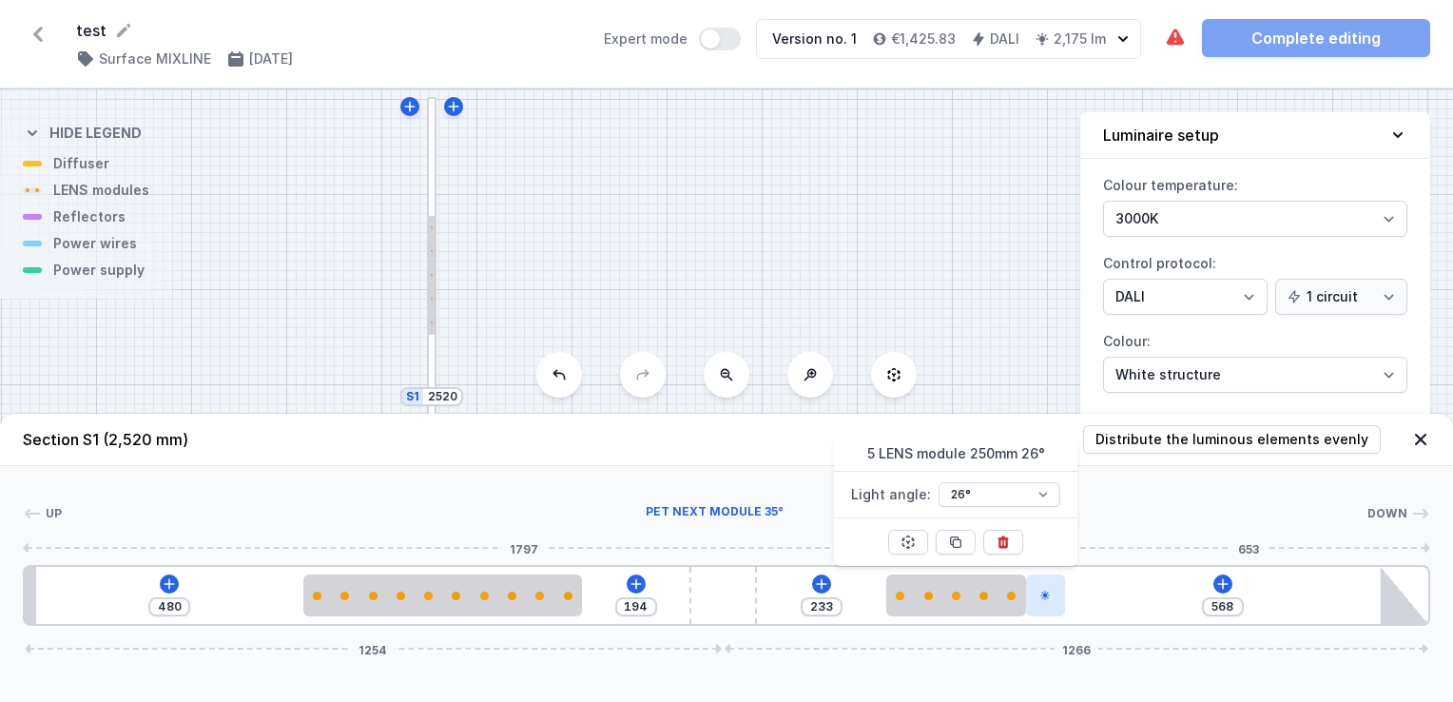
click at [1054, 599] on div at bounding box center [1045, 595] width 39 height 42
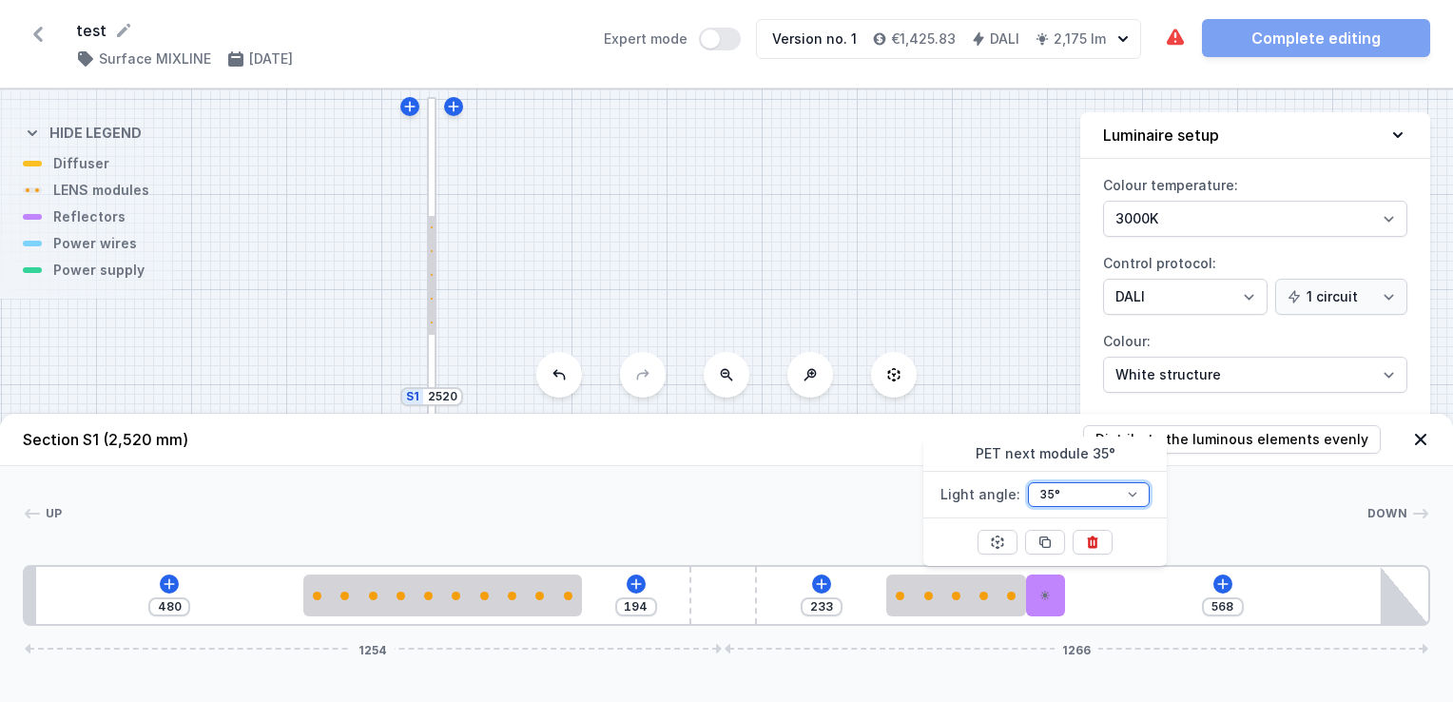
click at [1082, 492] on select "18° 35° 50°" at bounding box center [1089, 494] width 122 height 25
click at [1113, 592] on div "480 194 233 568 1254 1266" at bounding box center [727, 595] width 1408 height 61
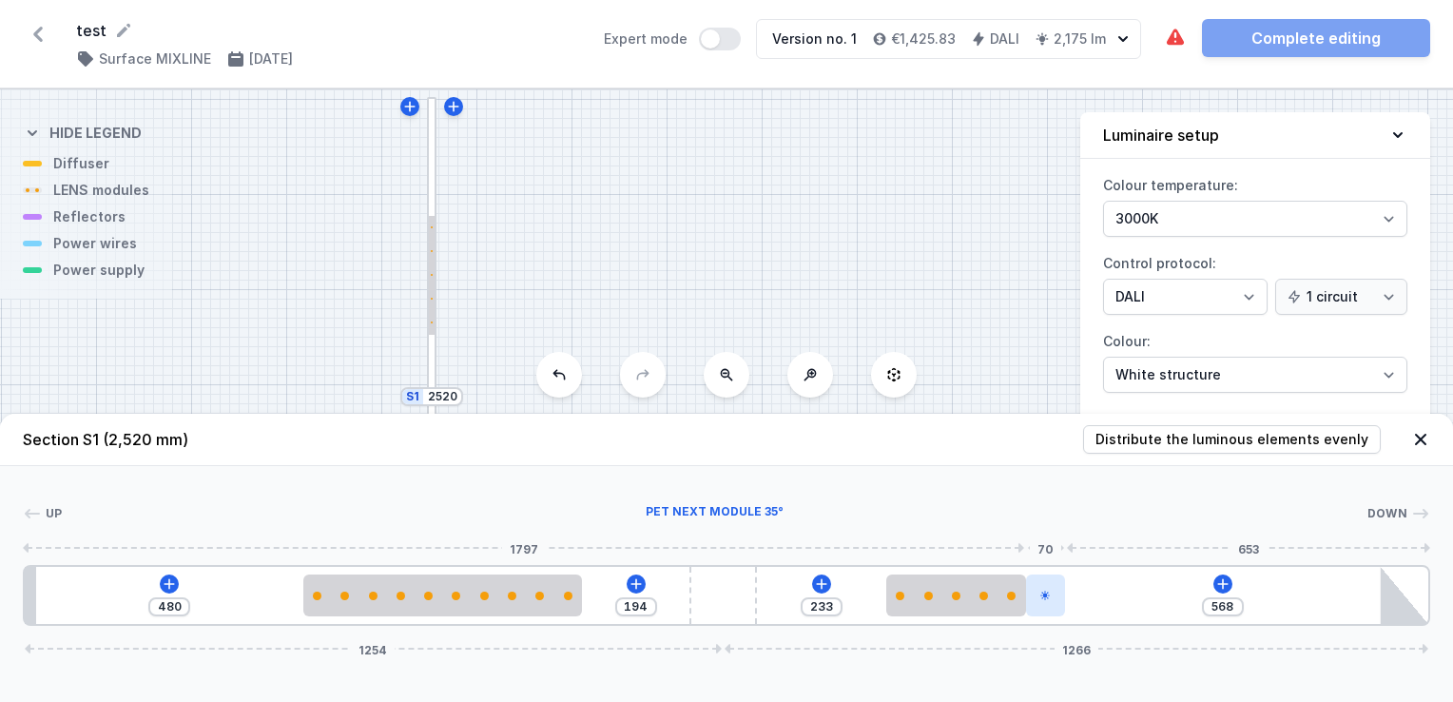
click at [1052, 611] on div at bounding box center [1045, 595] width 39 height 42
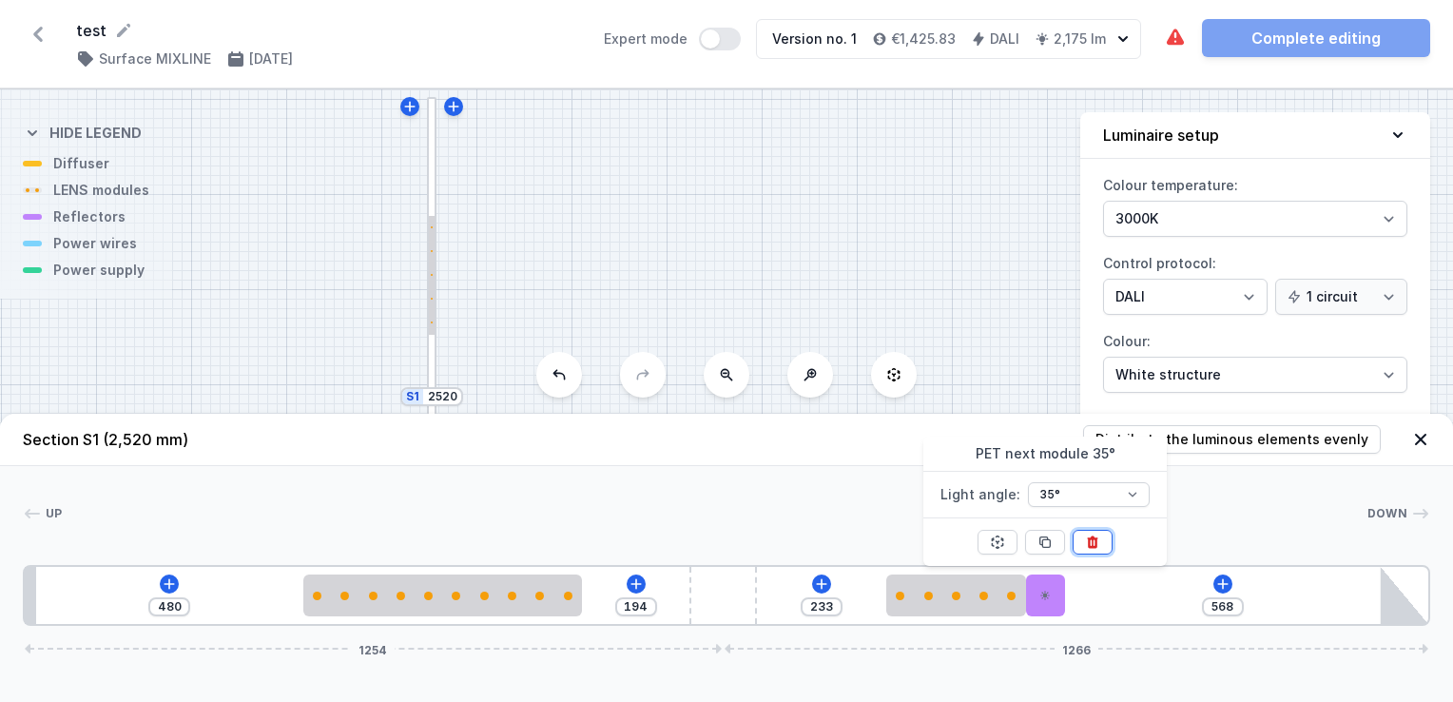
click at [1093, 546] on icon at bounding box center [1093, 542] width 10 height 12
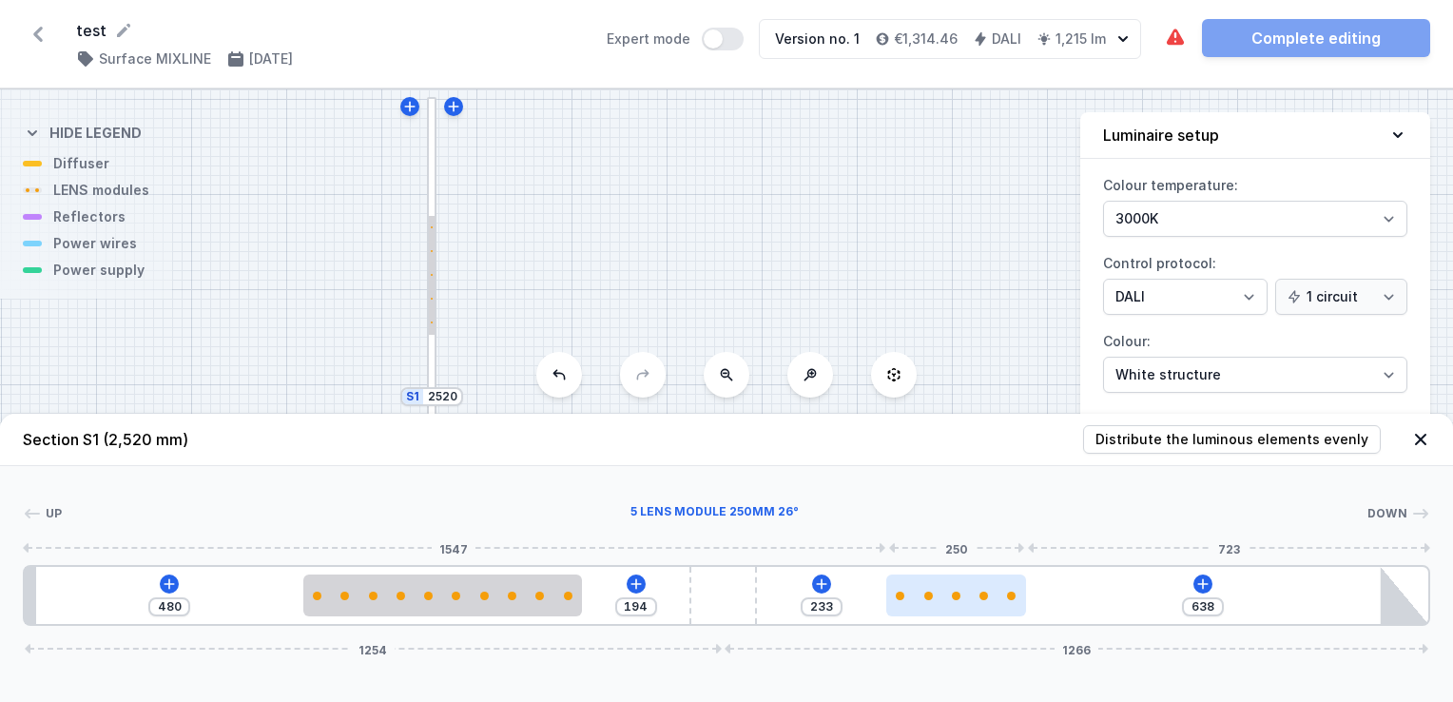
click at [943, 592] on div at bounding box center [955, 596] width 139 height 9
click at [633, 591] on icon at bounding box center [636, 583] width 15 height 15
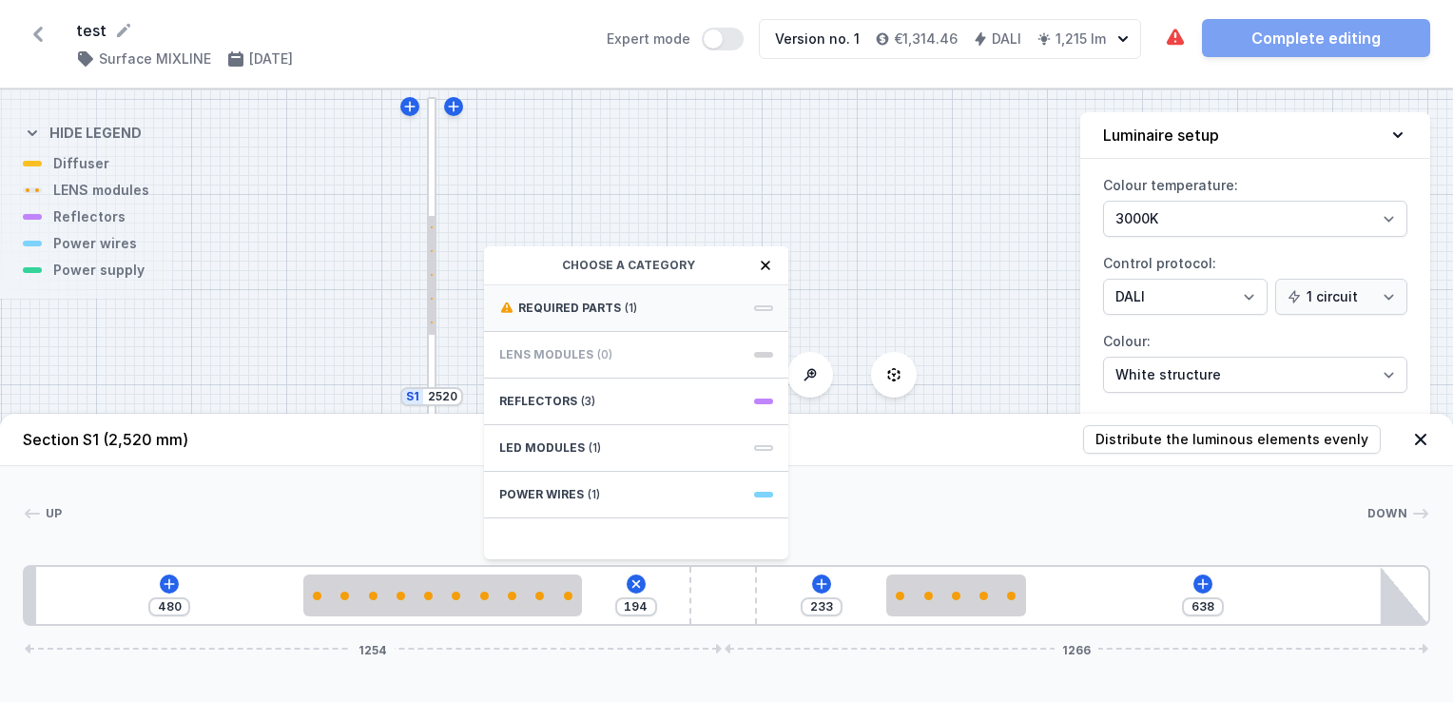
click at [558, 317] on div "Required parts (1)" at bounding box center [636, 308] width 304 height 47
click at [556, 314] on span "Hole for power supply cable" at bounding box center [636, 306] width 274 height 19
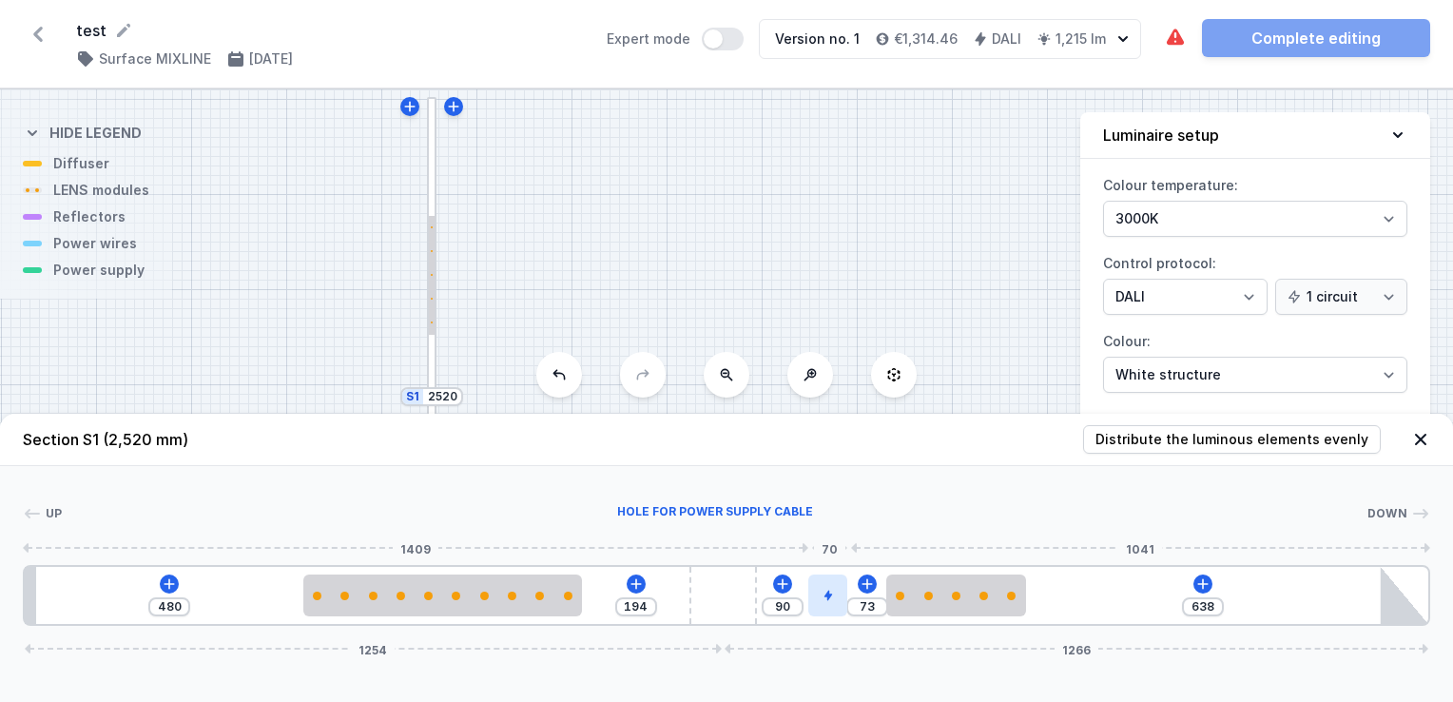
drag, startPoint x: 601, startPoint y: 594, endPoint x: 845, endPoint y: 604, distance: 243.7
click at [1206, 588] on icon at bounding box center [1202, 583] width 15 height 15
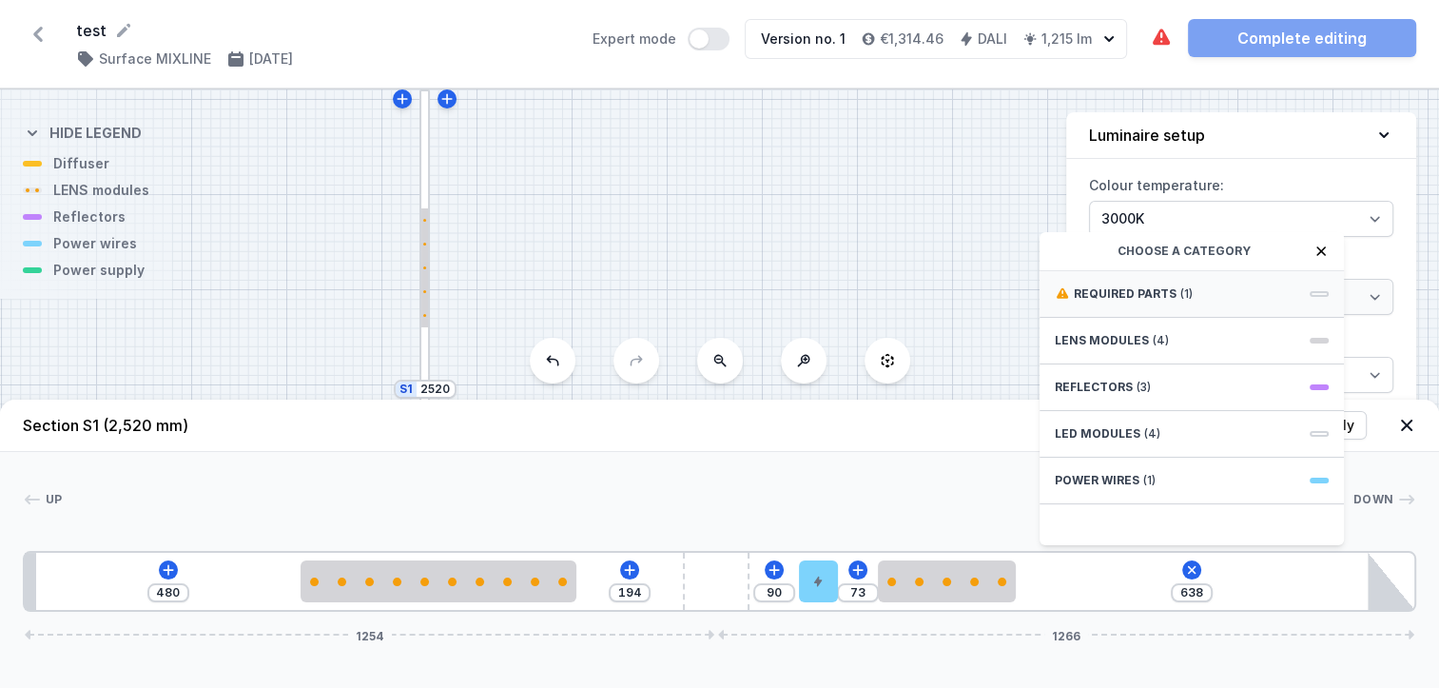
click at [1159, 318] on div "Required parts (1)" at bounding box center [1191, 294] width 304 height 47
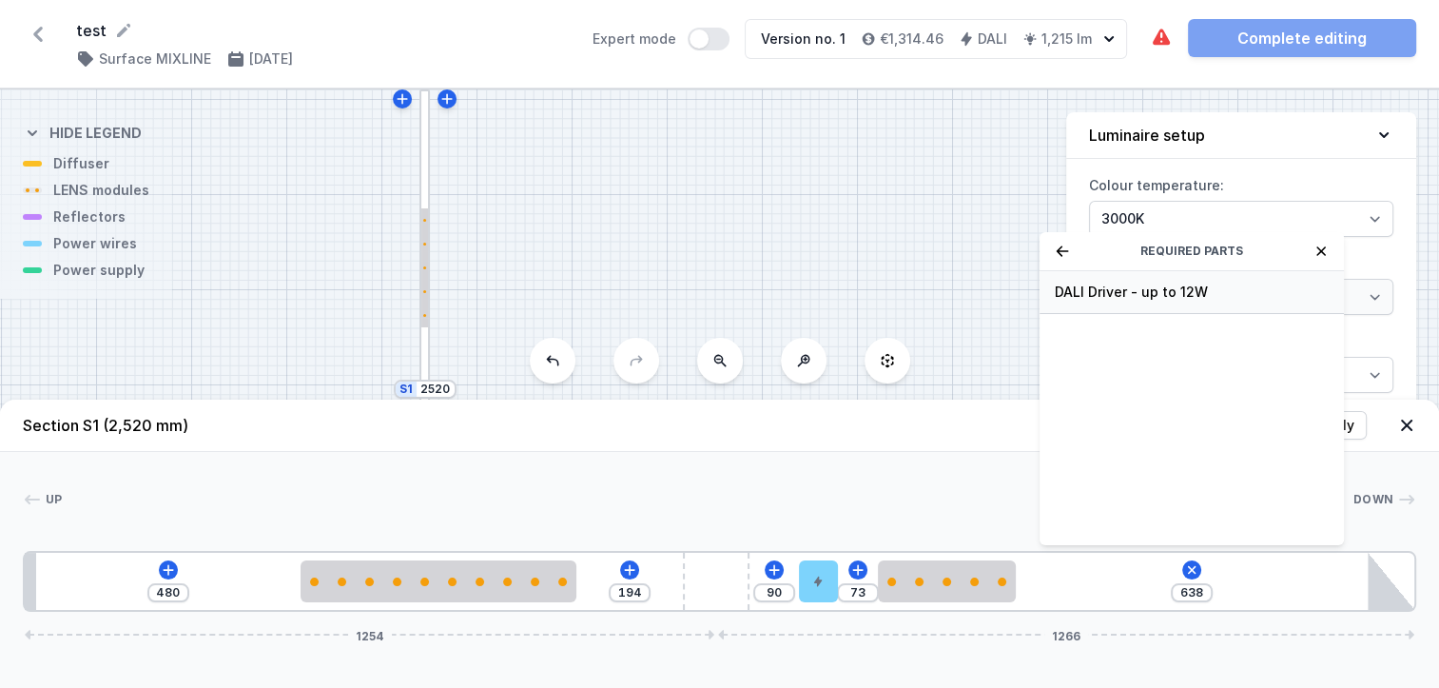
click at [1126, 301] on span "DALI Driver - up to 12W" at bounding box center [1192, 291] width 274 height 19
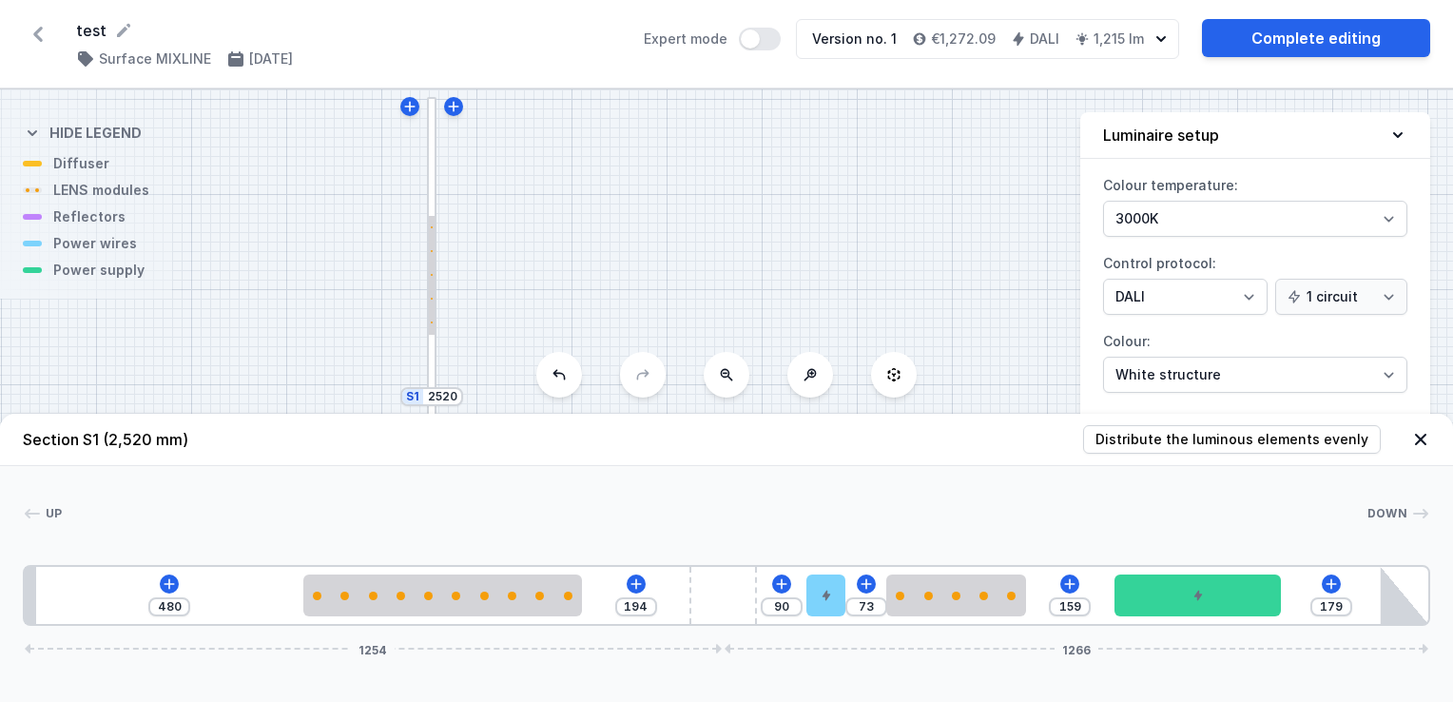
drag, startPoint x: 1126, startPoint y: 594, endPoint x: 1240, endPoint y: 620, distance: 117.0
click at [1240, 620] on div "480 194 90 73 159 179 1254 1266" at bounding box center [727, 595] width 1408 height 61
click at [1211, 204] on select "3000K 4000K 2700K" at bounding box center [1255, 219] width 304 height 36
click at [1176, 376] on select "White structure Black structure Gold structure Copper Gray Another colour (from…" at bounding box center [1255, 375] width 304 height 36
click at [1027, 518] on div at bounding box center [715, 513] width 1305 height 19
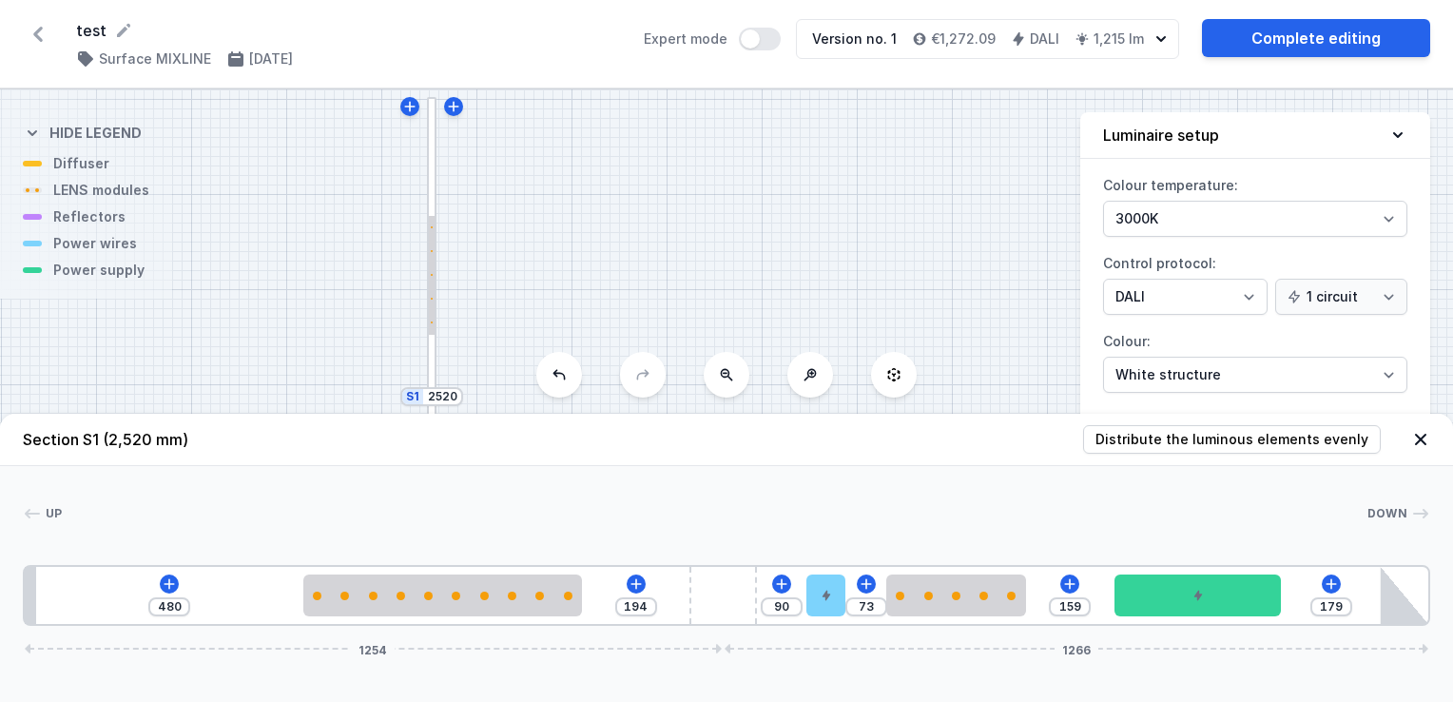
click at [1421, 439] on icon at bounding box center [1420, 439] width 11 height 11
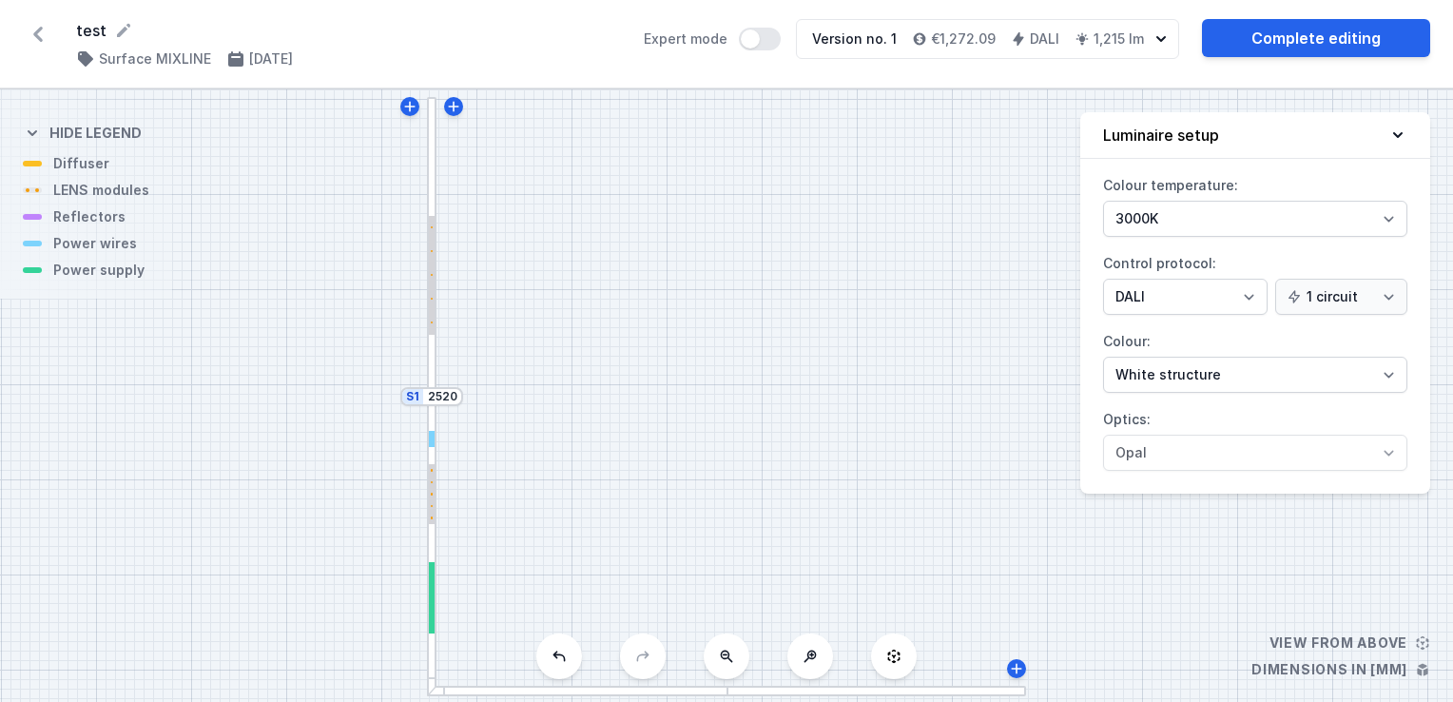
click at [1173, 469] on div "Colour temperature: 3000K 4000K 2700K Control protocol: On/Off SwitchDIM DALI A…" at bounding box center [1255, 331] width 350 height 323
click at [1132, 293] on div "Colour temperature: 3000K 4000K 2700K Control protocol: On/Off SwitchDIM DALI A…" at bounding box center [1255, 331] width 350 height 323
click at [1132, 293] on select "On/Off SwitchDIM DALI AQsmart" at bounding box center [1185, 297] width 165 height 36
click at [1103, 279] on select "On/Off SwitchDIM DALI AQsmart" at bounding box center [1185, 297] width 165 height 36
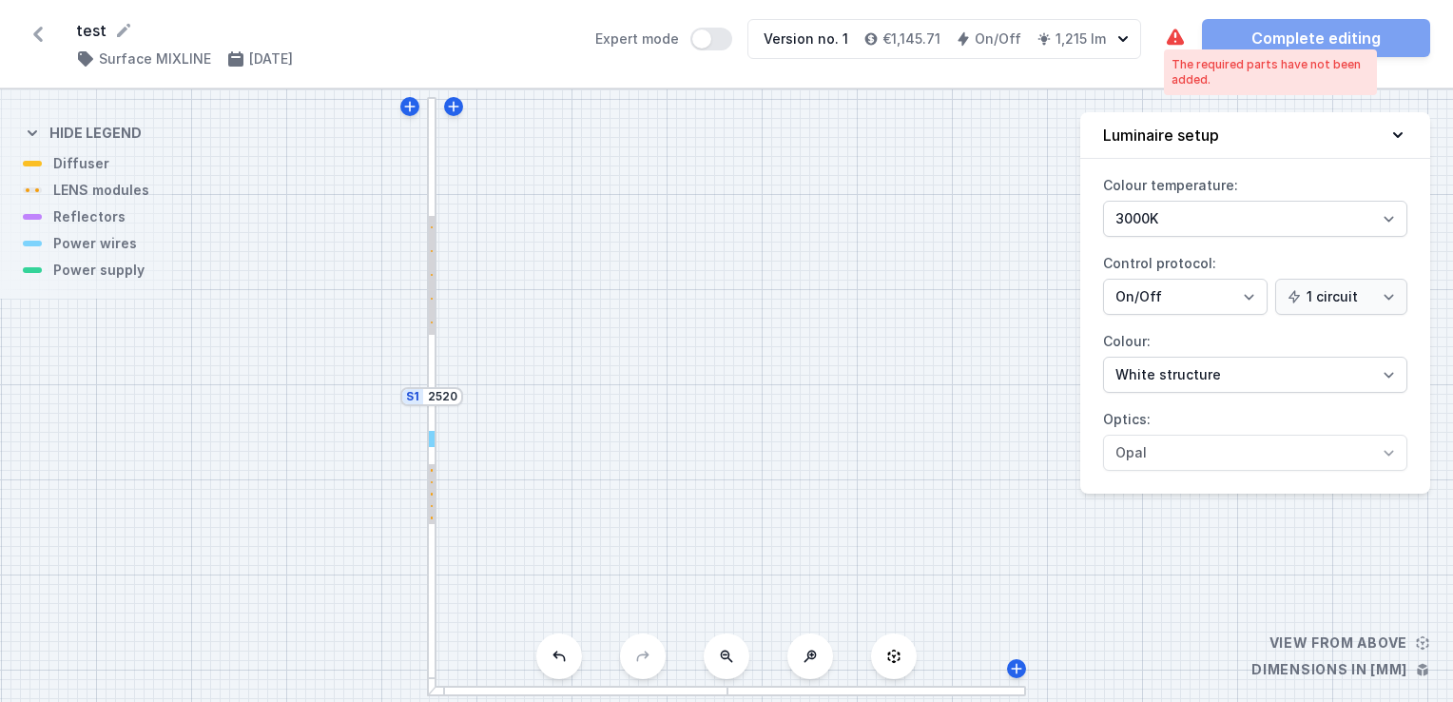
click at [1172, 40] on icon at bounding box center [1175, 37] width 17 height 16
click at [432, 562] on div at bounding box center [432, 545] width 10 height 301
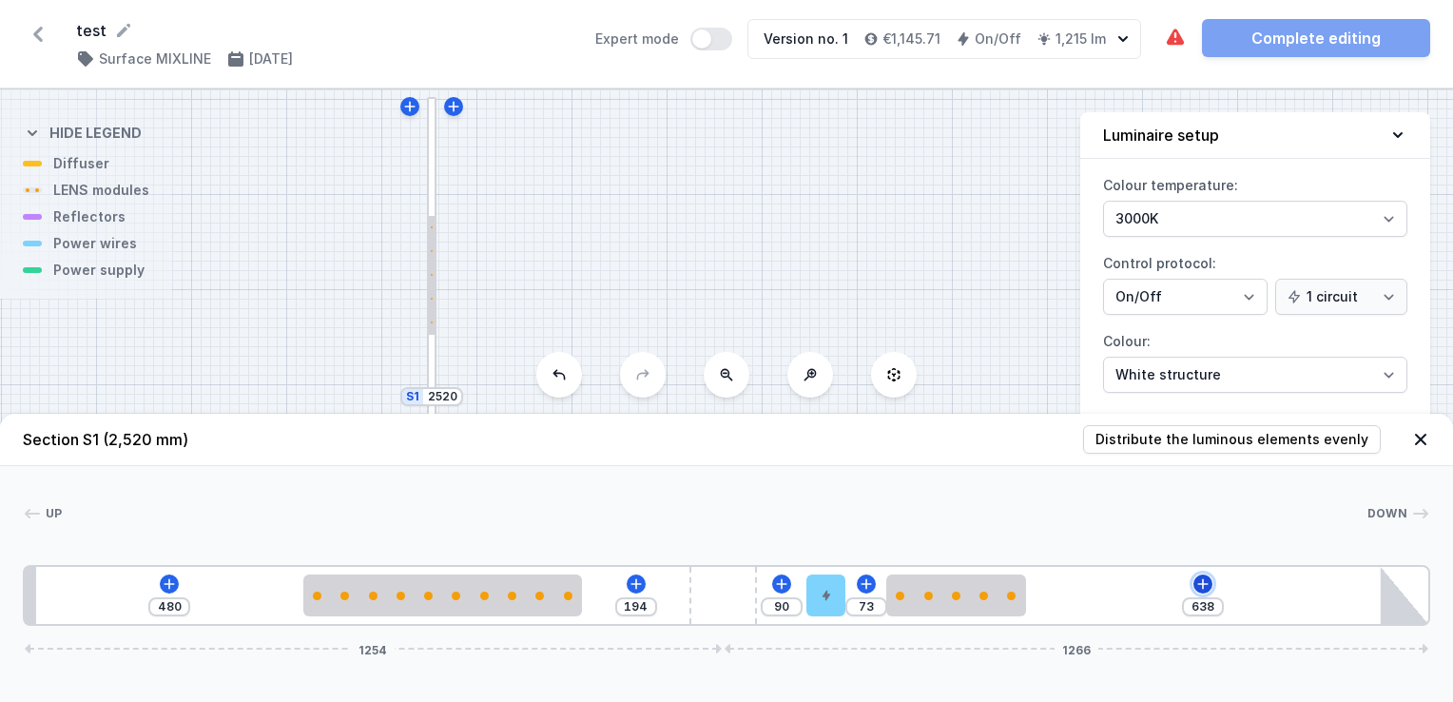
click at [1203, 593] on button at bounding box center [1203, 583] width 19 height 19
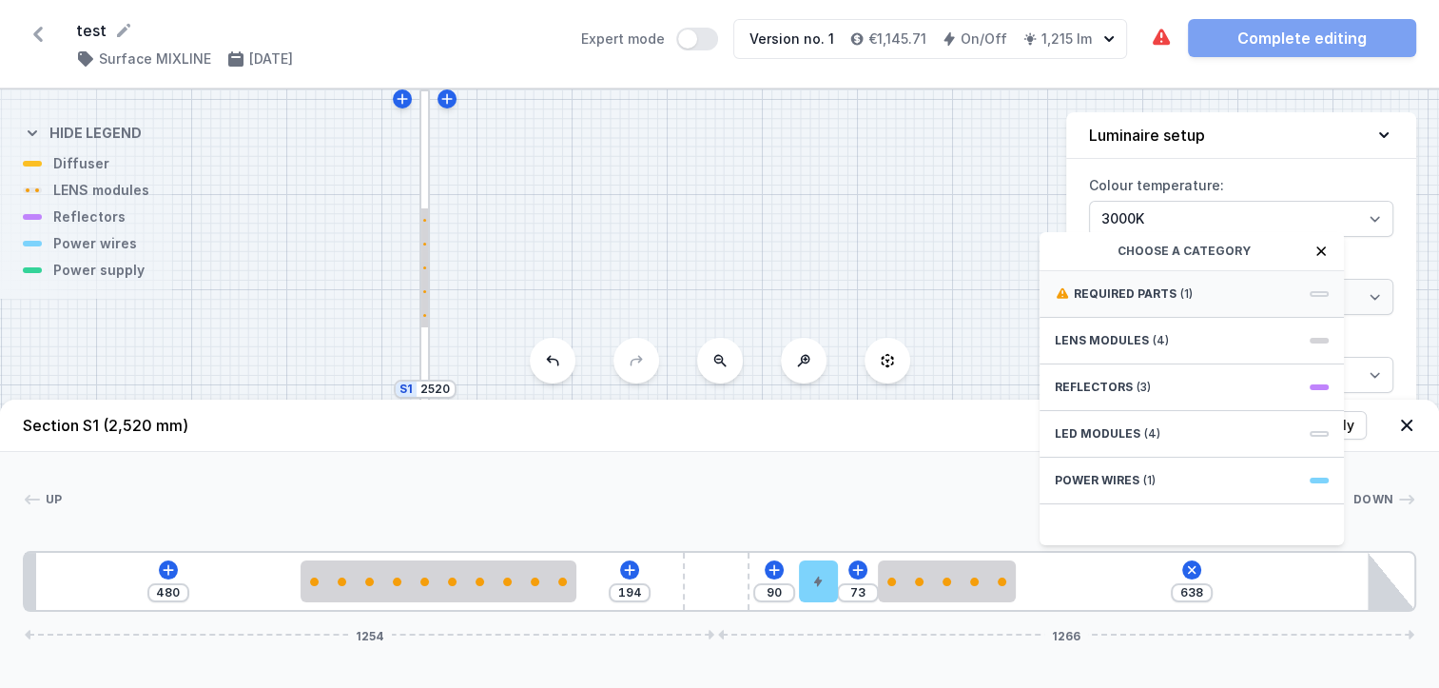
click at [1102, 301] on span "Required parts" at bounding box center [1125, 293] width 103 height 15
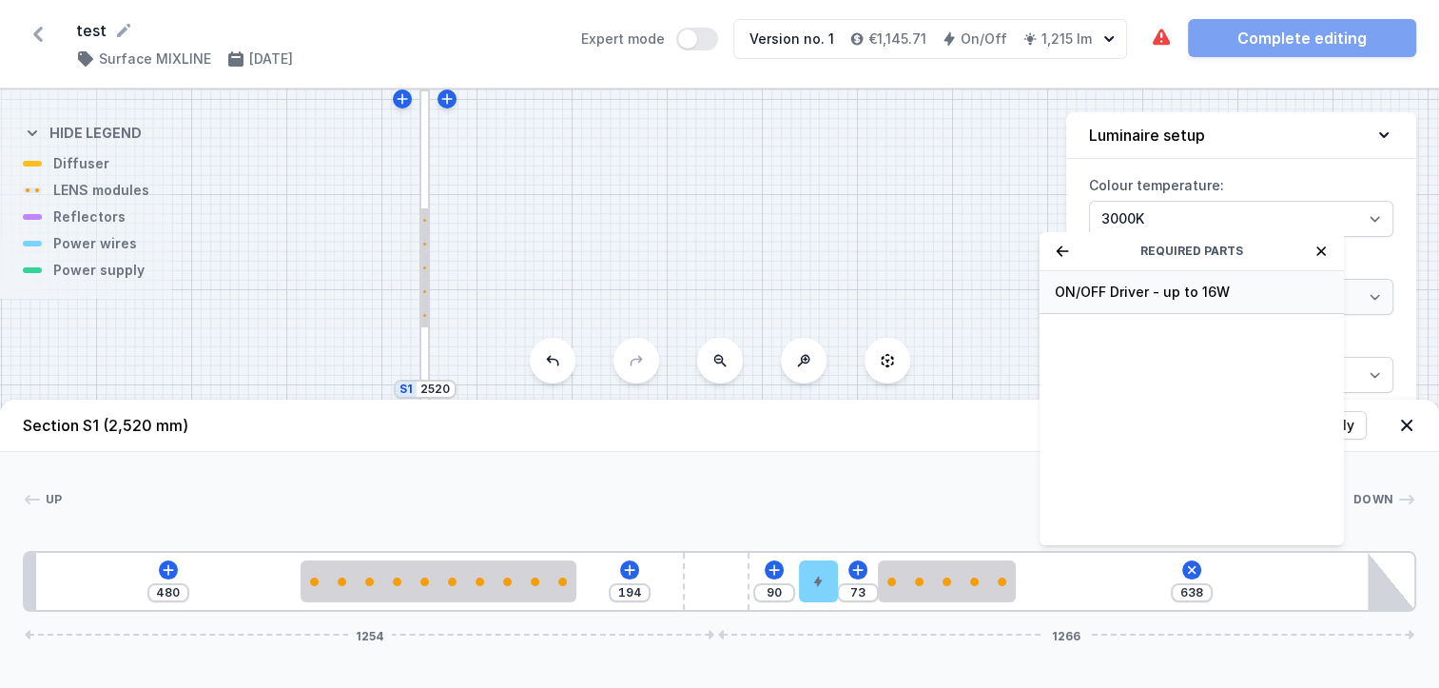
click at [1111, 301] on span "ON/OFF Driver - up to 16W" at bounding box center [1192, 291] width 274 height 19
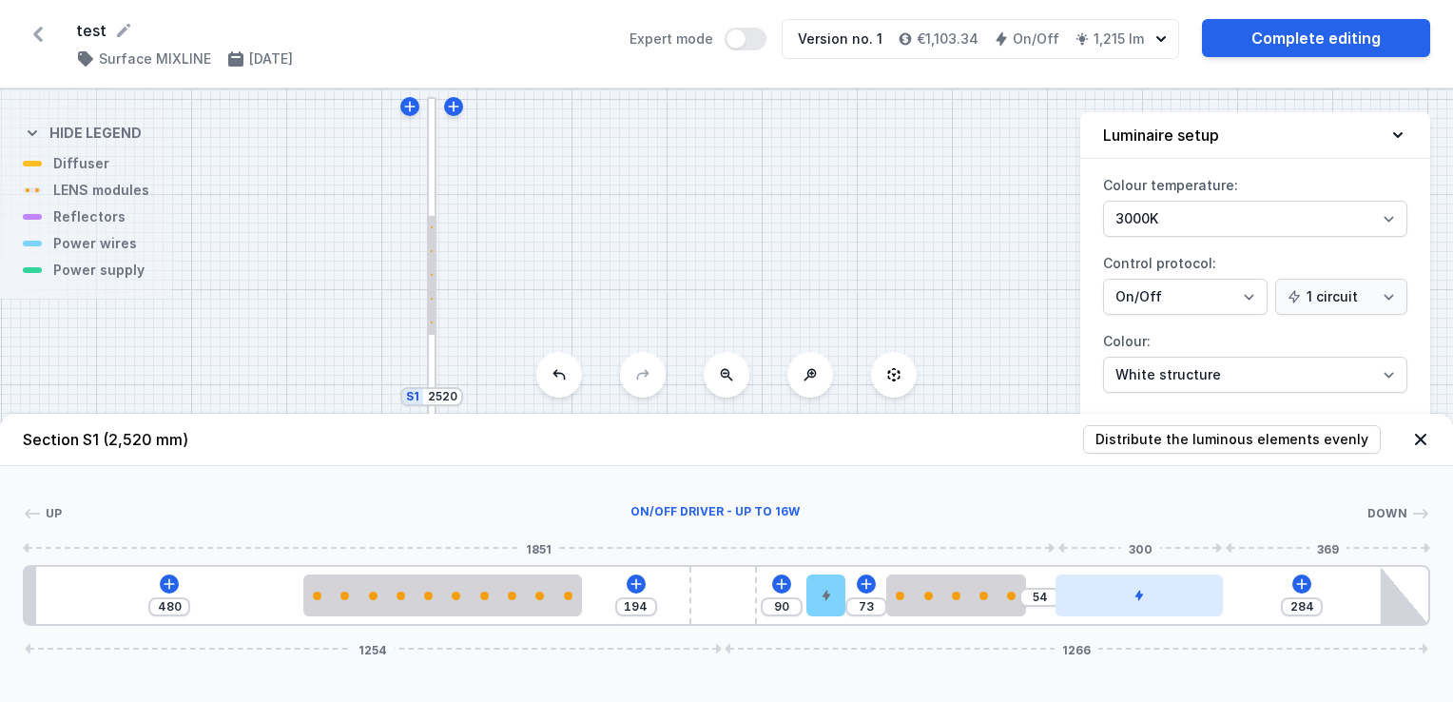
drag, startPoint x: 1134, startPoint y: 598, endPoint x: 1188, endPoint y: 611, distance: 55.6
click at [1188, 611] on div at bounding box center [1139, 595] width 167 height 42
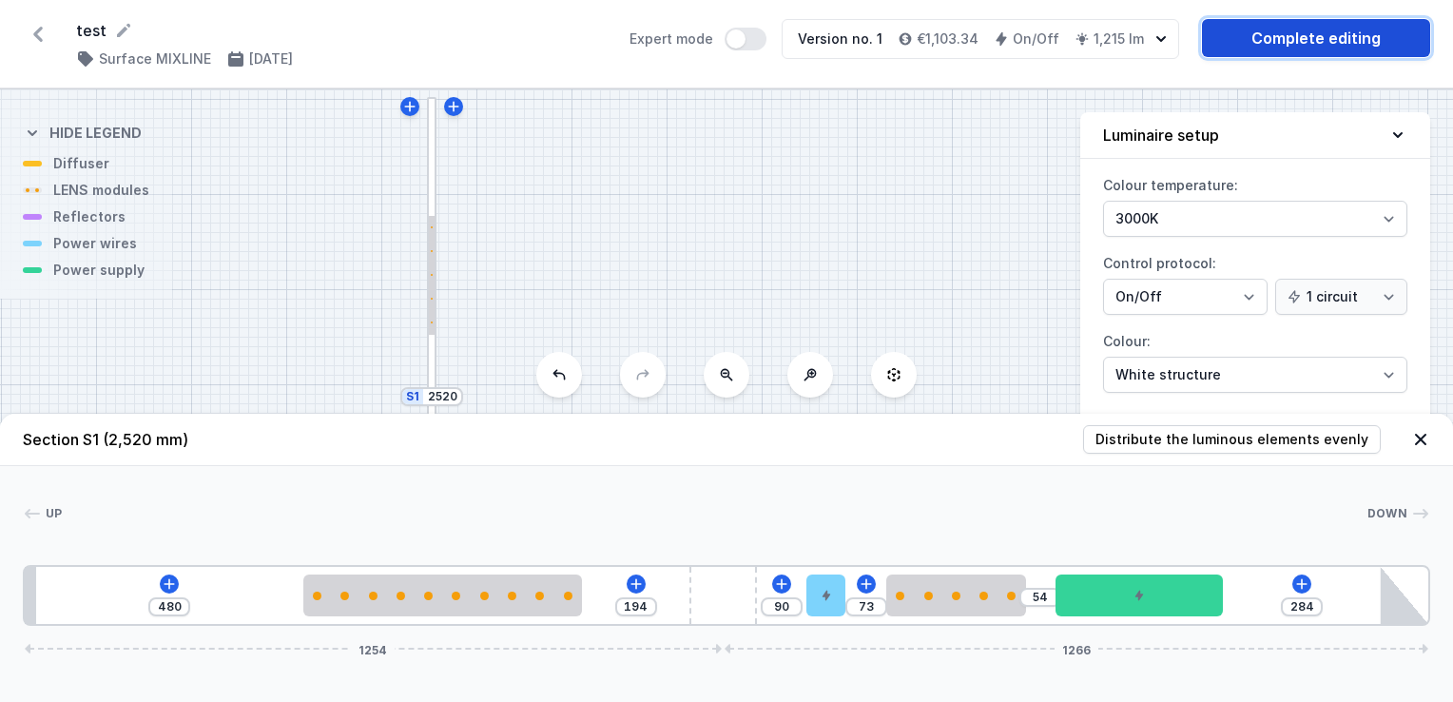
click at [1341, 40] on link "Complete editing" at bounding box center [1316, 38] width 228 height 38
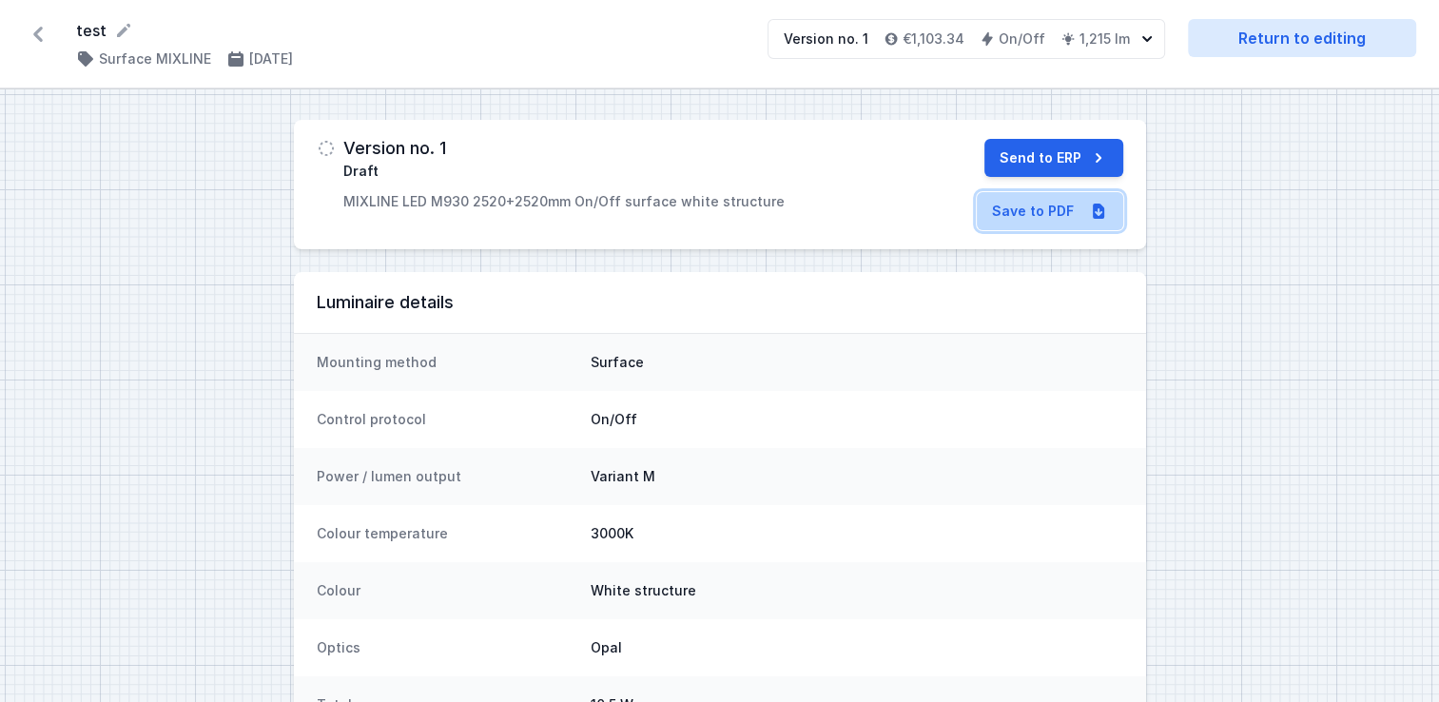
click at [1035, 211] on link "Save to PDF" at bounding box center [1050, 211] width 146 height 38
